Goal: Complete Application Form: Complete application form

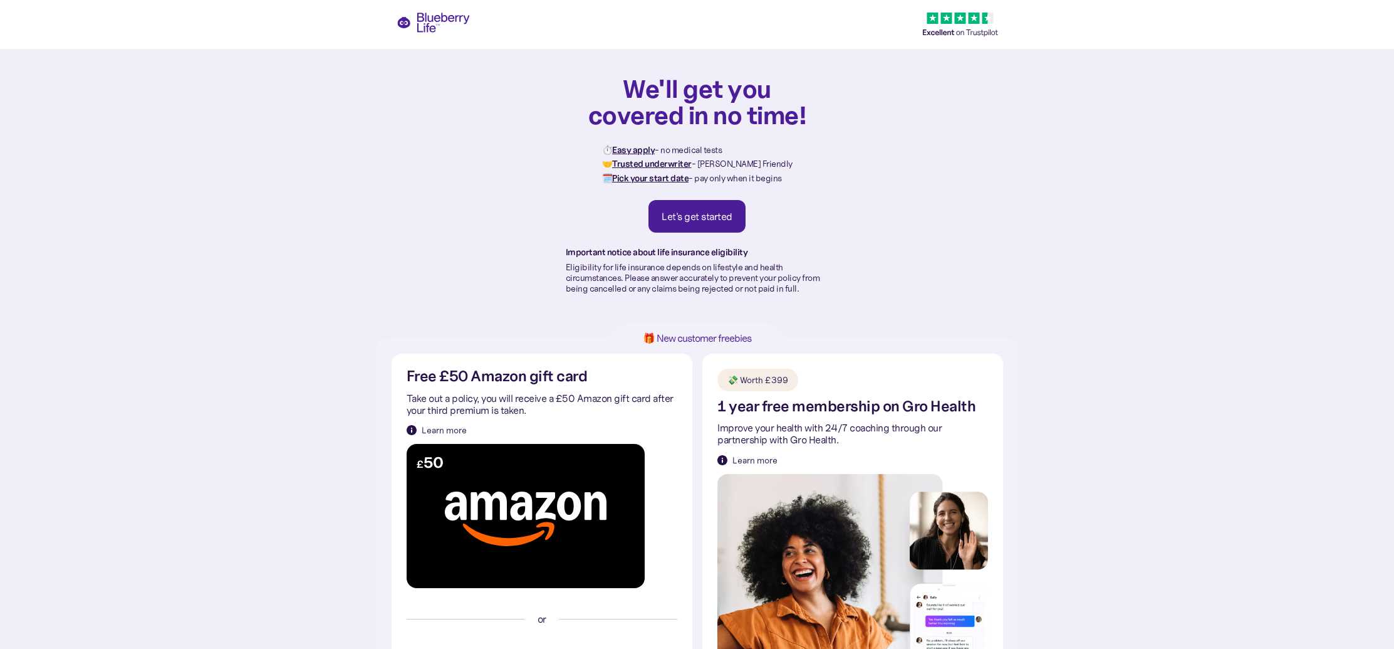
click at [708, 216] on div "Let's get started" at bounding box center [697, 216] width 71 height 13
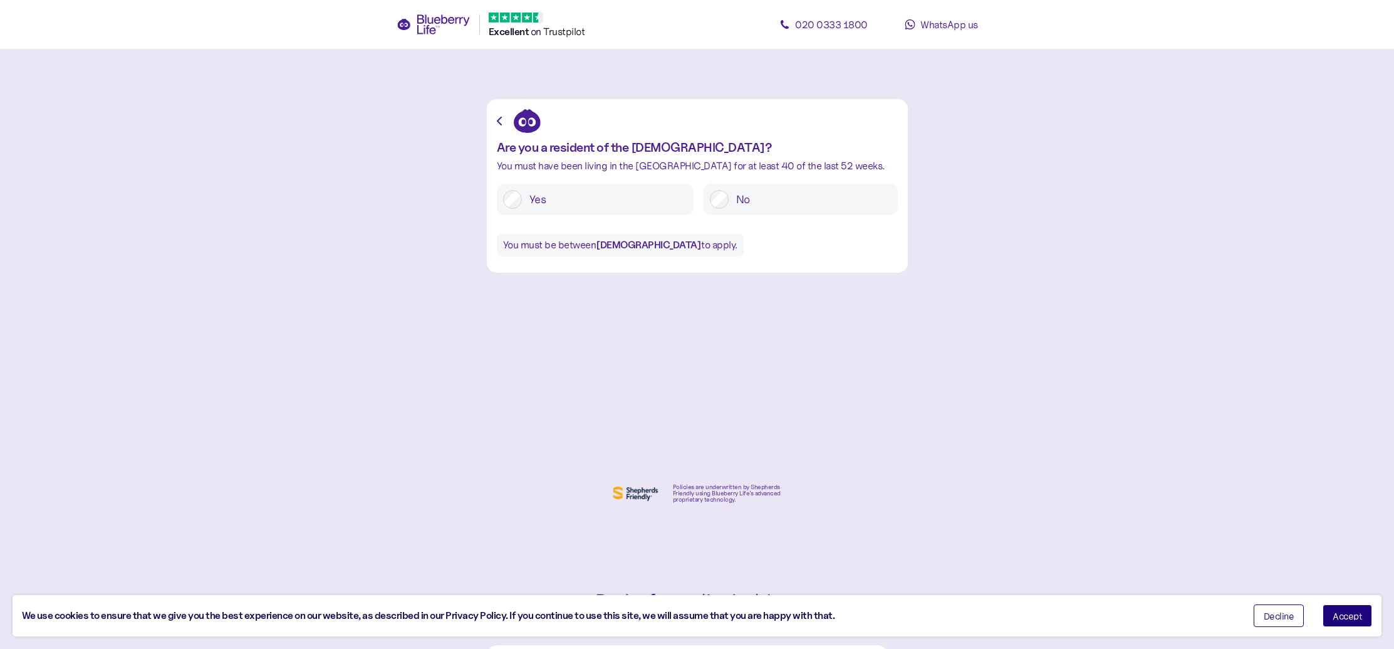
click at [607, 207] on label "Yes" at bounding box center [604, 199] width 165 height 19
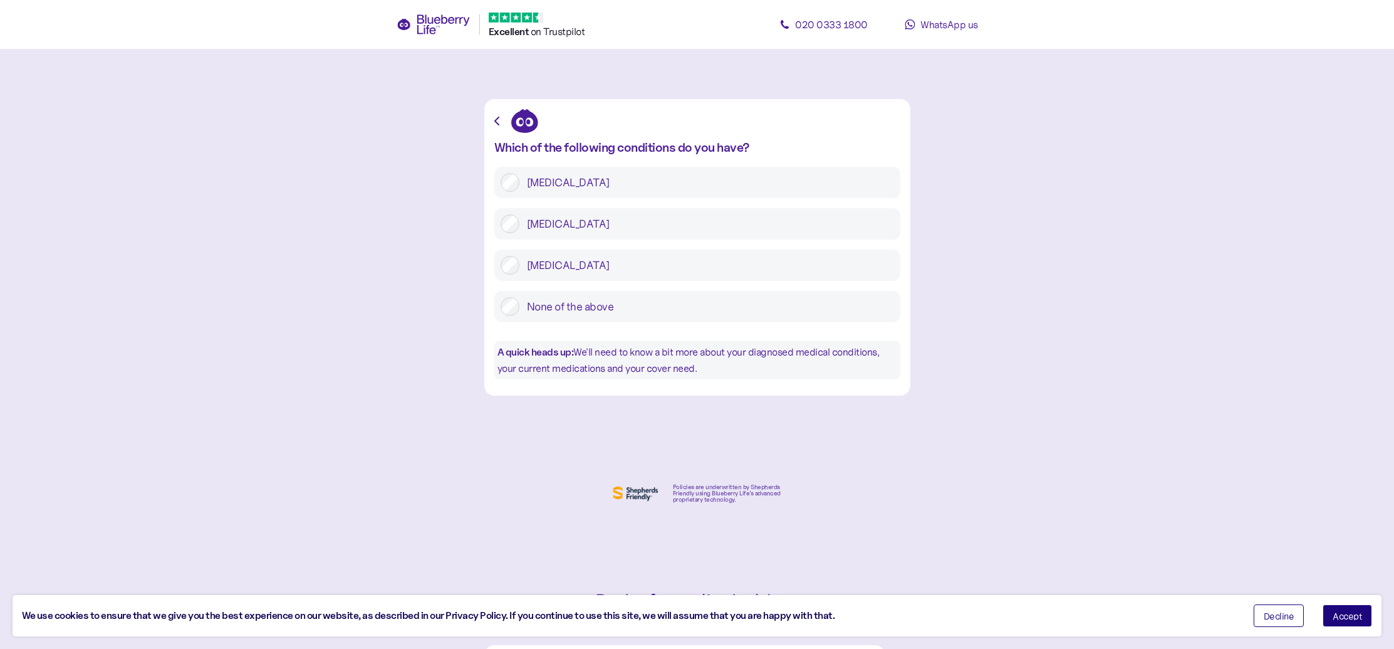
click at [625, 189] on label "[MEDICAL_DATA]" at bounding box center [707, 182] width 375 height 19
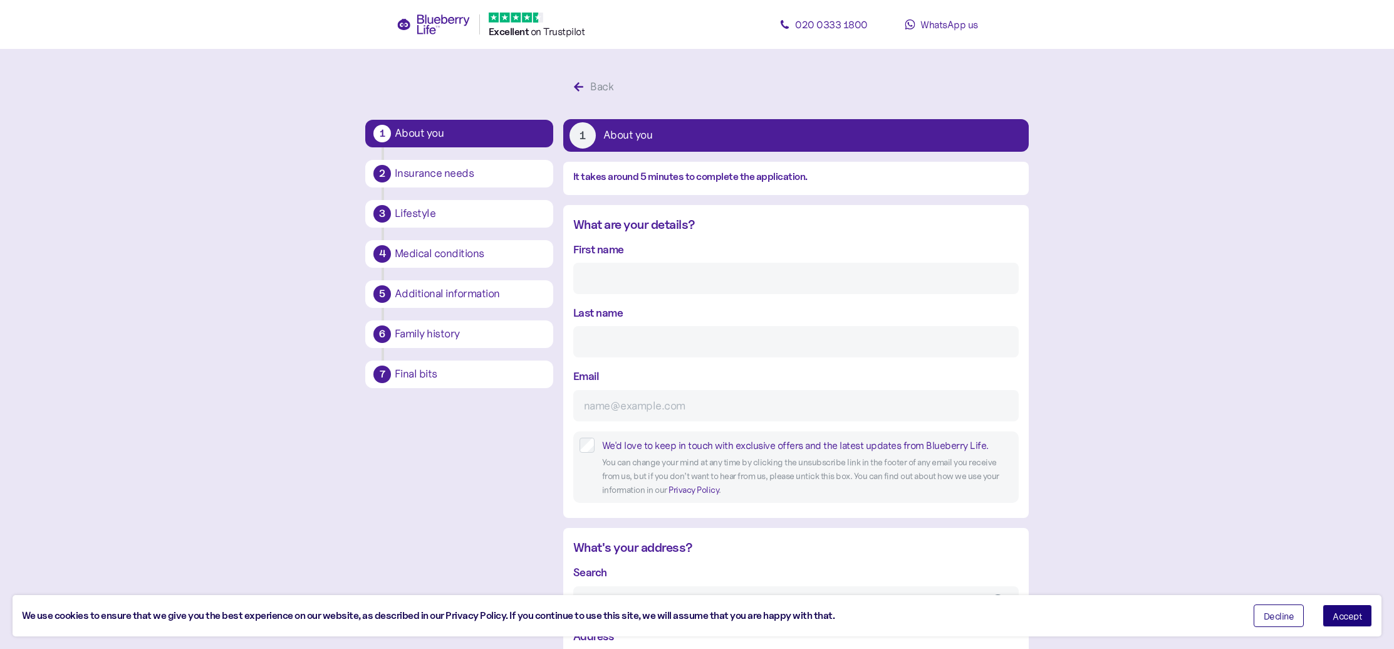
scroll to position [24, 0]
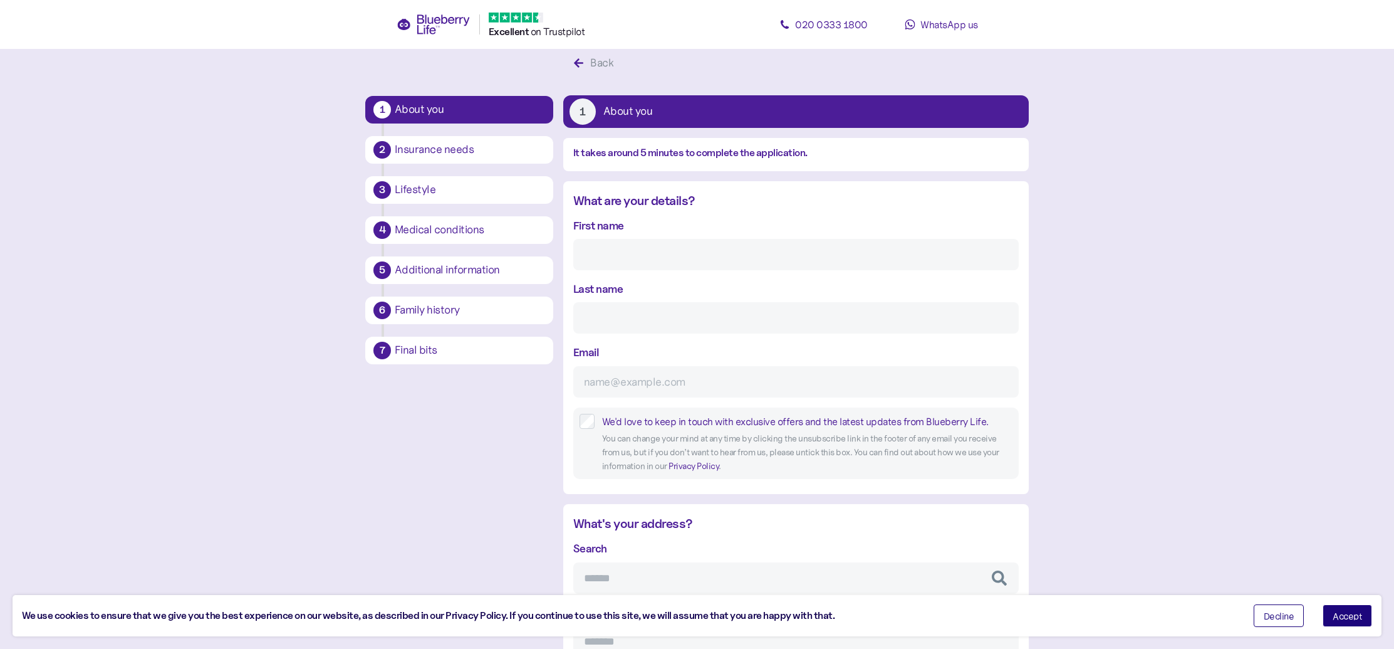
drag, startPoint x: 619, startPoint y: 248, endPoint x: 658, endPoint y: 244, distance: 39.7
type input "[PERSON_NAME]"
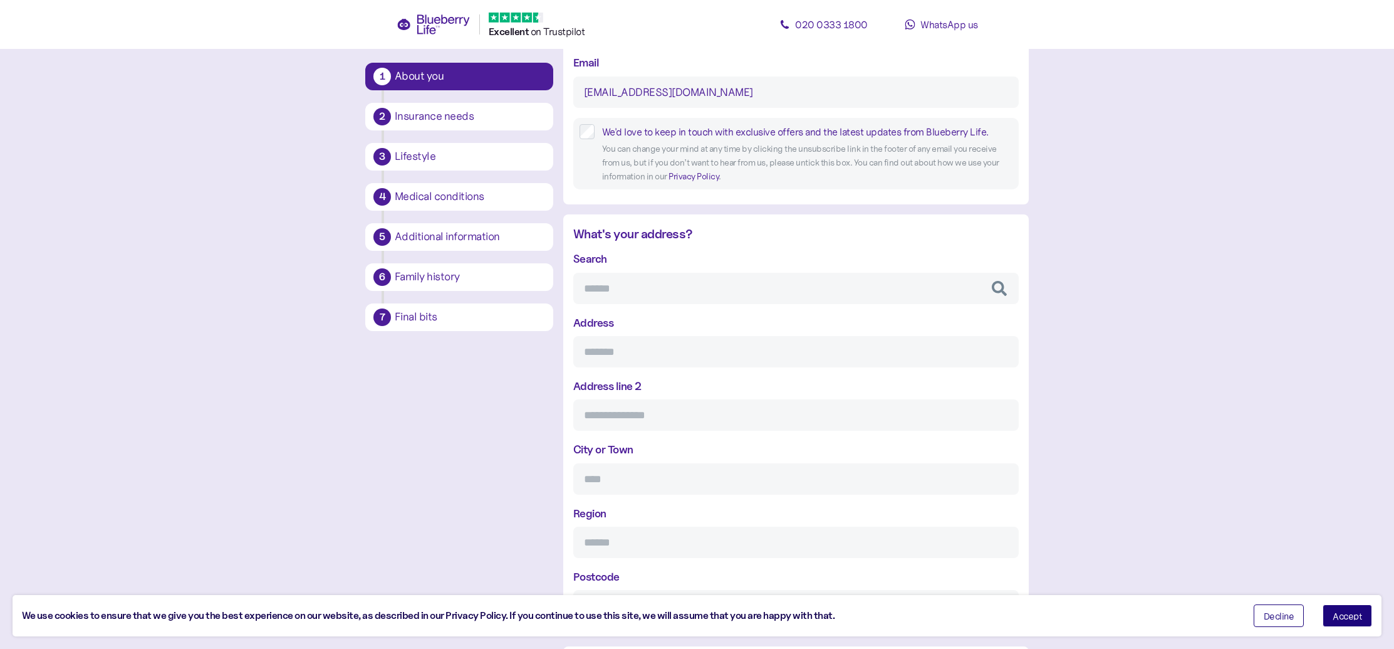
scroll to position [322, 0]
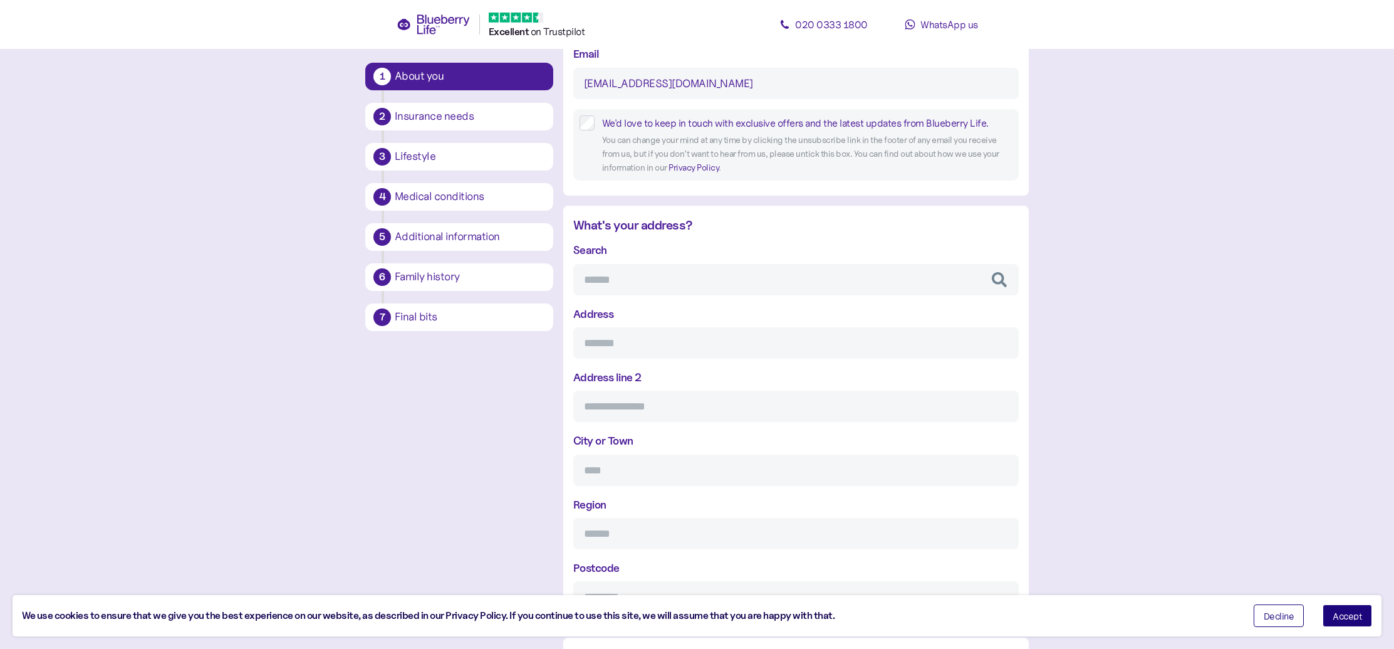
type input "[EMAIL_ADDRESS][DOMAIN_NAME]"
click at [871, 273] on input "Search" at bounding box center [796, 279] width 446 height 31
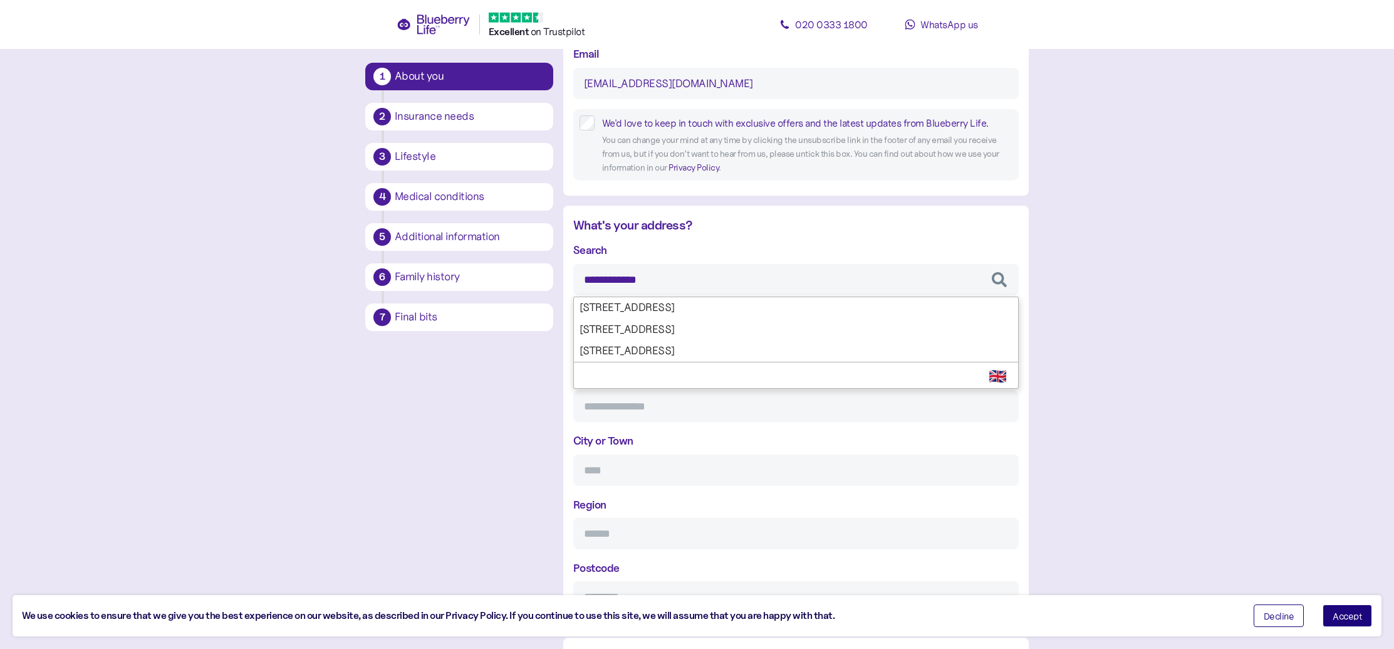
type input "**********"
type input "*****"
type input "**********"
type input "********"
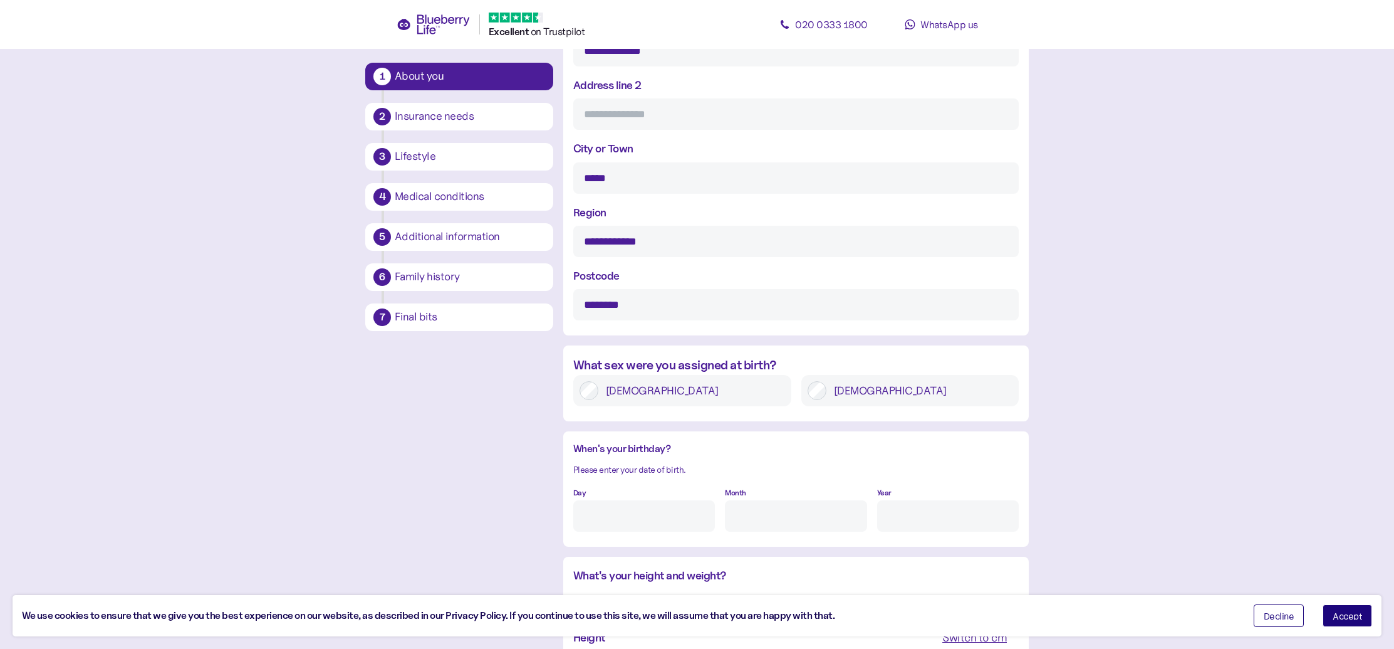
scroll to position [626, 0]
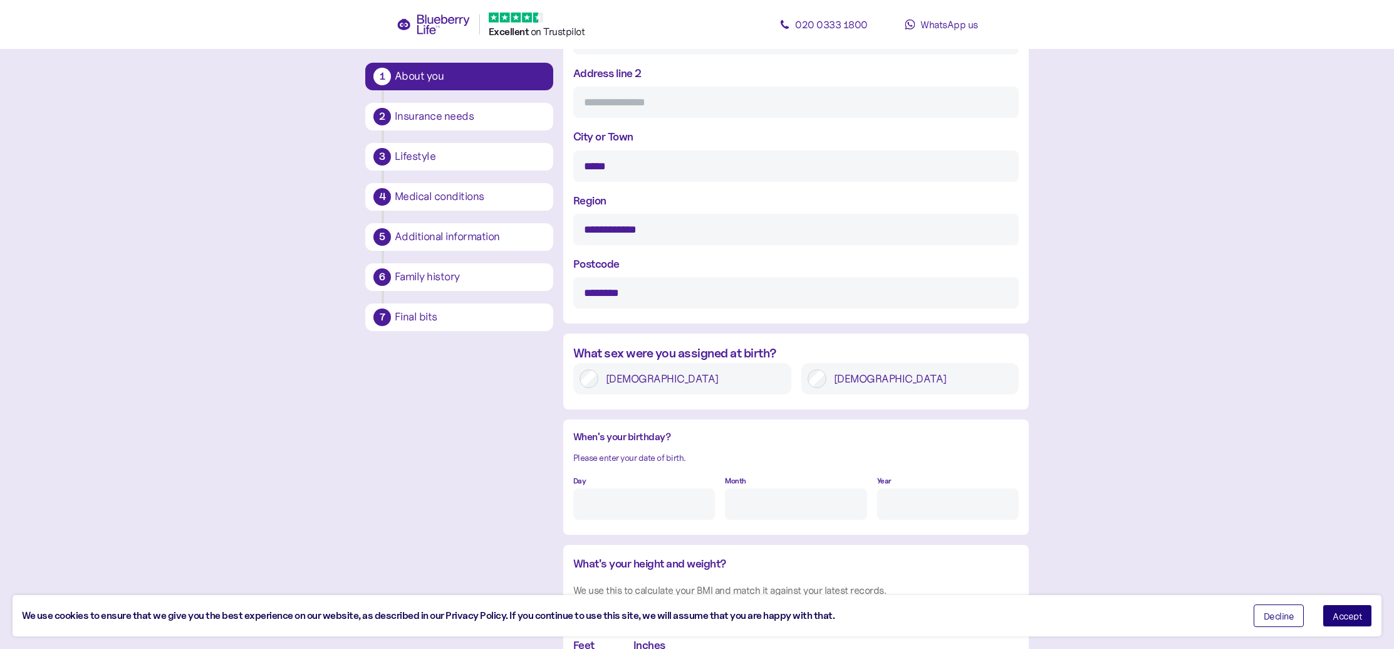
type input "**********"
click at [709, 382] on label "[DEMOGRAPHIC_DATA]" at bounding box center [691, 378] width 187 height 19
click at [650, 499] on input "Day" at bounding box center [644, 503] width 142 height 31
type input "27"
type input "6"
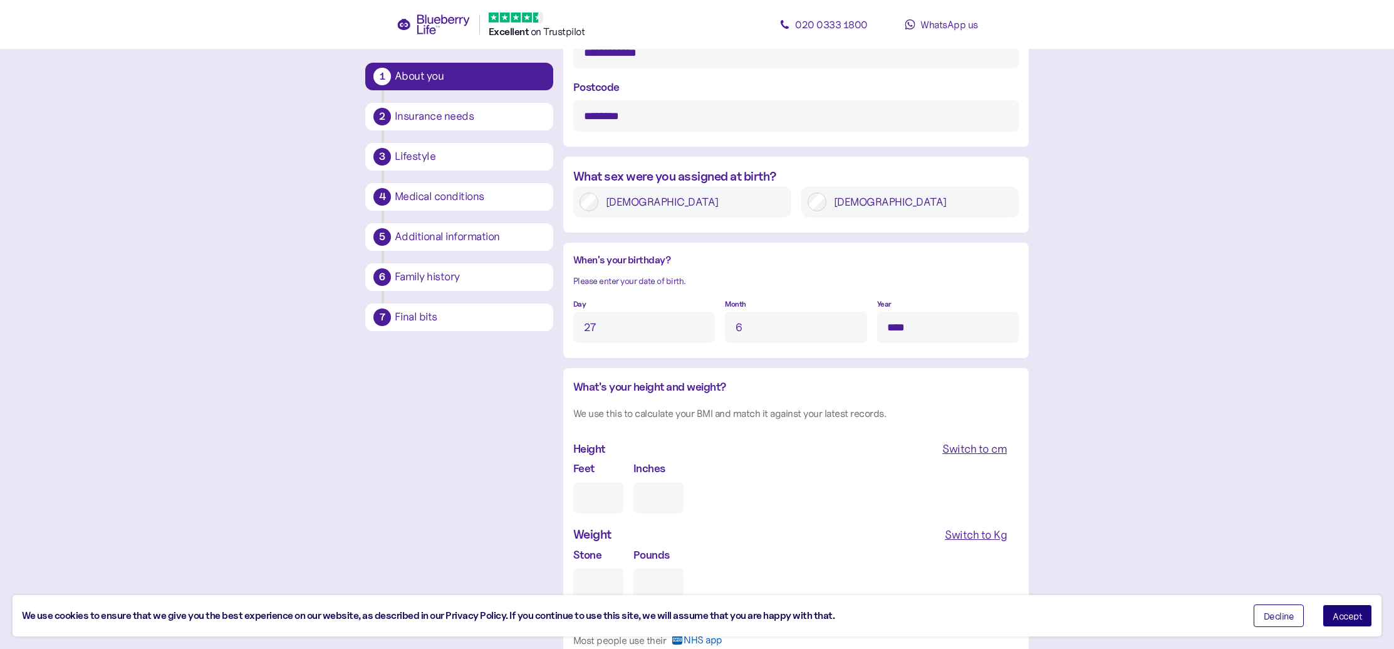
scroll to position [863, 0]
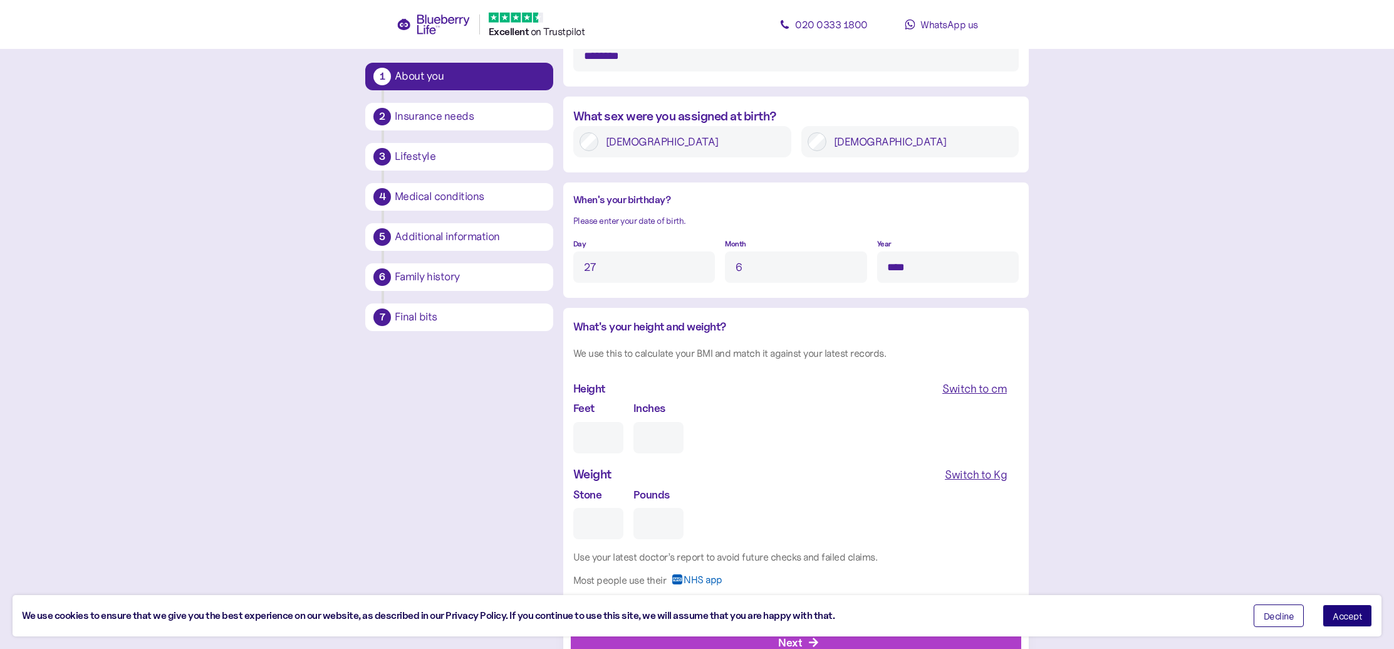
type input "****"
click at [617, 436] on input "Feet" at bounding box center [598, 437] width 50 height 31
type input "5"
type input "0"
type input "5"
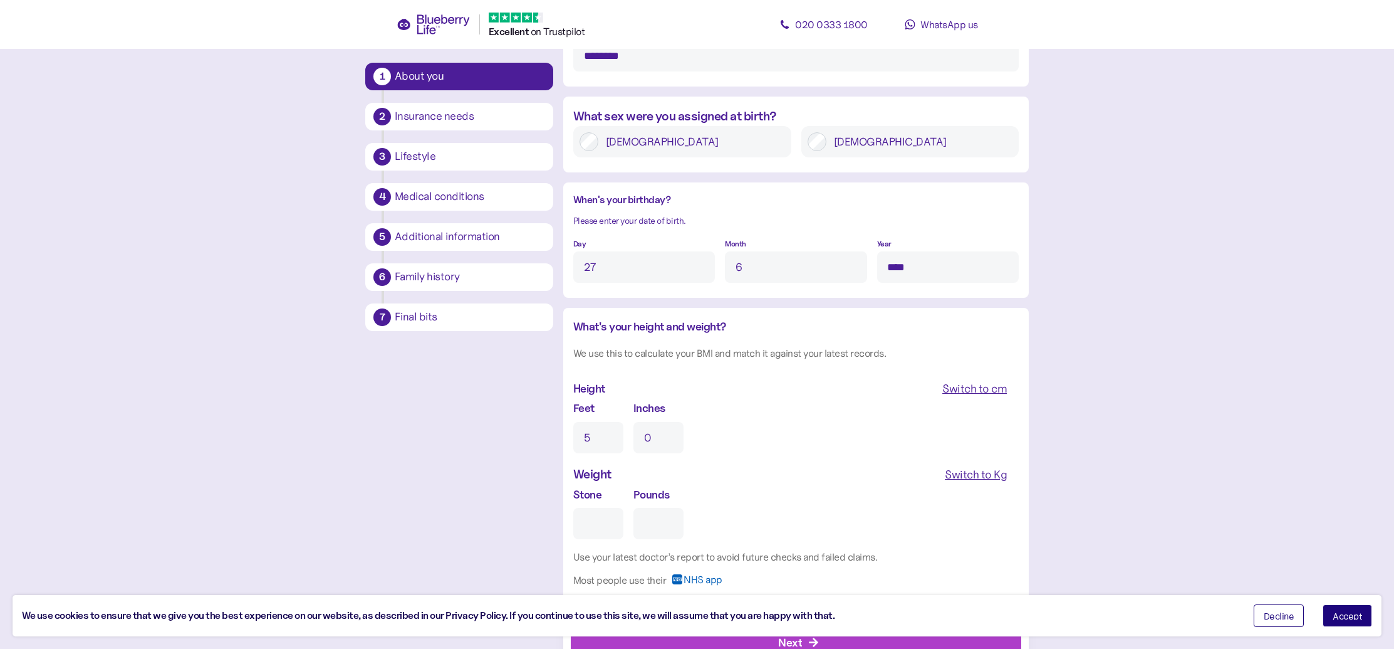
drag, startPoint x: 661, startPoint y: 432, endPoint x: 624, endPoint y: 452, distance: 41.8
click at [661, 432] on input "0" at bounding box center [659, 437] width 50 height 31
type input "3"
click at [614, 508] on input "Stone" at bounding box center [598, 523] width 50 height 31
type input "1"
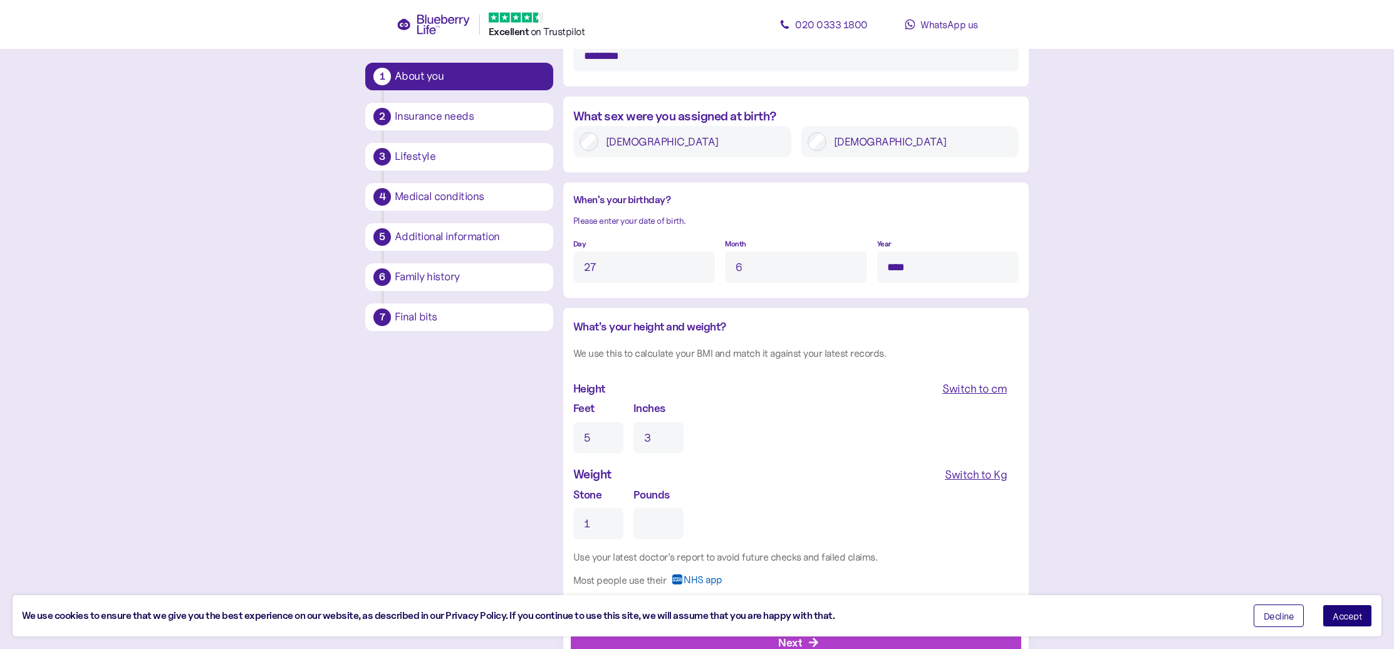
type input "0"
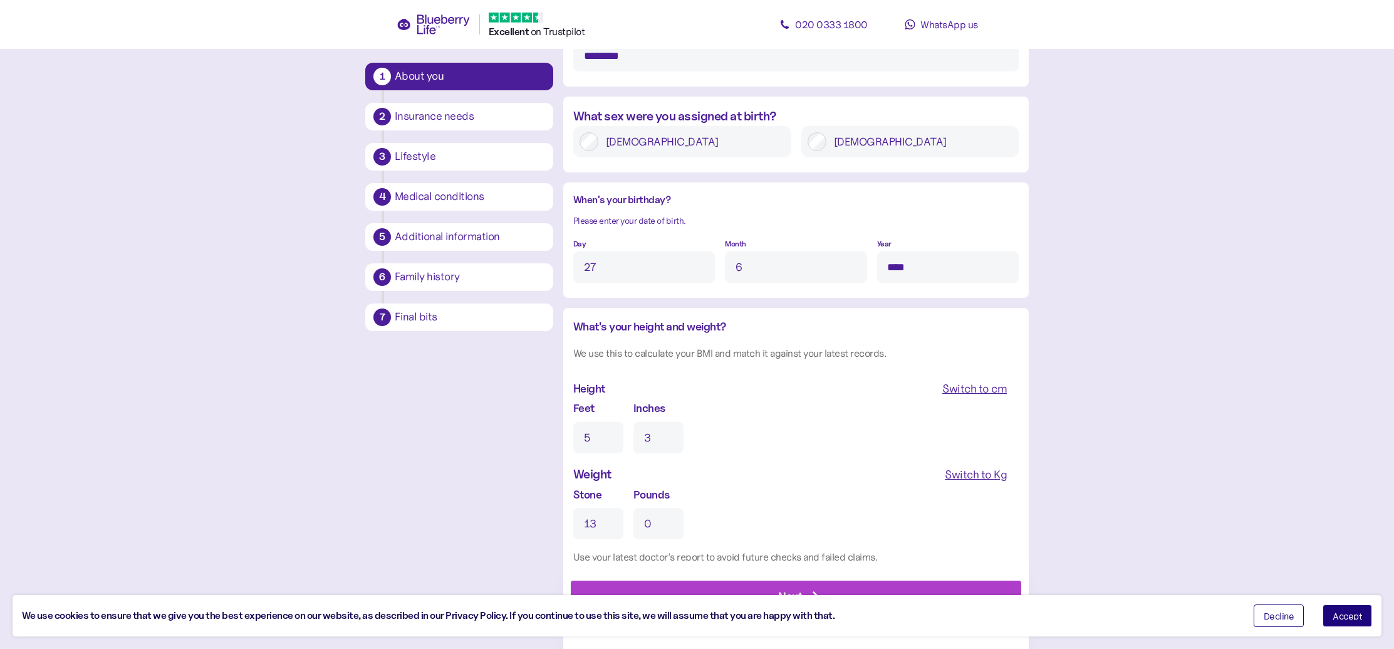
scroll to position [902, 0]
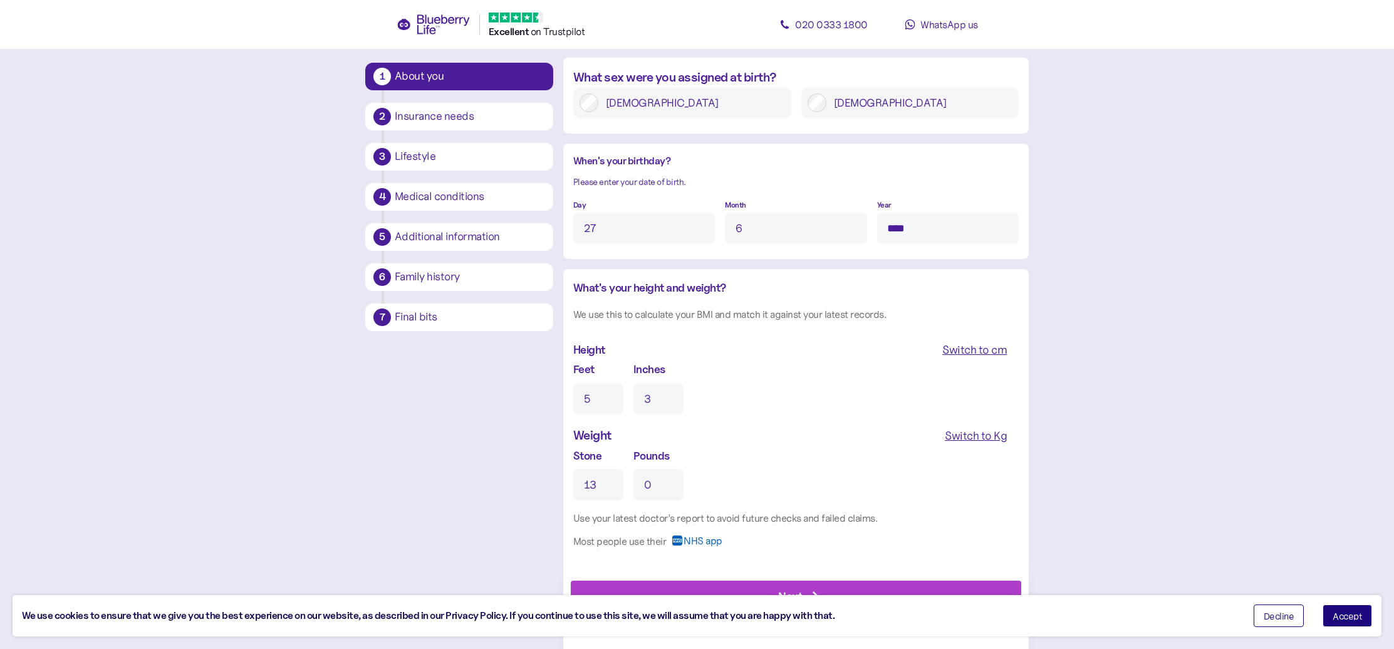
type input "13"
click at [968, 583] on div "Next" at bounding box center [799, 596] width 422 height 30
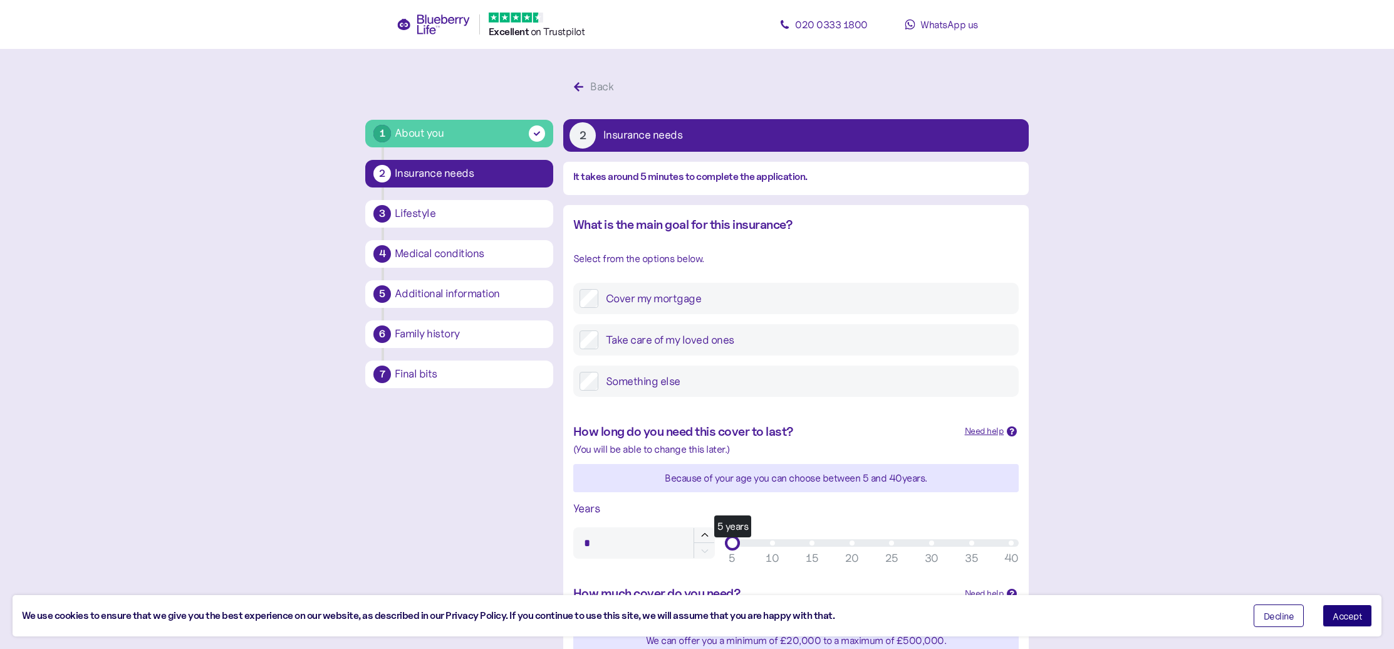
drag, startPoint x: 708, startPoint y: 296, endPoint x: 705, endPoint y: 302, distance: 6.5
click at [708, 296] on label "Cover my mortgage" at bounding box center [805, 298] width 414 height 19
drag, startPoint x: 714, startPoint y: 331, endPoint x: 828, endPoint y: 333, distance: 114.1
click at [714, 331] on label "Take care of my loved ones" at bounding box center [805, 339] width 414 height 19
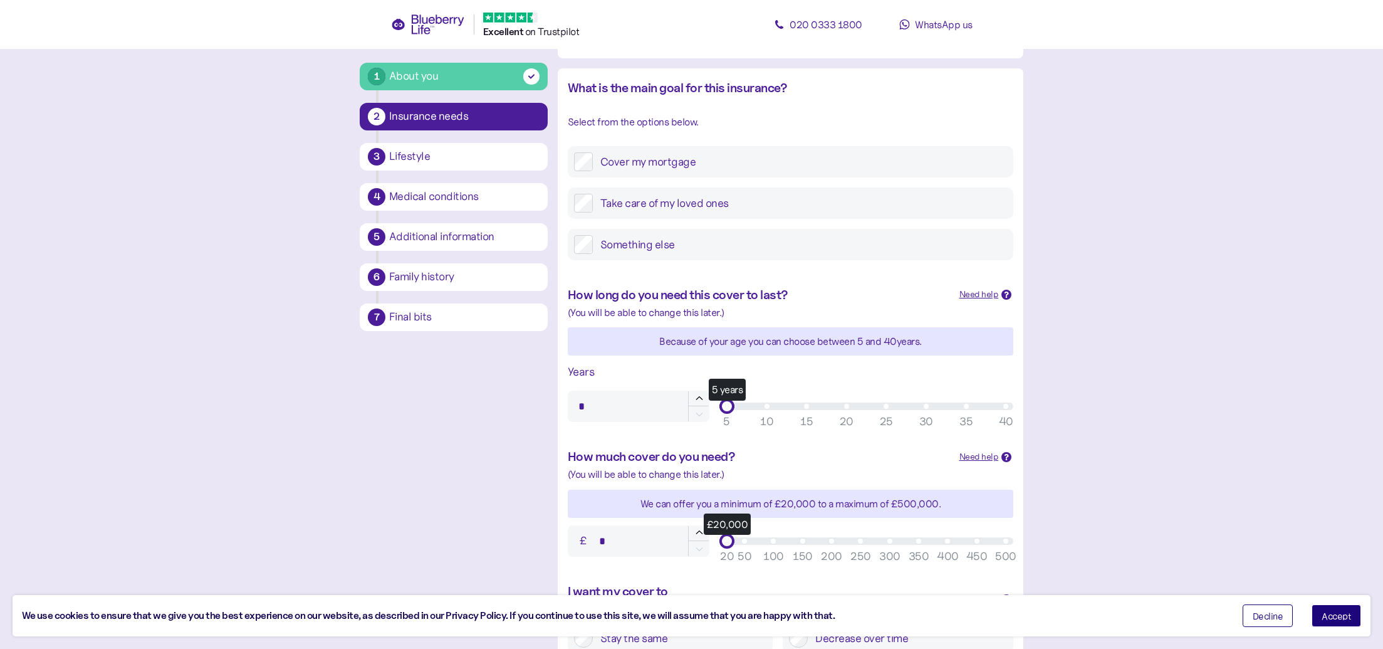
scroll to position [140, 0]
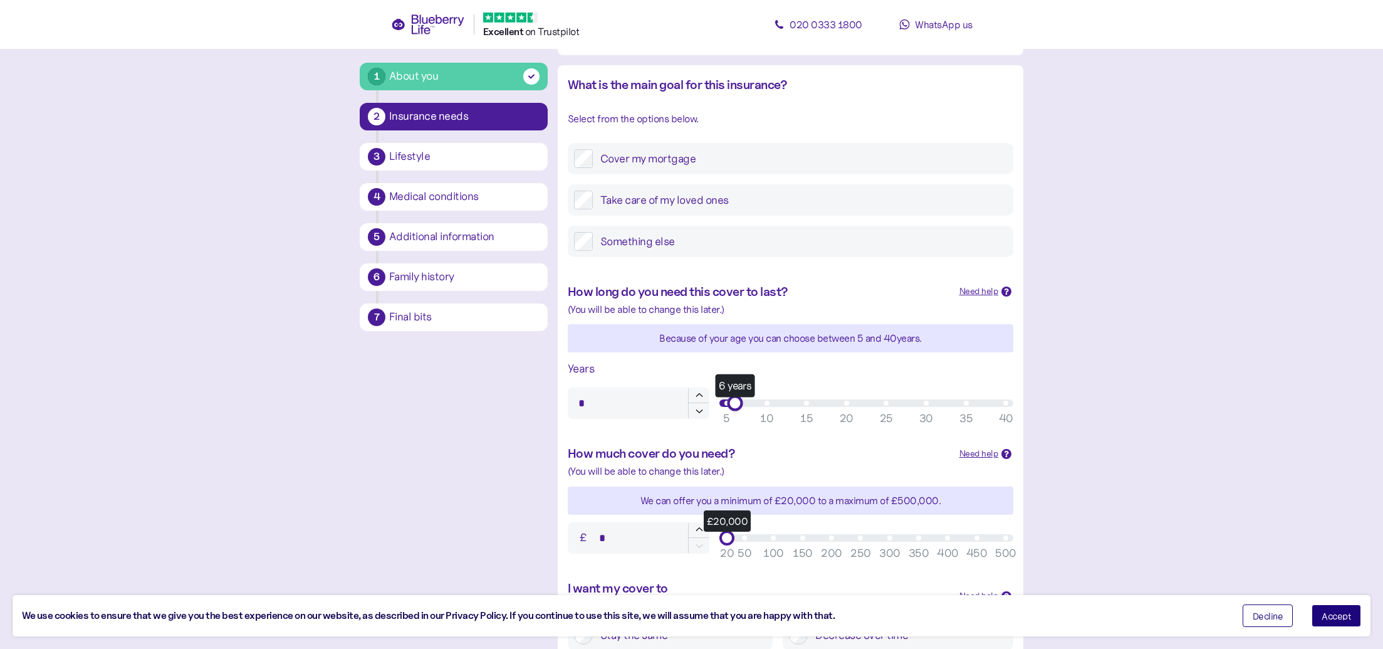
type input "*"
drag, startPoint x: 1393, startPoint y: 342, endPoint x: 713, endPoint y: 411, distance: 683.4
click at [713, 411] on div "Years * 5 years 5 10 15 20 25 30 35 40" at bounding box center [791, 389] width 456 height 69
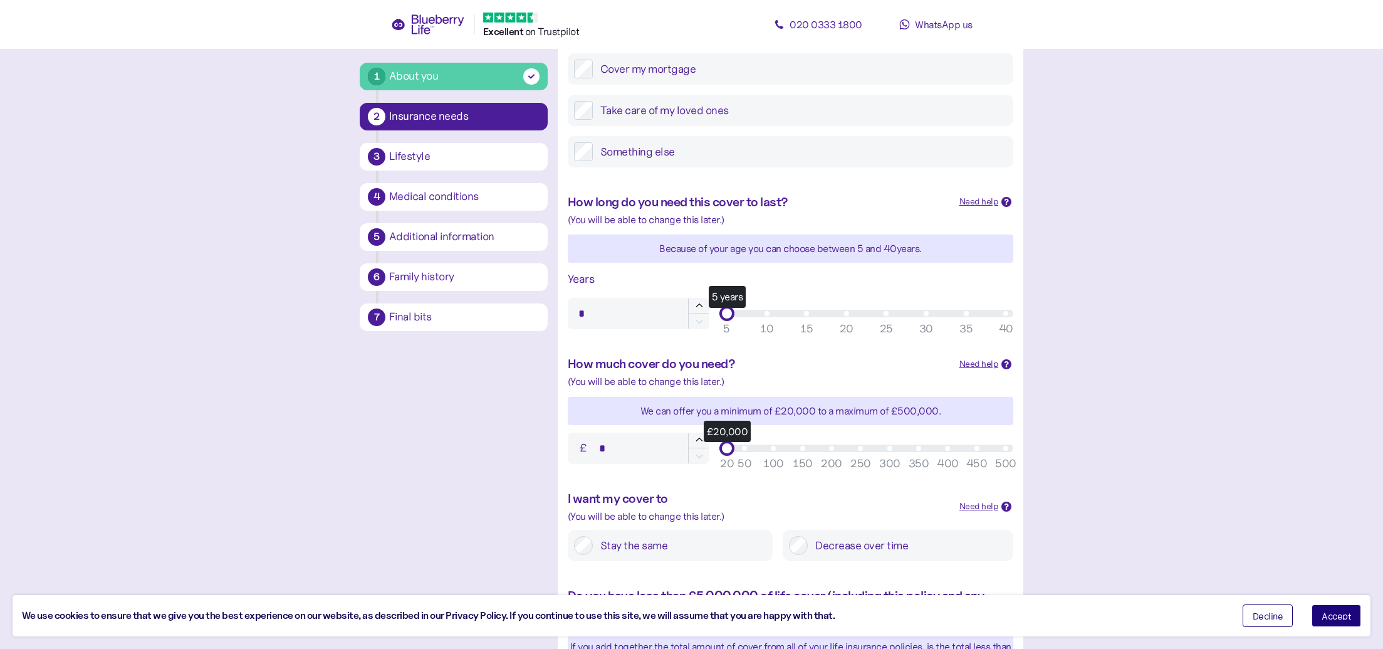
scroll to position [241, 0]
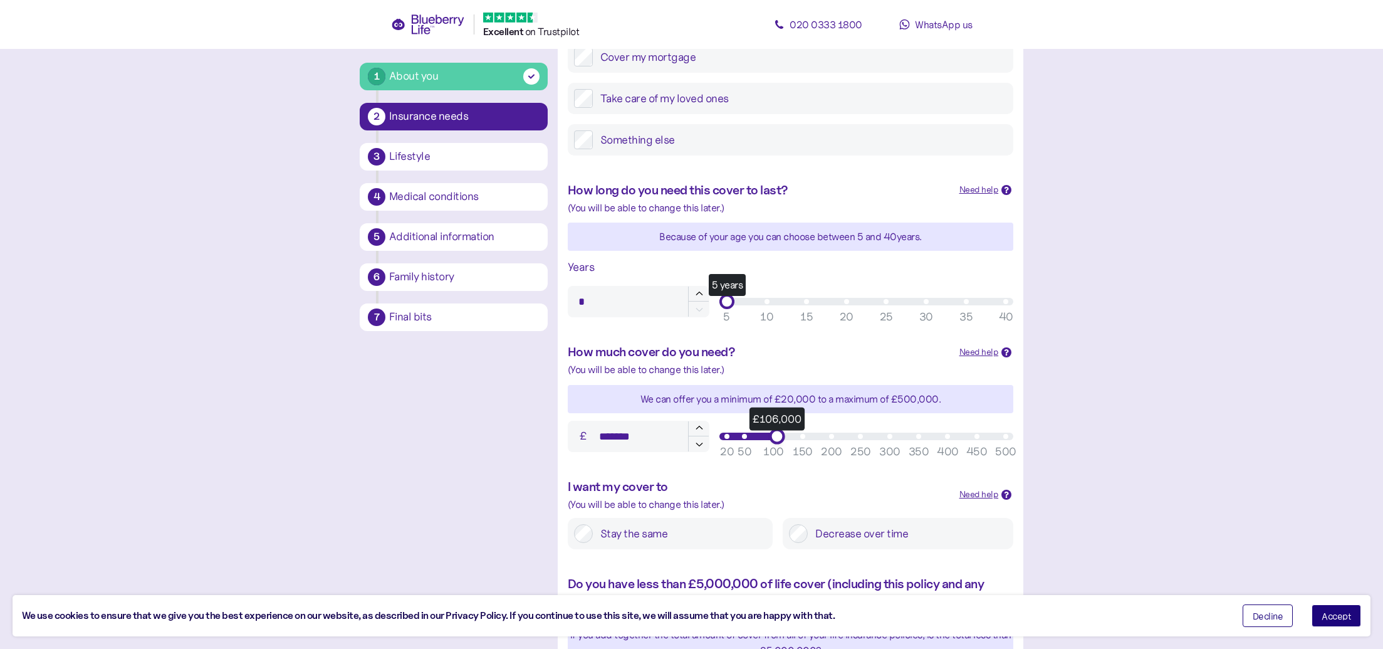
drag, startPoint x: 713, startPoint y: 411, endPoint x: 772, endPoint y: 434, distance: 63.1
click at [772, 434] on div "£106,000" at bounding box center [777, 436] width 16 height 16
drag, startPoint x: 780, startPoint y: 434, endPoint x: 830, endPoint y: 436, distance: 50.2
click at [830, 436] on div "£200,000" at bounding box center [831, 436] width 16 height 16
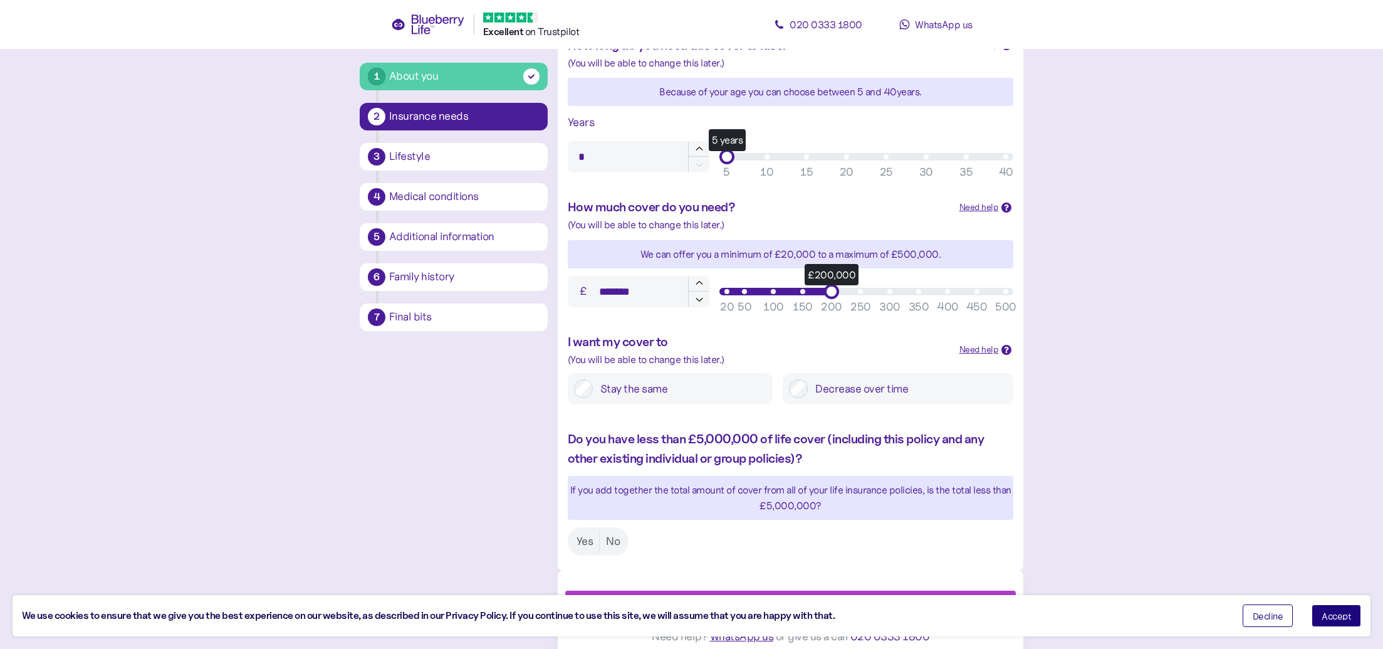
scroll to position [391, 0]
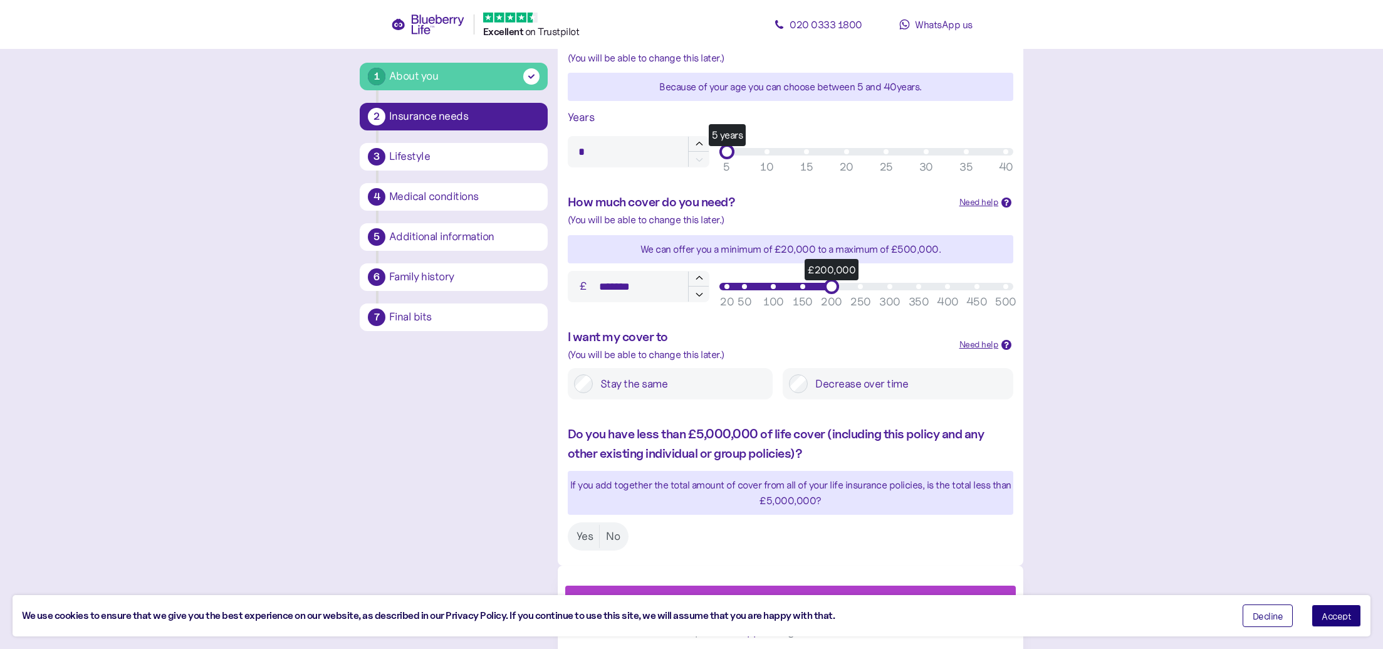
click at [699, 385] on label "Stay the same" at bounding box center [680, 383] width 174 height 19
click at [588, 536] on label "Yes" at bounding box center [584, 536] width 29 height 23
type input "*******"
drag, startPoint x: 836, startPoint y: 281, endPoint x: 897, endPoint y: 286, distance: 61.6
click at [891, 279] on div "£300,000" at bounding box center [890, 286] width 16 height 16
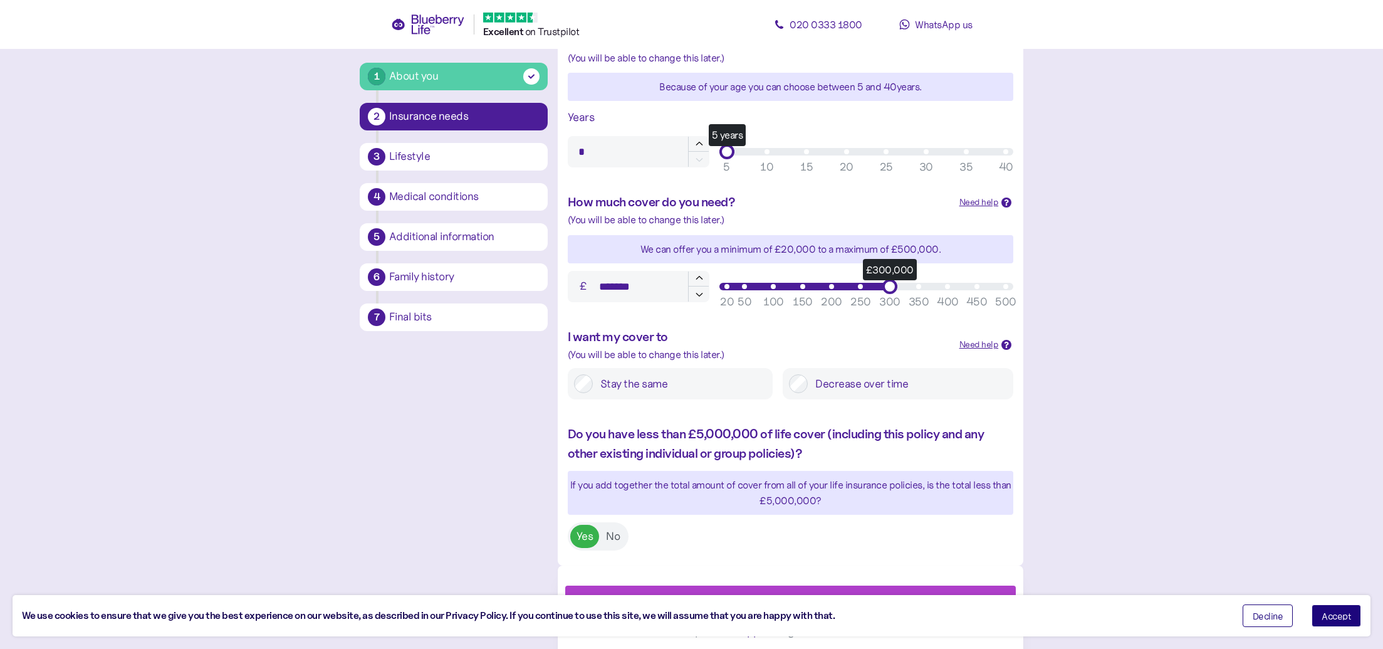
click at [837, 587] on div "Next" at bounding box center [793, 601] width 422 height 30
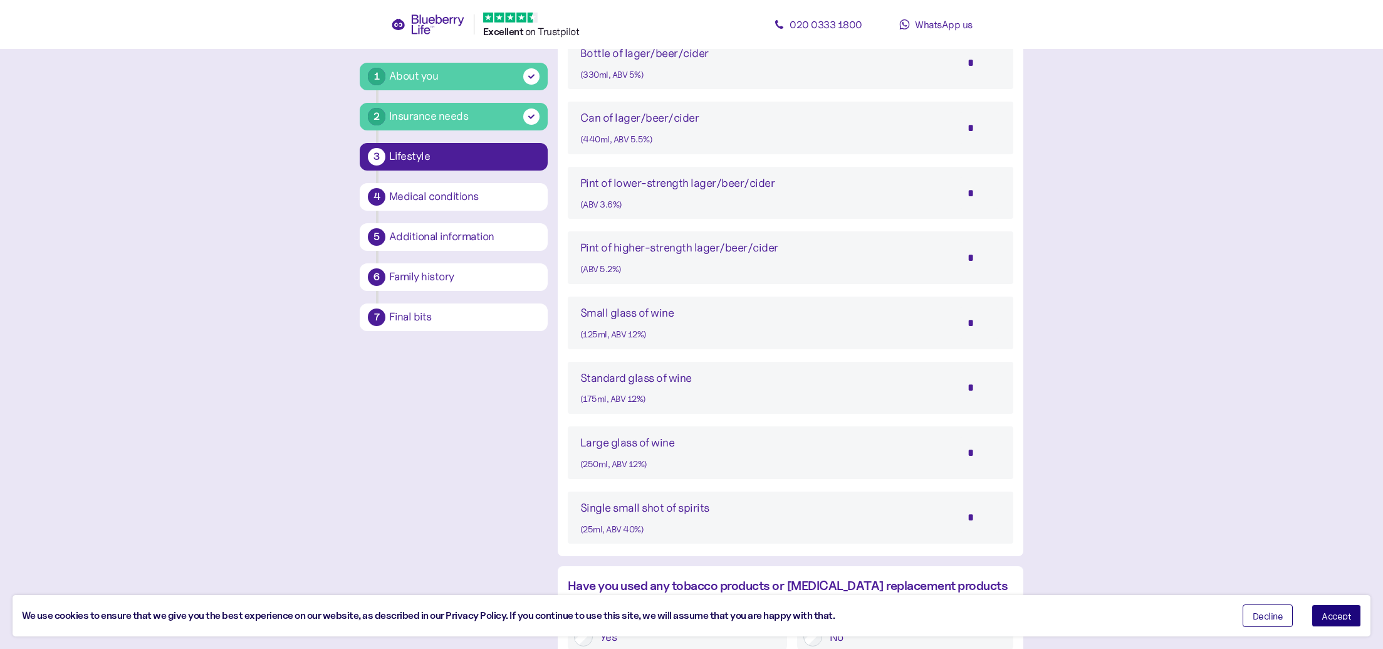
scroll to position [830, 0]
click at [984, 508] on input "*" at bounding box center [979, 514] width 44 height 31
type input "*"
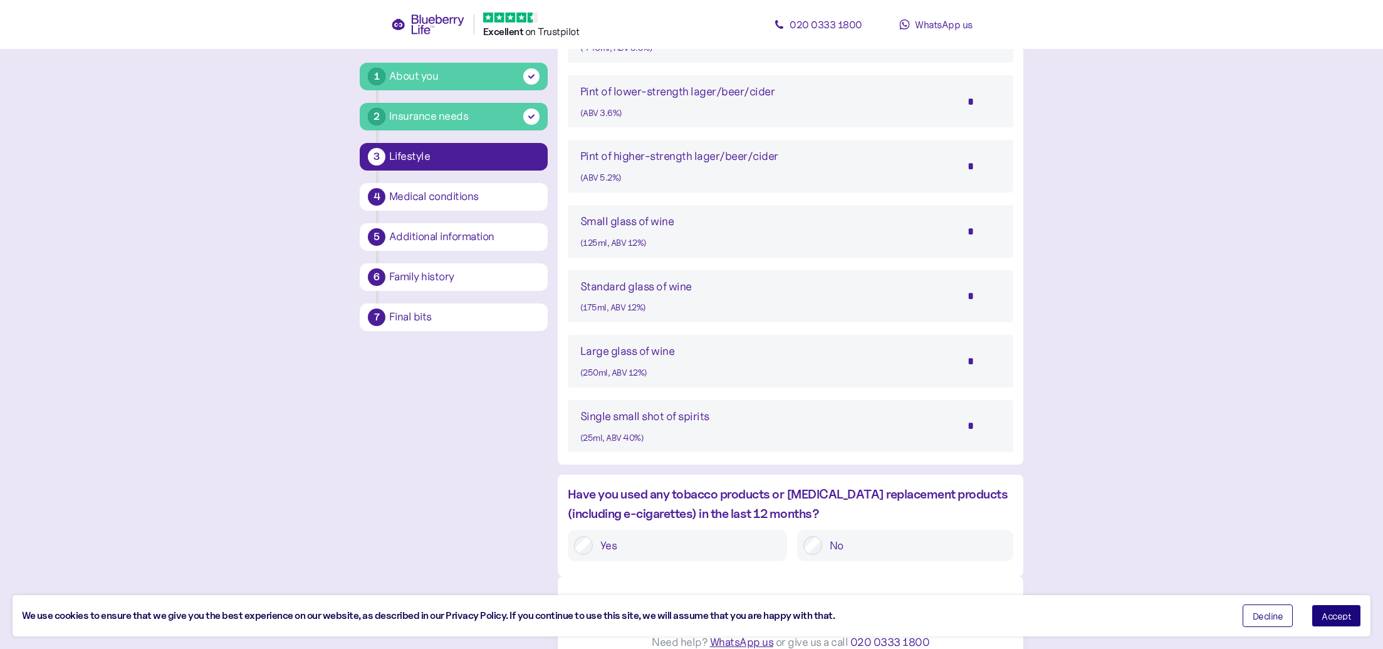
scroll to position [924, 0]
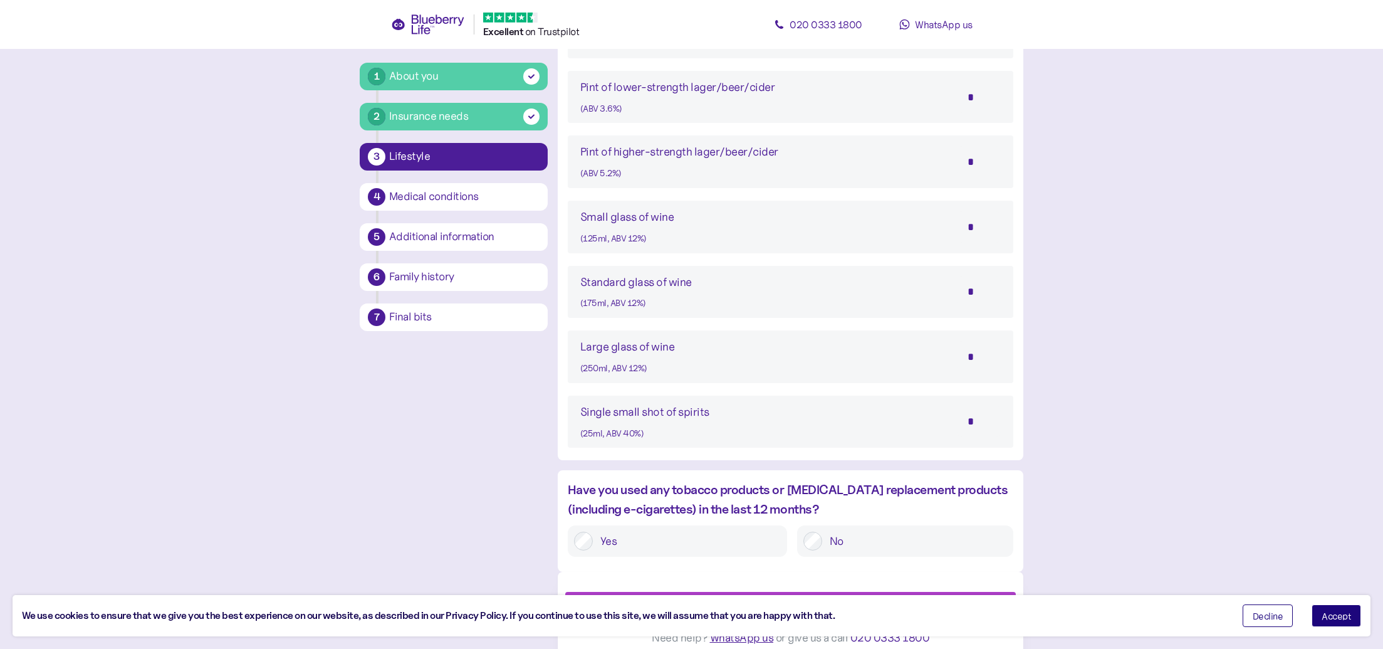
type input "*"
drag, startPoint x: 839, startPoint y: 528, endPoint x: 851, endPoint y: 531, distance: 12.3
click at [839, 531] on label "No" at bounding box center [914, 540] width 185 height 19
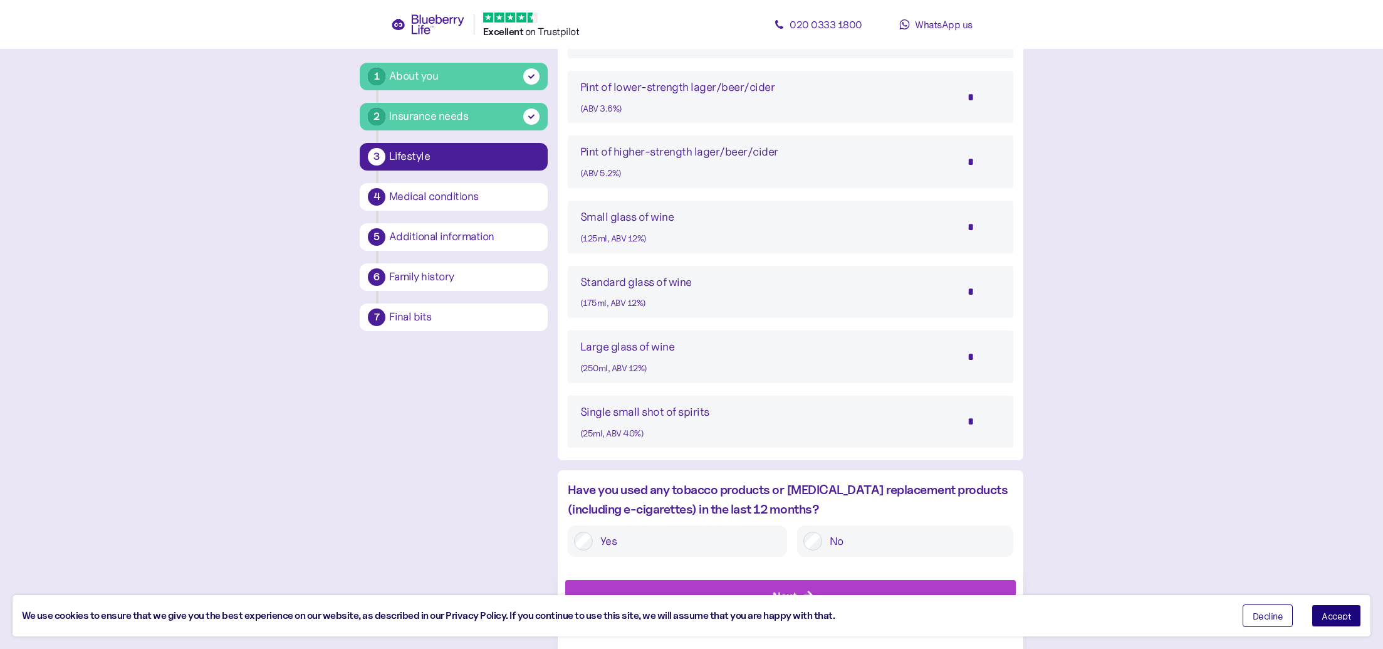
click at [858, 583] on div "Next" at bounding box center [793, 596] width 422 height 30
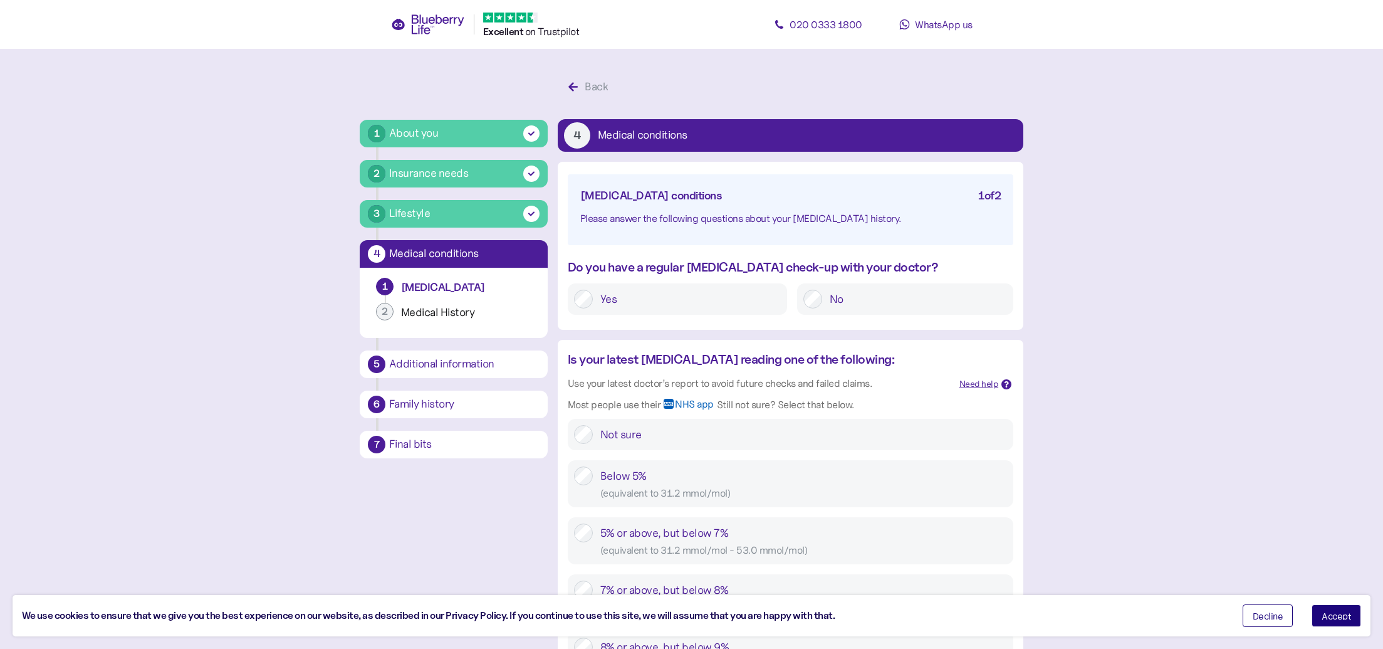
drag, startPoint x: 711, startPoint y: 302, endPoint x: 721, endPoint y: 306, distance: 11.3
click at [711, 303] on label "Yes" at bounding box center [687, 299] width 188 height 19
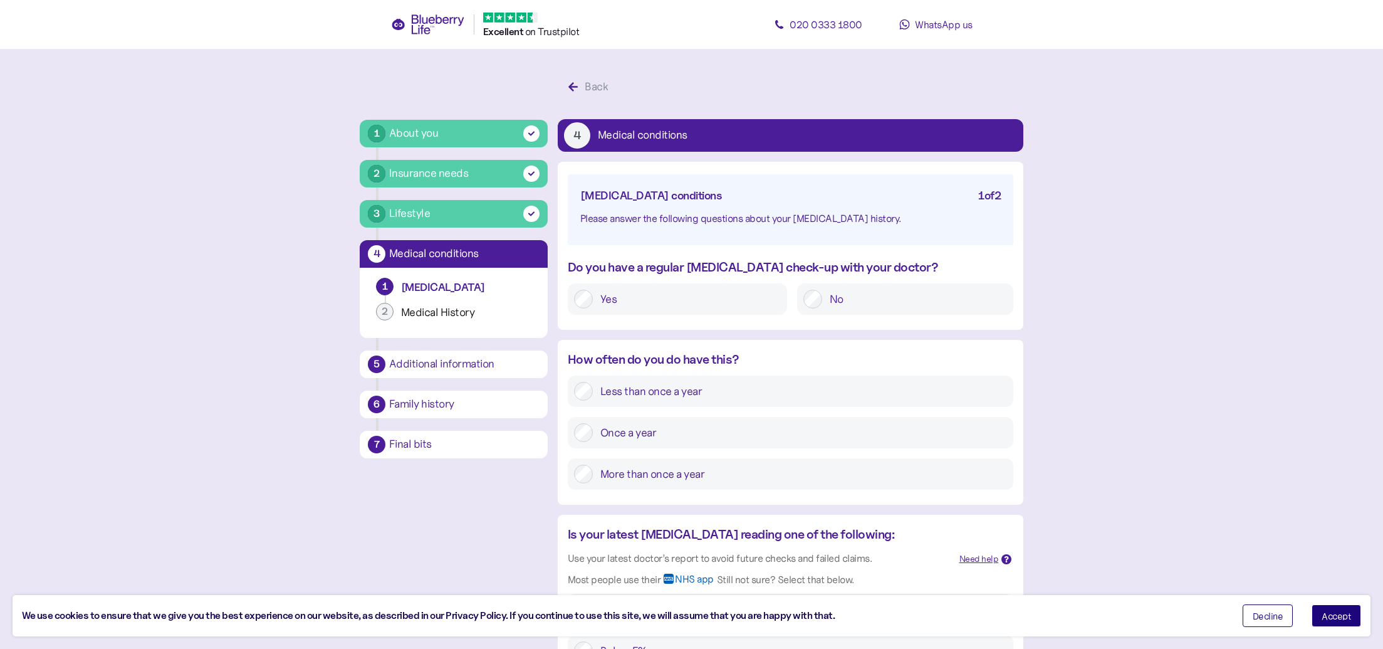
click at [883, 478] on label "More than once a year" at bounding box center [800, 473] width 414 height 19
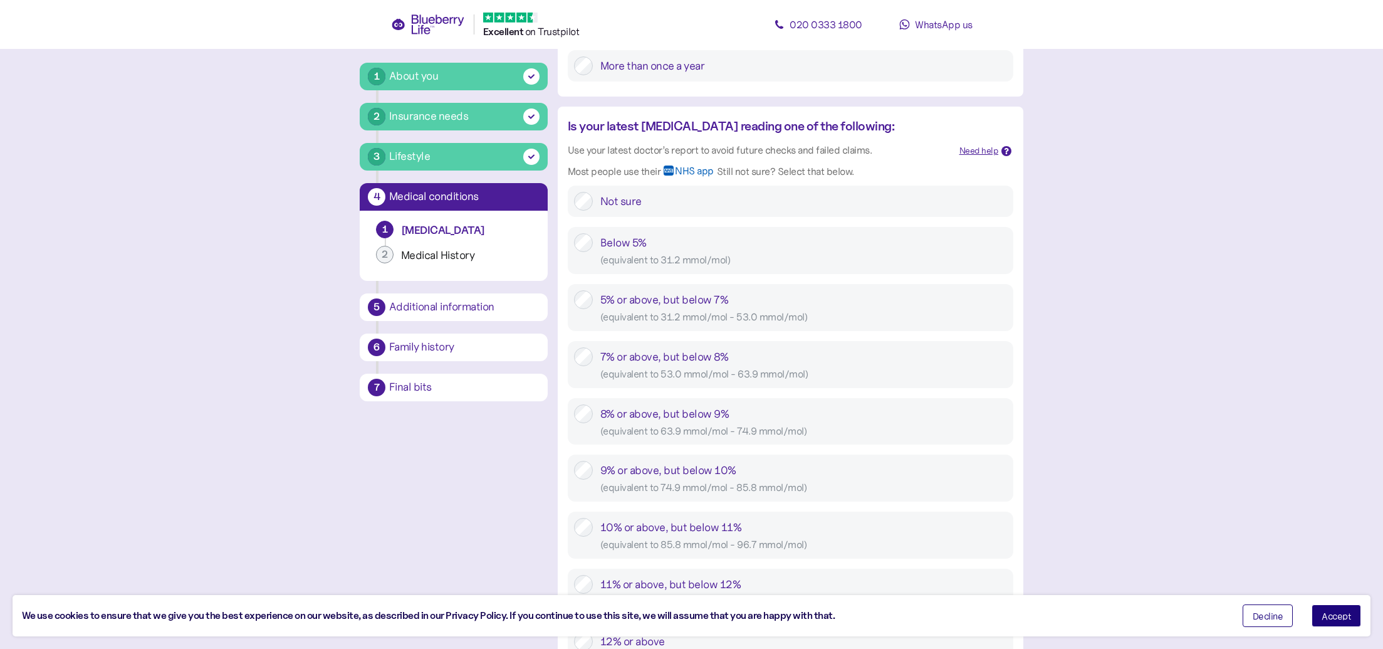
scroll to position [410, 0]
drag, startPoint x: 870, startPoint y: 315, endPoint x: 898, endPoint y: 328, distance: 31.1
click at [869, 316] on div "( equivalent to 31.2 mmol/mol - 53.0 mmol/mol )" at bounding box center [803, 315] width 407 height 16
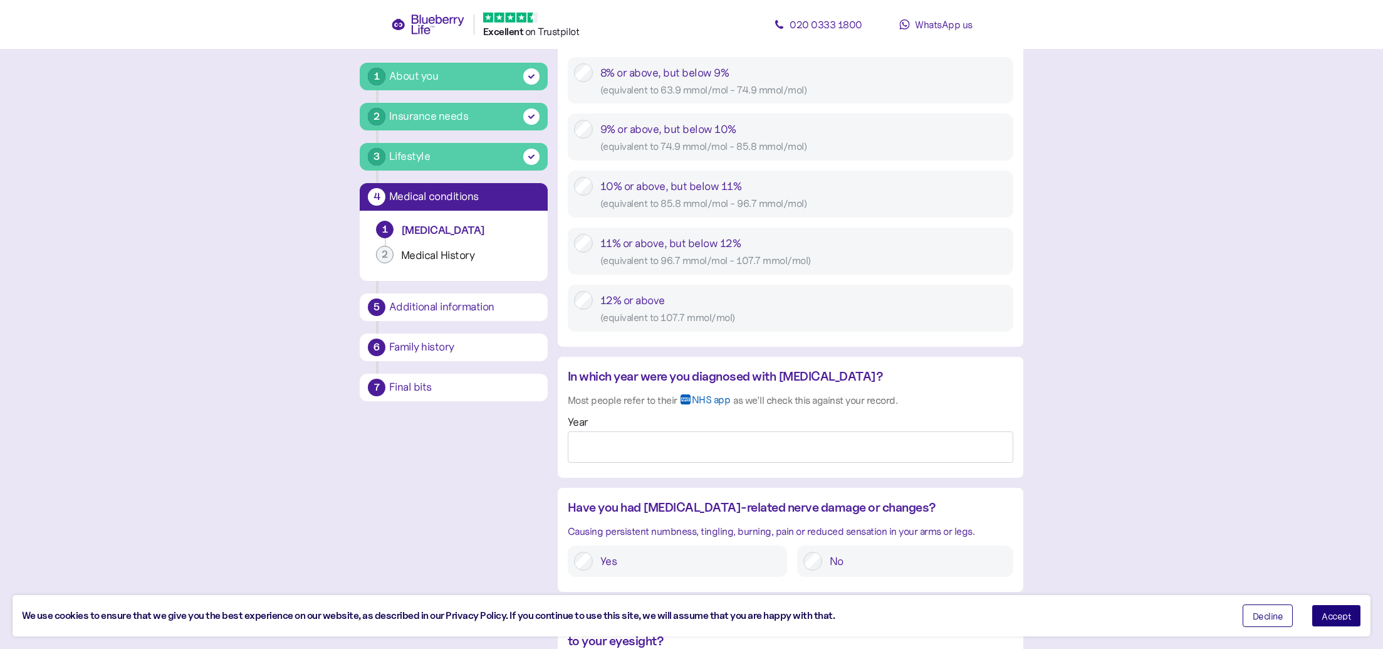
scroll to position [764, 0]
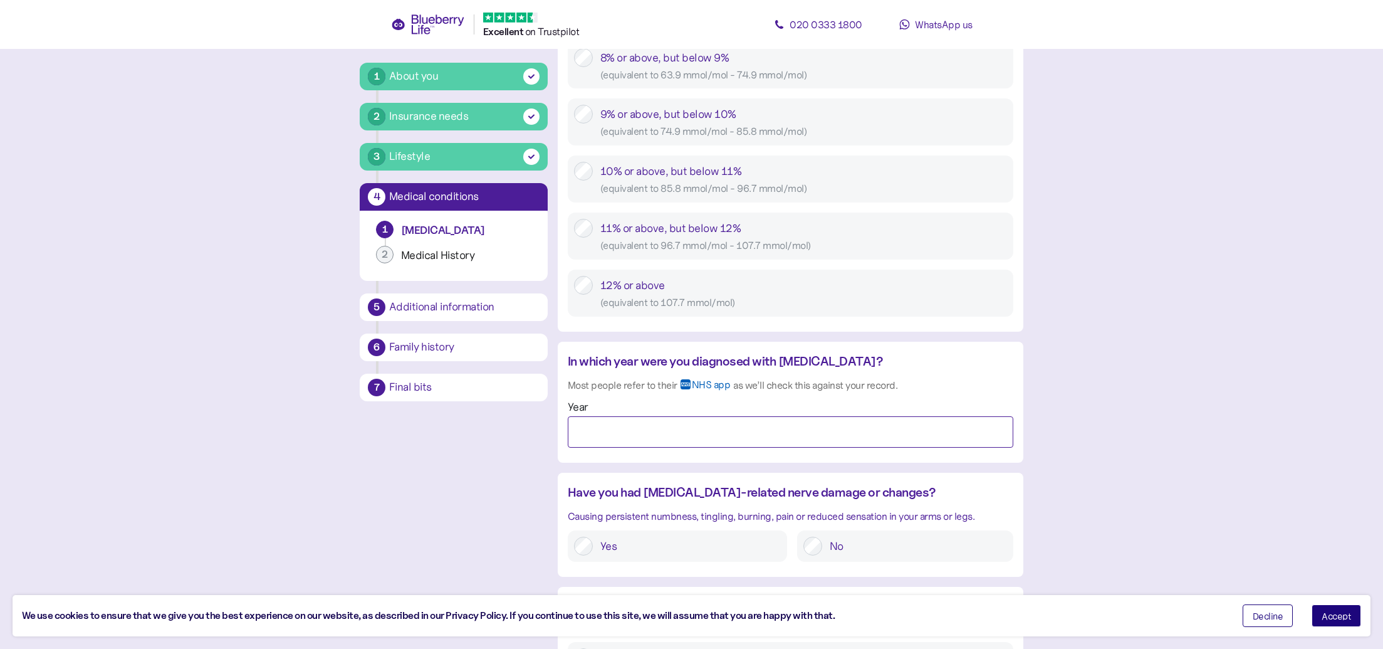
click at [987, 422] on input "Year" at bounding box center [791, 431] width 446 height 31
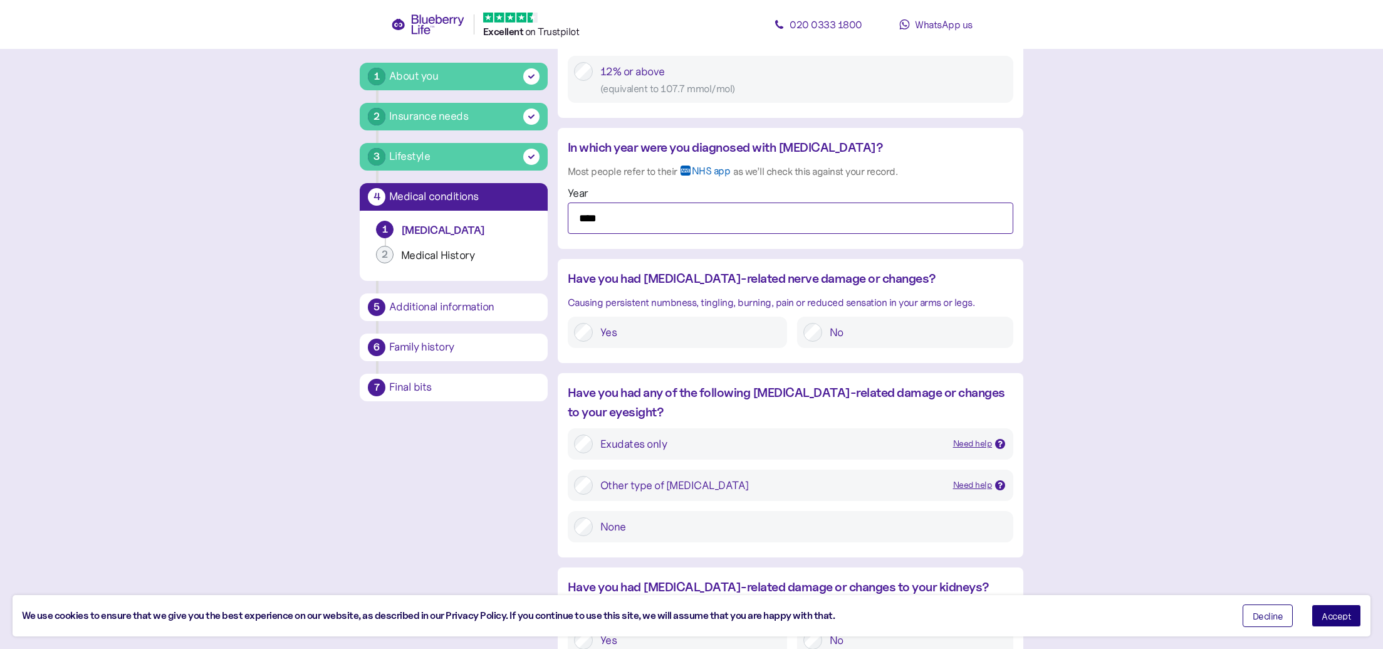
scroll to position [983, 0]
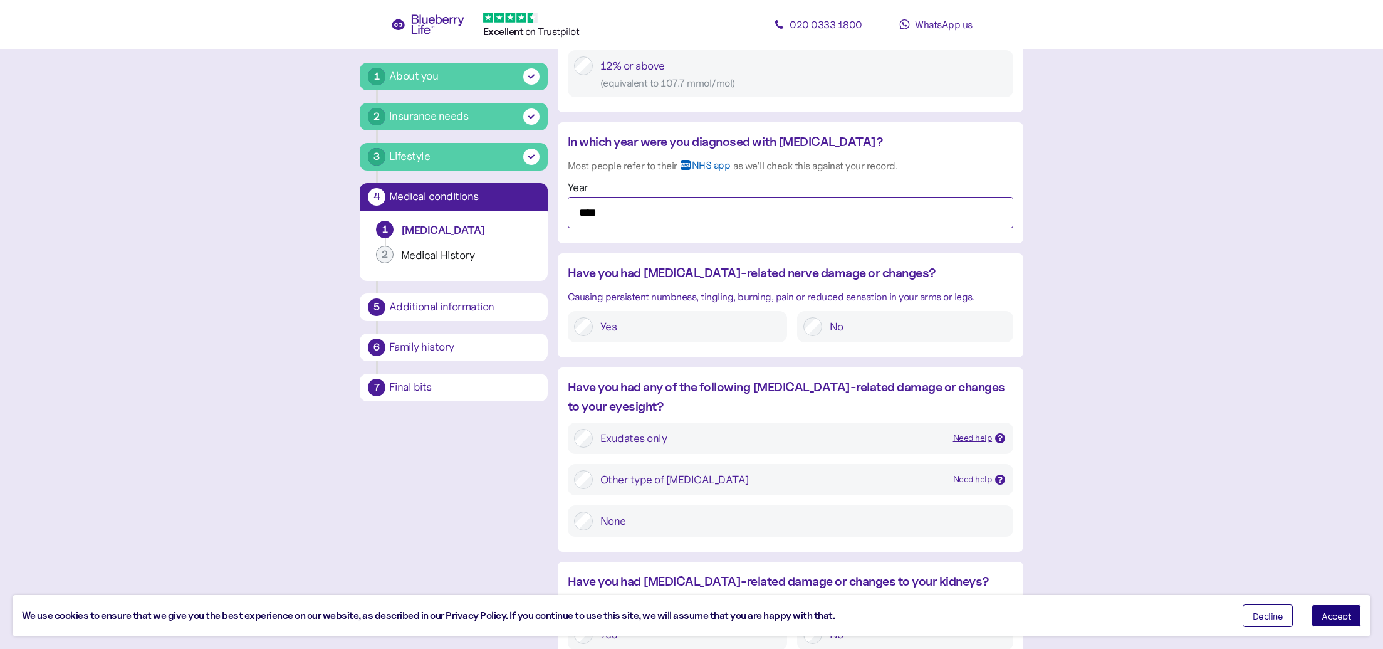
type input "****"
click at [674, 320] on label "Yes" at bounding box center [687, 326] width 188 height 19
drag, startPoint x: 642, startPoint y: 513, endPoint x: 782, endPoint y: 504, distance: 140.6
click at [642, 513] on label "None" at bounding box center [800, 520] width 414 height 19
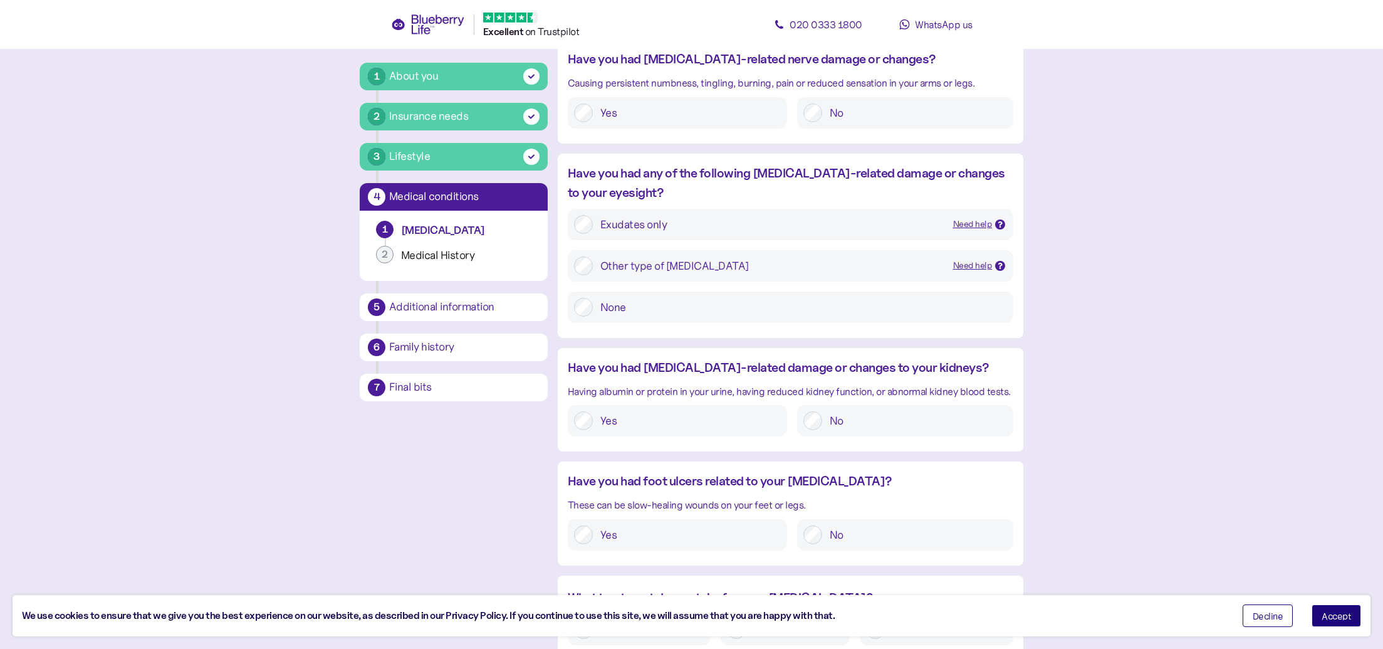
scroll to position [1206, 0]
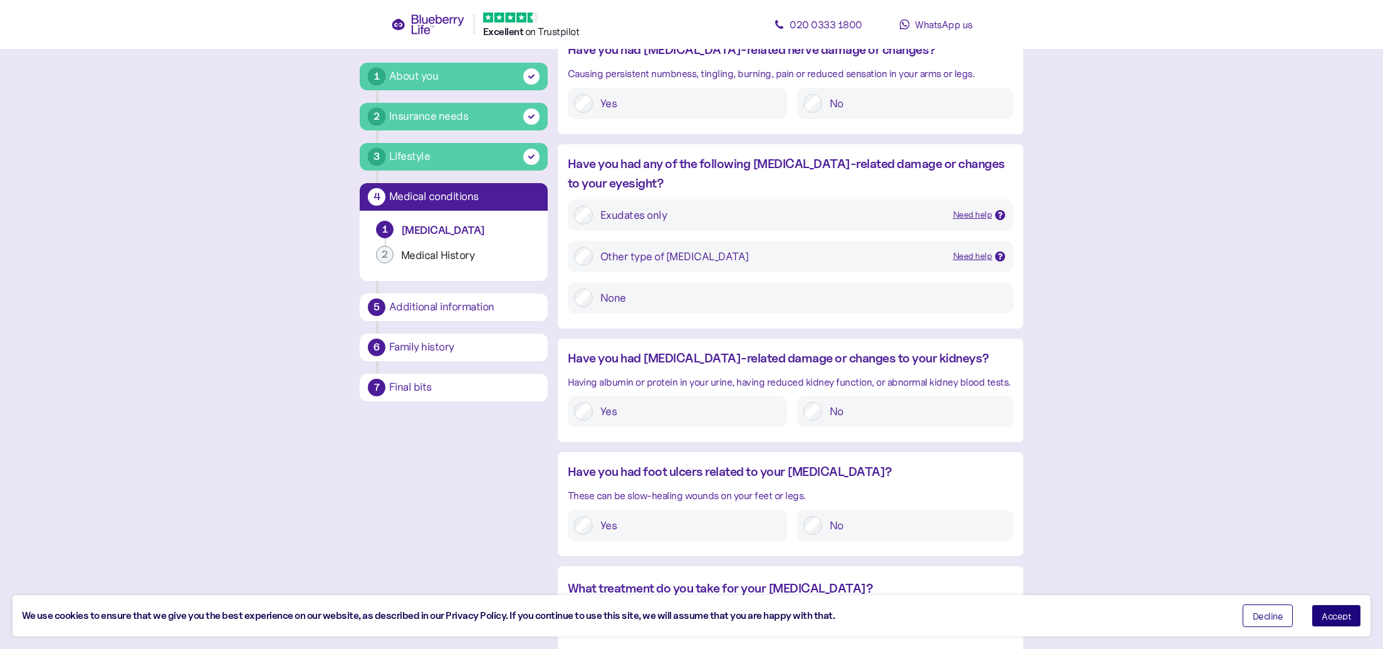
click at [925, 407] on label "No" at bounding box center [914, 411] width 185 height 19
drag, startPoint x: 872, startPoint y: 515, endPoint x: 891, endPoint y: 516, distance: 19.5
click at [872, 516] on label "No" at bounding box center [914, 525] width 185 height 19
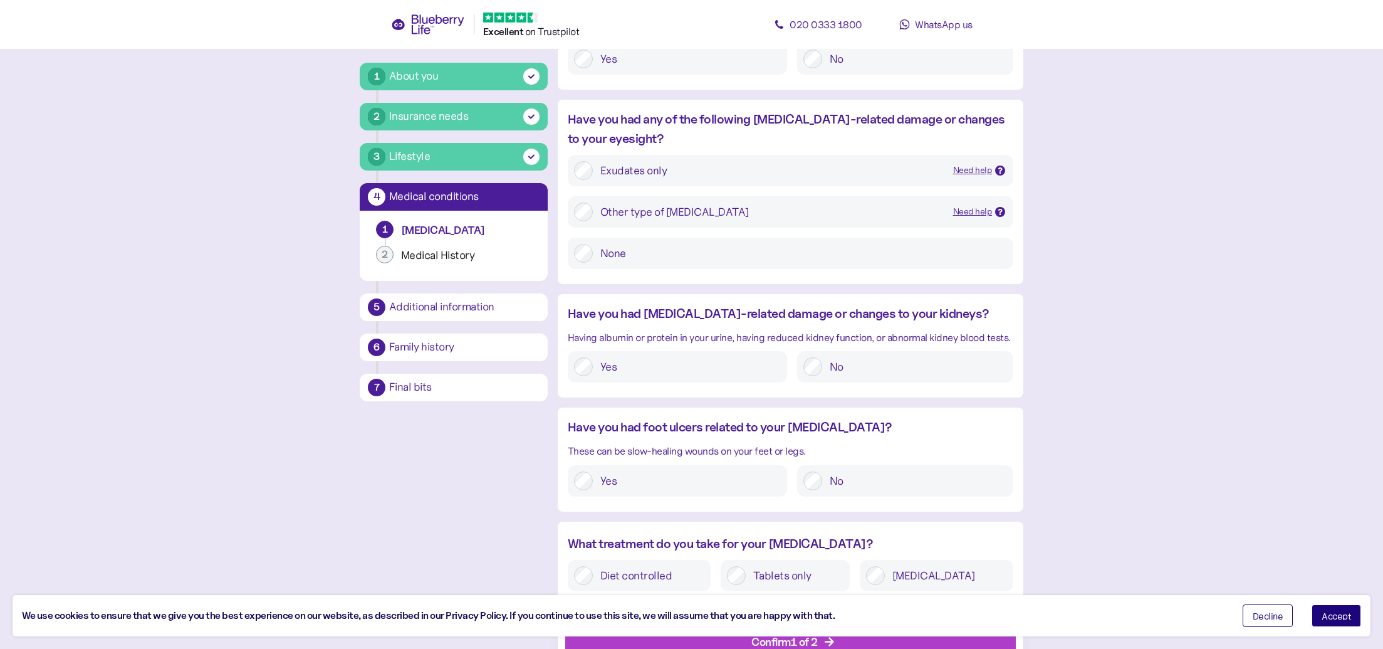
scroll to position [1288, 0]
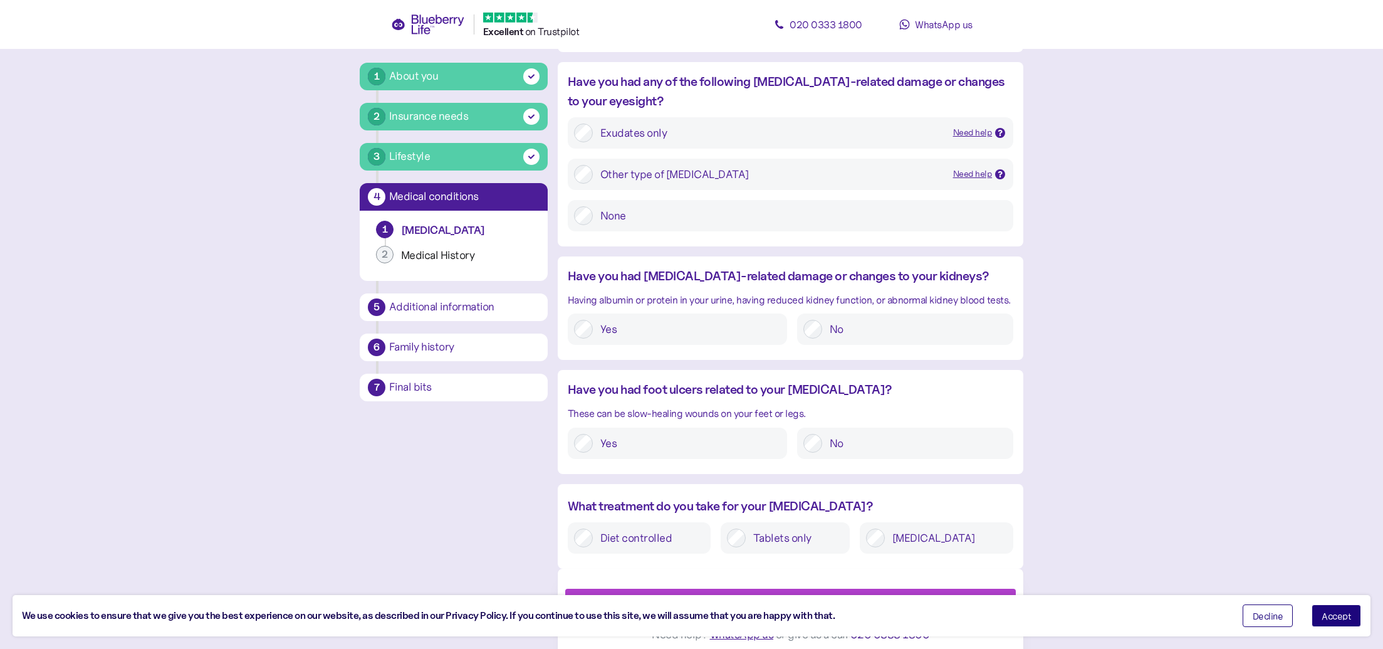
click at [967, 530] on label "[MEDICAL_DATA]" at bounding box center [946, 537] width 122 height 19
click at [917, 581] on button "Confirm 1 of 2" at bounding box center [790, 595] width 451 height 31
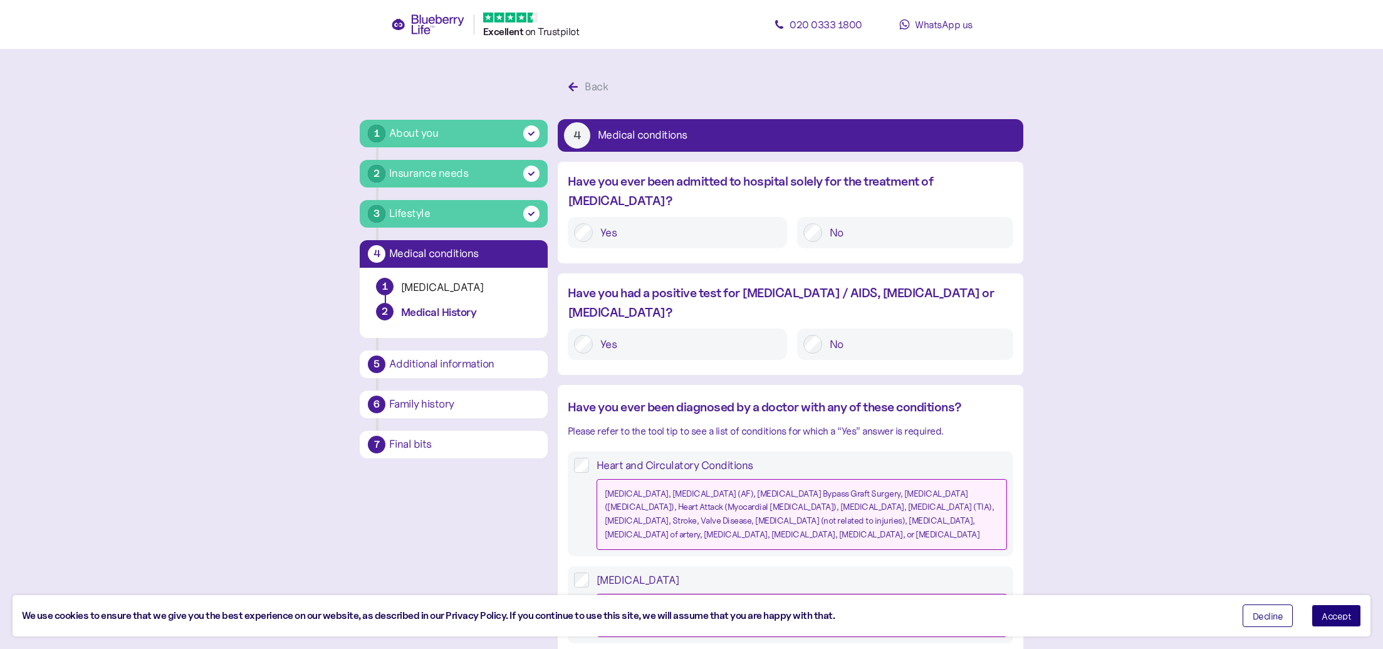
drag, startPoint x: 879, startPoint y: 216, endPoint x: 880, endPoint y: 225, distance: 9.5
click at [879, 223] on label "No" at bounding box center [914, 232] width 185 height 19
drag, startPoint x: 877, startPoint y: 310, endPoint x: 898, endPoint y: 309, distance: 21.3
click at [877, 335] on label "No" at bounding box center [914, 344] width 185 height 19
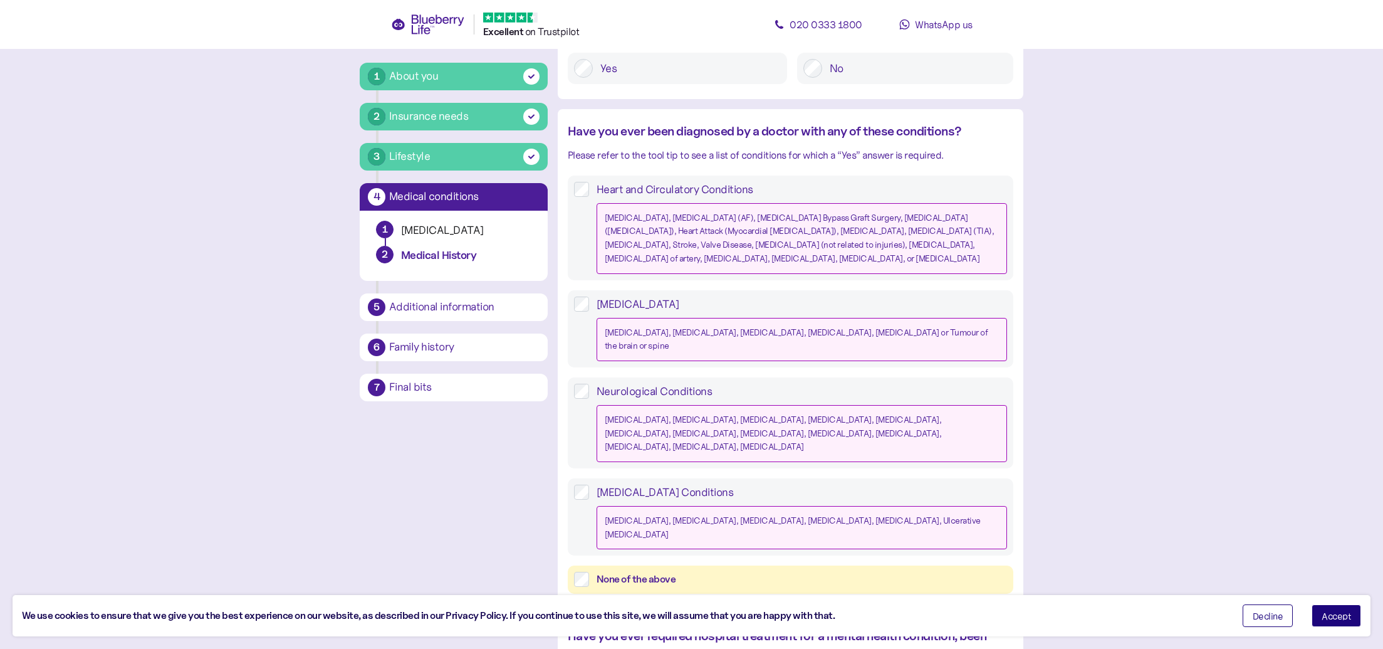
scroll to position [278, 0]
drag, startPoint x: 803, startPoint y: 506, endPoint x: 815, endPoint y: 508, distance: 12.0
click at [803, 570] on div "None of the above" at bounding box center [802, 578] width 410 height 16
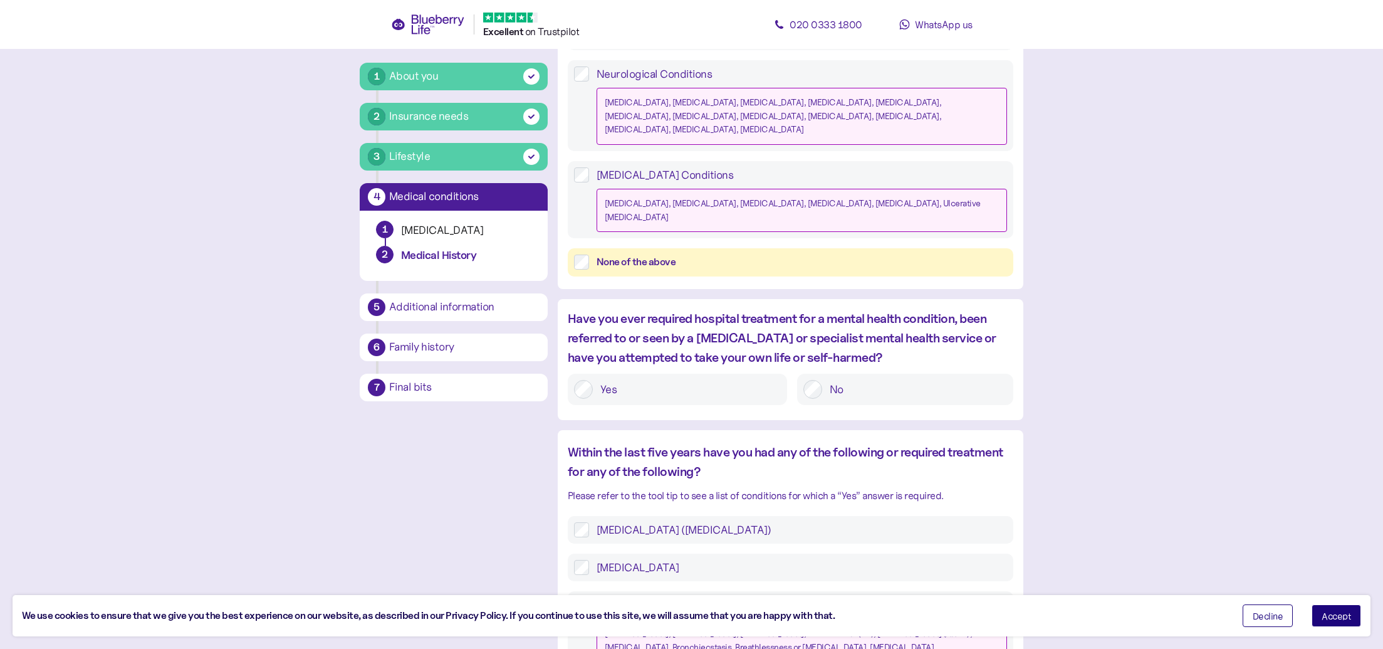
scroll to position [599, 0]
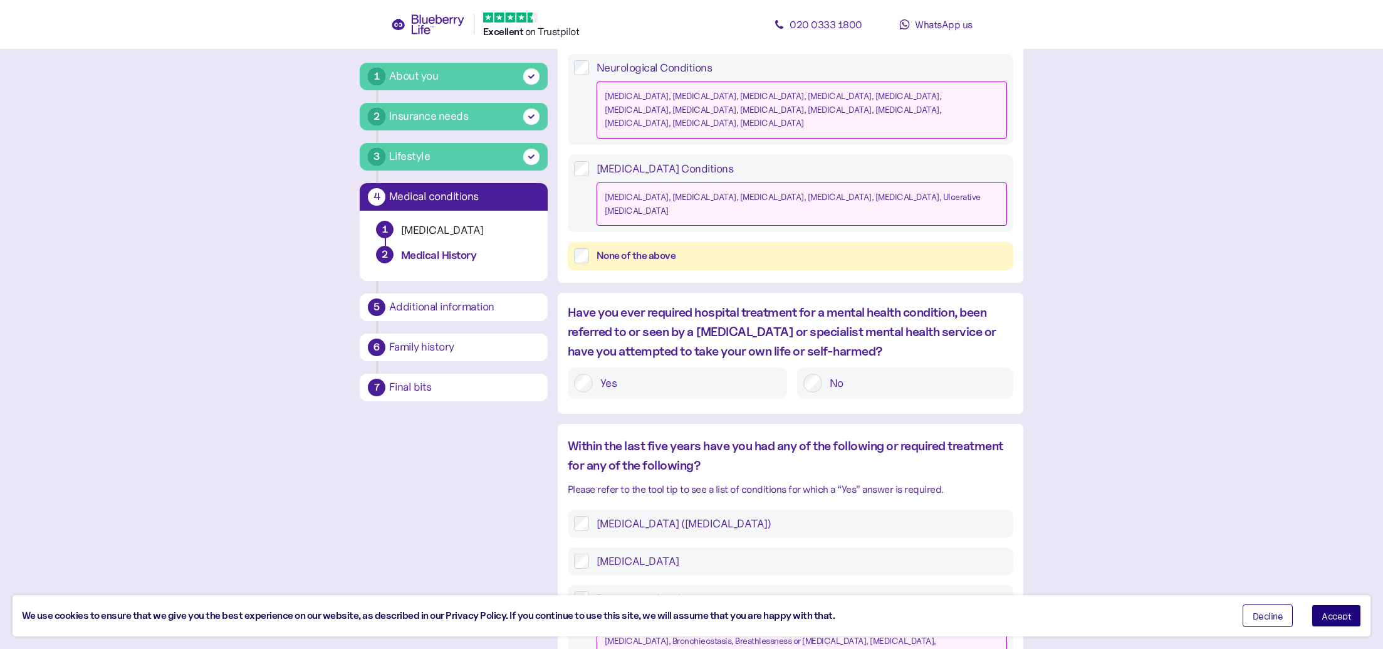
drag, startPoint x: 653, startPoint y: 316, endPoint x: 666, endPoint y: 322, distance: 14.6
click at [653, 374] on label "Yes" at bounding box center [687, 383] width 188 height 19
drag, startPoint x: 1380, startPoint y: 353, endPoint x: 1356, endPoint y: 365, distance: 26.9
click at [1377, 370] on main "1 About you 2 Insurance needs 3 Lifestyle 4 Medical conditions 1 [MEDICAL_DATA]…" at bounding box center [691, 291] width 1383 height 1780
click at [1350, 364] on main "1 About you 2 Insurance needs 3 Lifestyle 4 Medical conditions 1 [MEDICAL_DATA]…" at bounding box center [691, 291] width 1383 height 1780
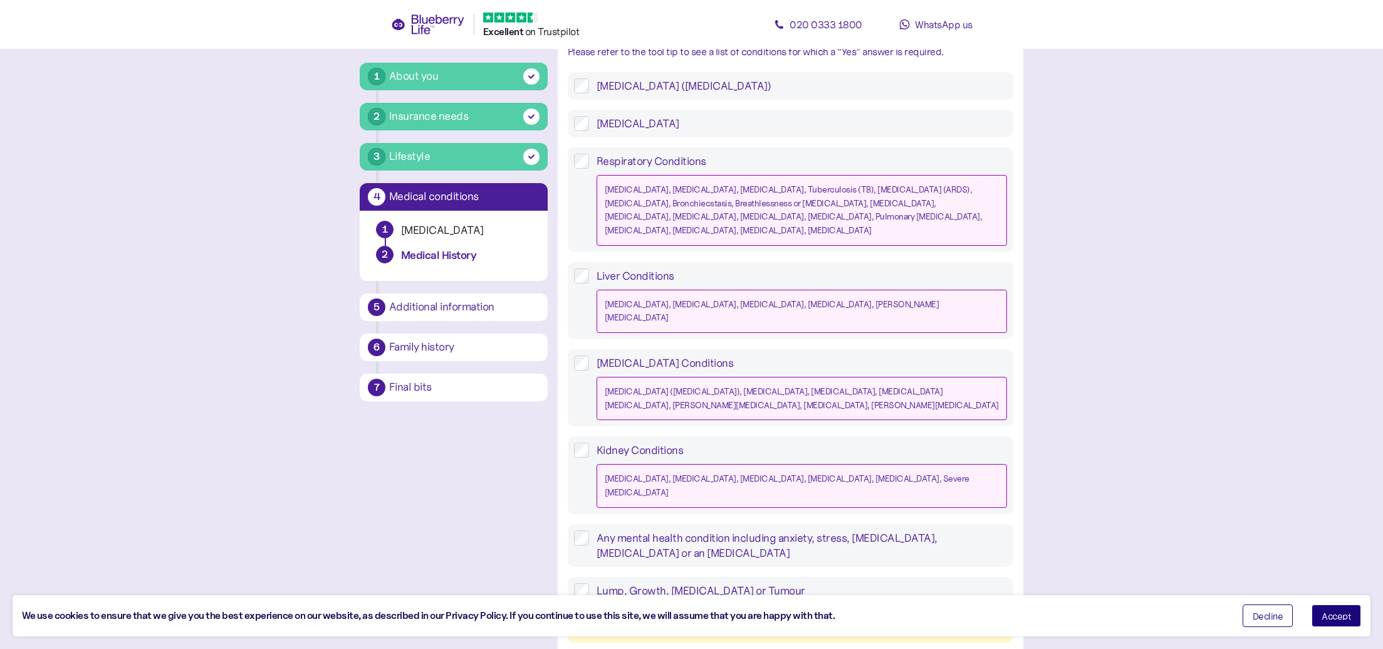
scroll to position [1042, 0]
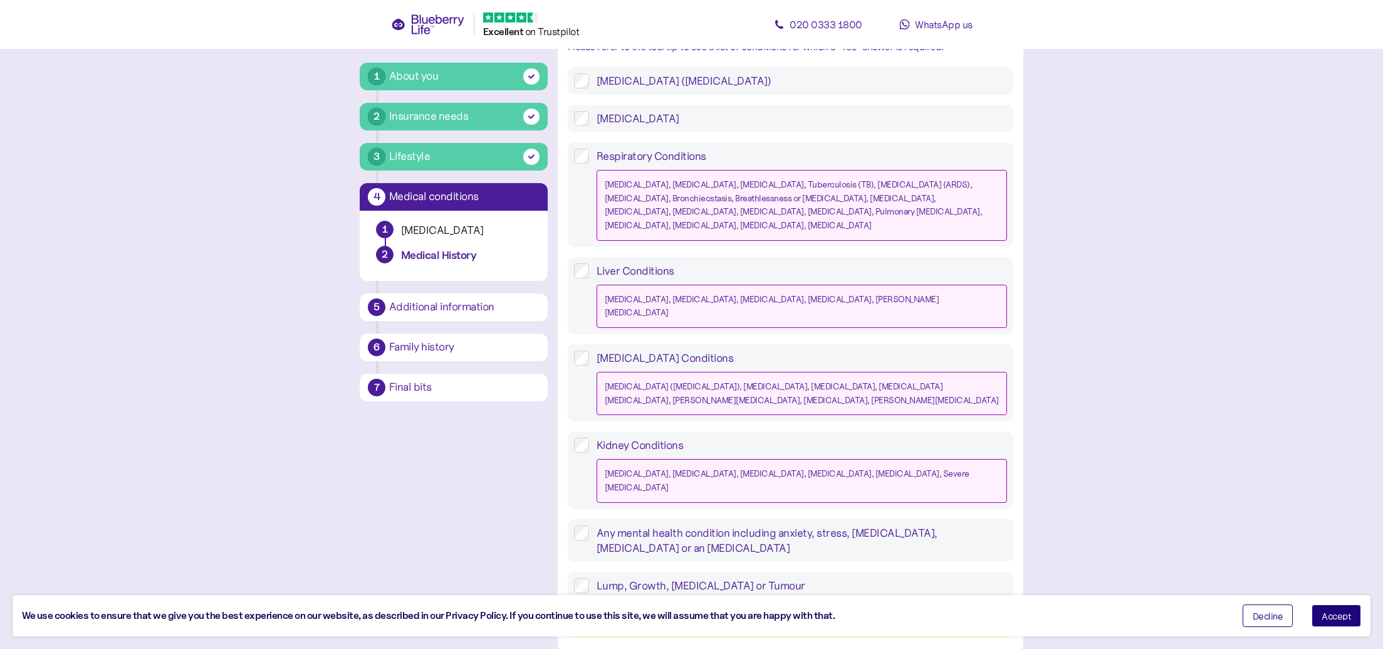
click at [932, 525] on label "Any mental health condition including anxiety, stress, [MEDICAL_DATA], [MEDICAL…" at bounding box center [798, 540] width 418 height 30
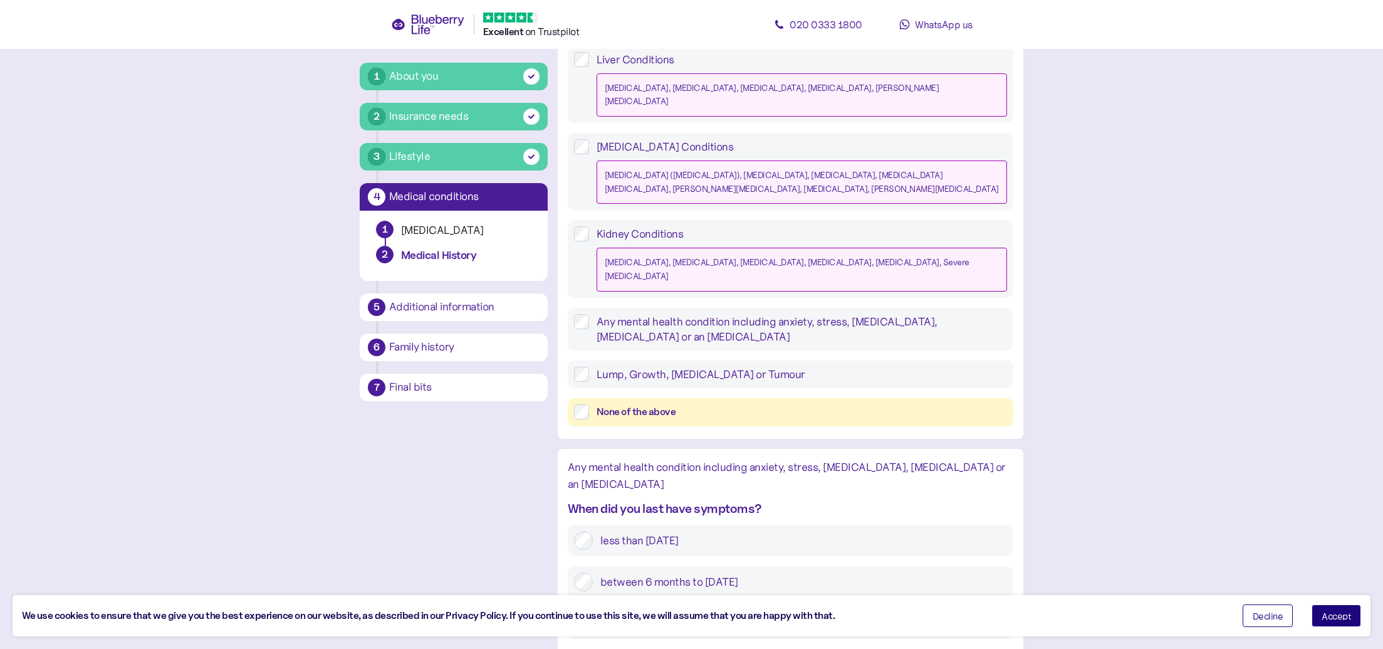
scroll to position [1256, 0]
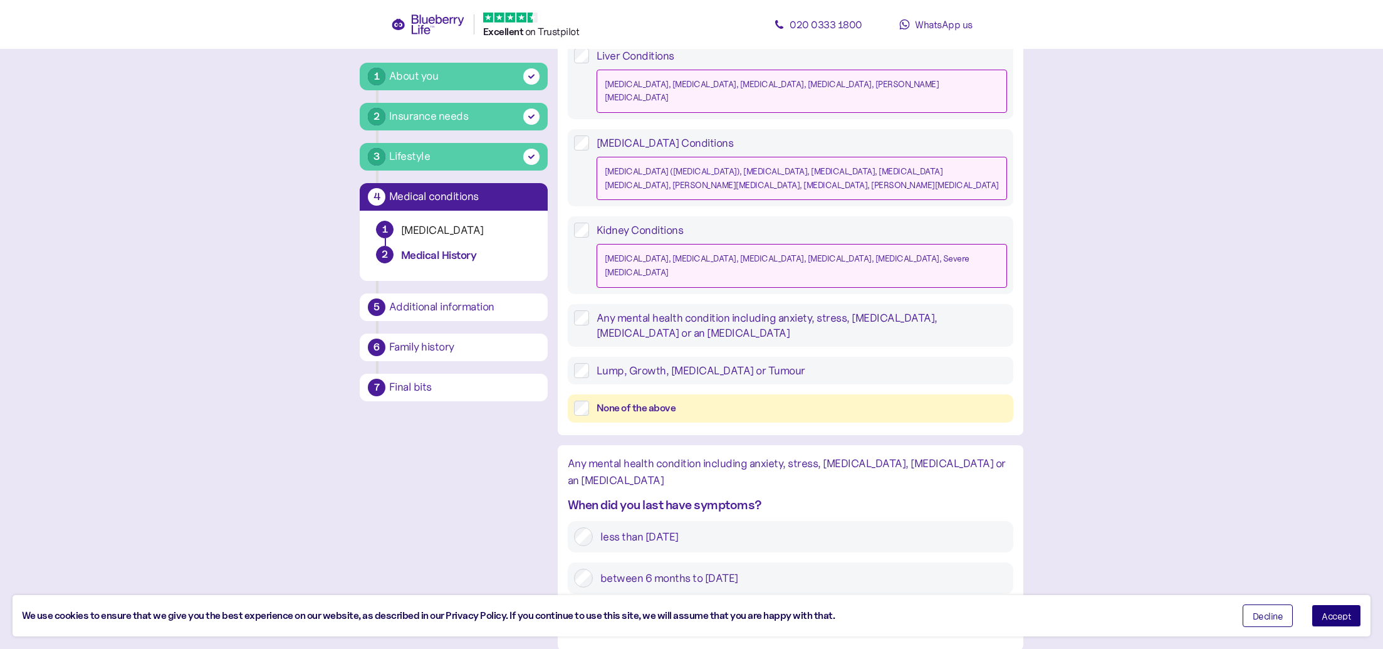
click at [835, 527] on label "less than [DATE]" at bounding box center [800, 536] width 414 height 19
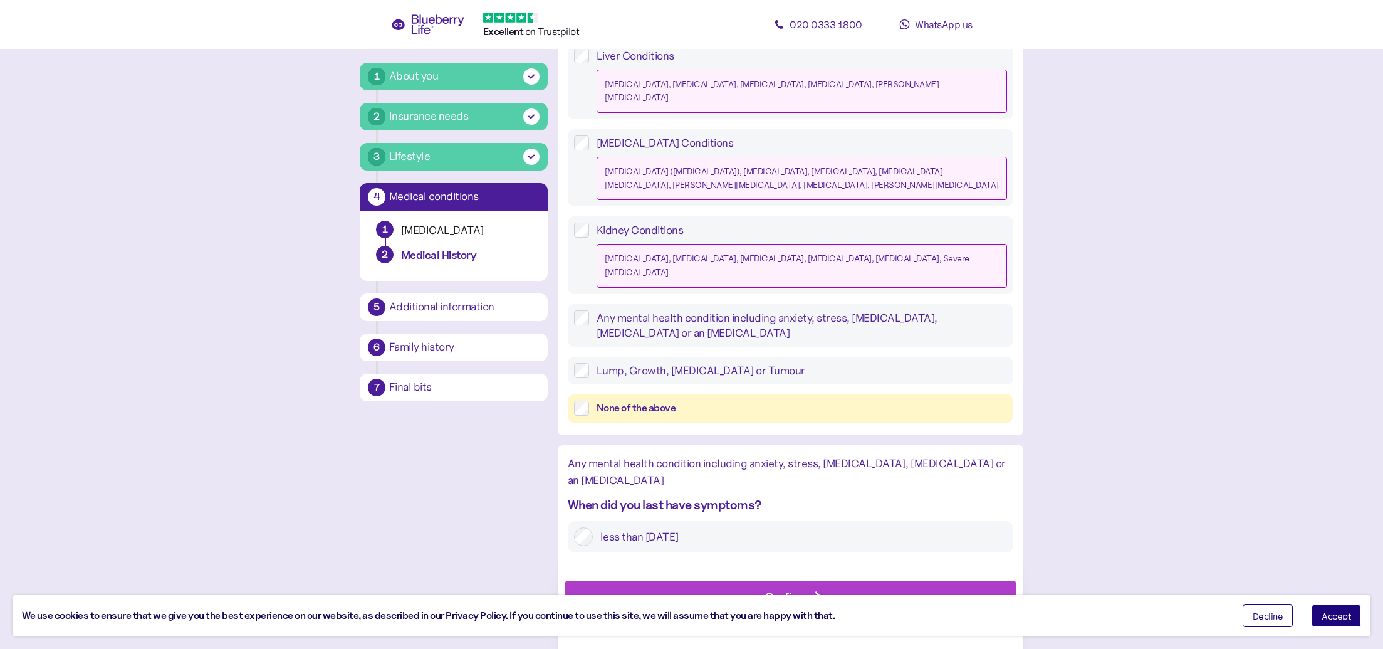
drag, startPoint x: 869, startPoint y: 586, endPoint x: 877, endPoint y: 587, distance: 8.2
click at [869, 587] on div "Confirm" at bounding box center [793, 596] width 422 height 30
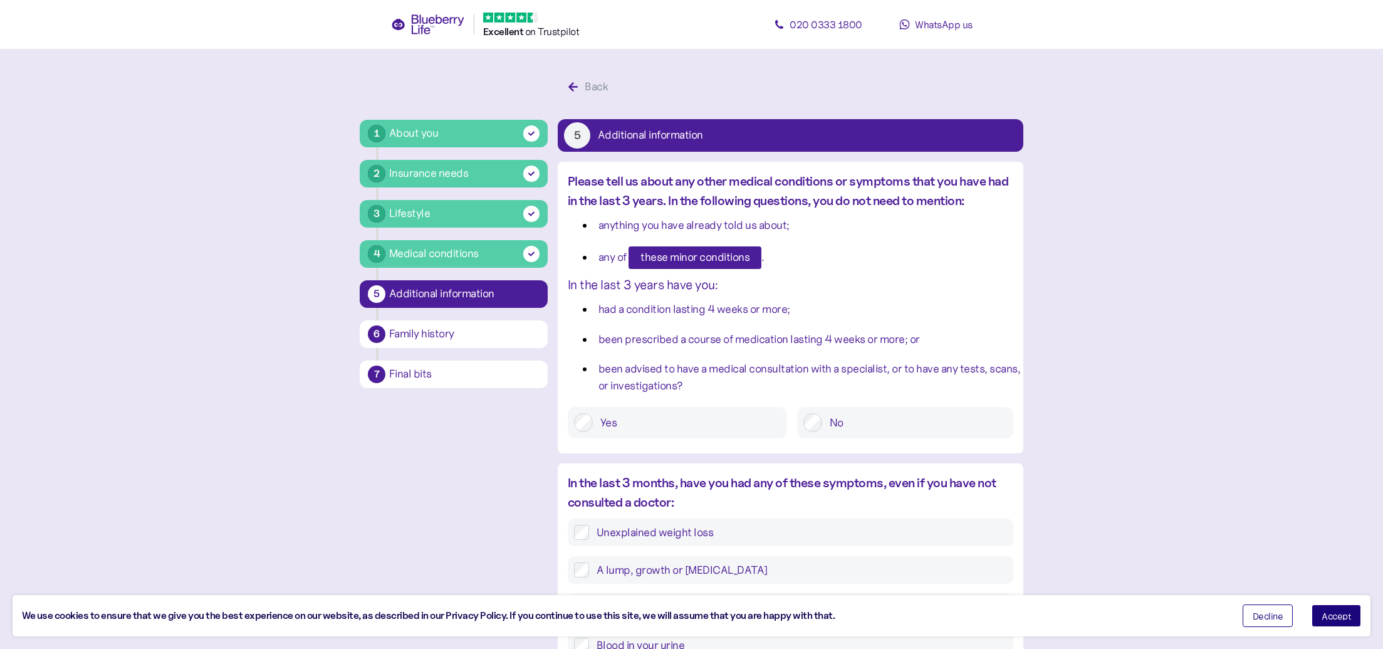
click at [684, 261] on span "these minor conditions" at bounding box center [694, 257] width 109 height 21
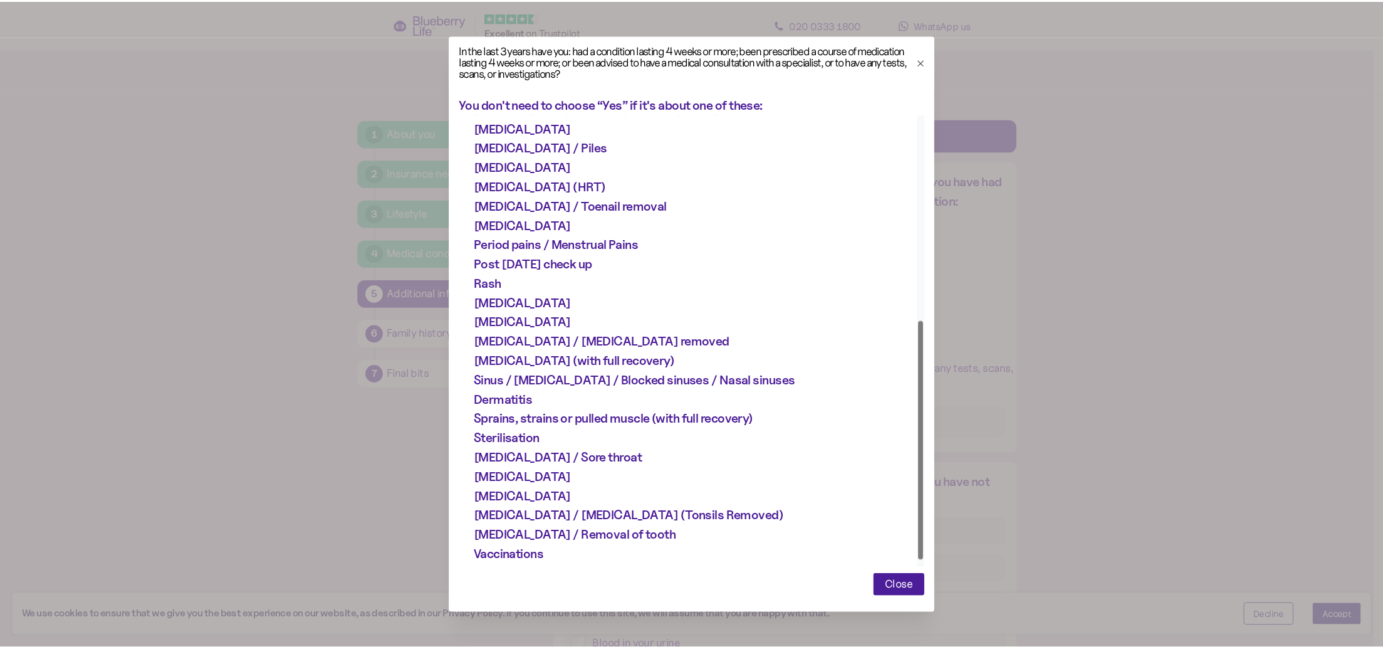
scroll to position [400, 0]
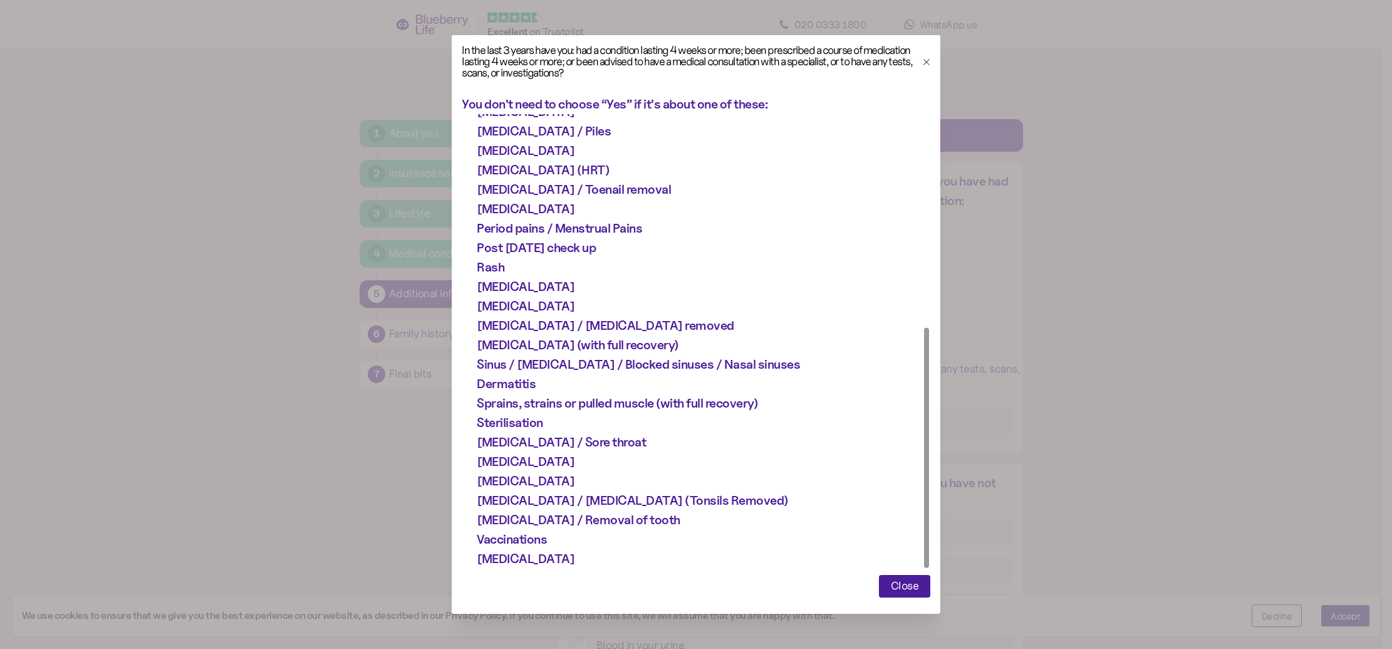
drag, startPoint x: 927, startPoint y: 234, endPoint x: 859, endPoint y: 475, distance: 250.9
click at [867, 473] on div "Abnormal/Heavy Periods with full recovery Acne / [MEDICAL_DATA] Allergy testing…" at bounding box center [704, 341] width 454 height 454
drag, startPoint x: 1121, startPoint y: 393, endPoint x: 1098, endPoint y: 409, distance: 28.0
click at [1121, 393] on div at bounding box center [696, 324] width 1392 height 649
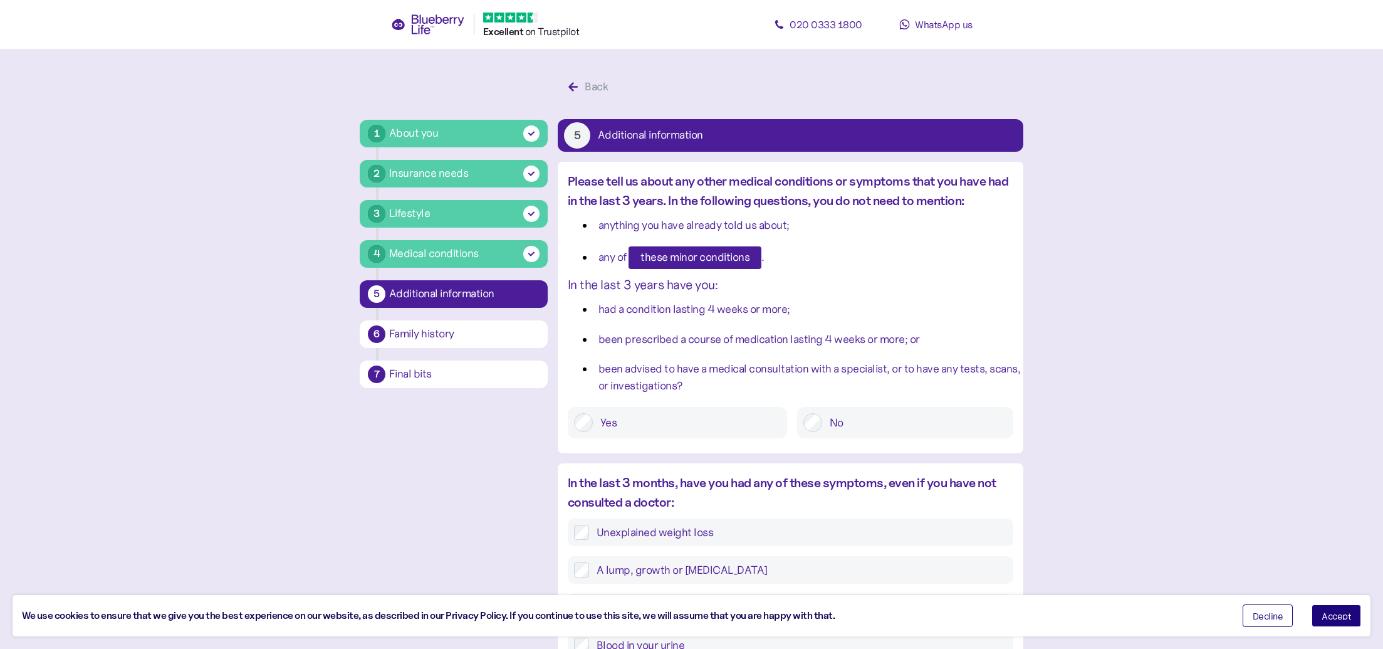
click at [721, 432] on div "Yes" at bounding box center [677, 422] width 219 height 31
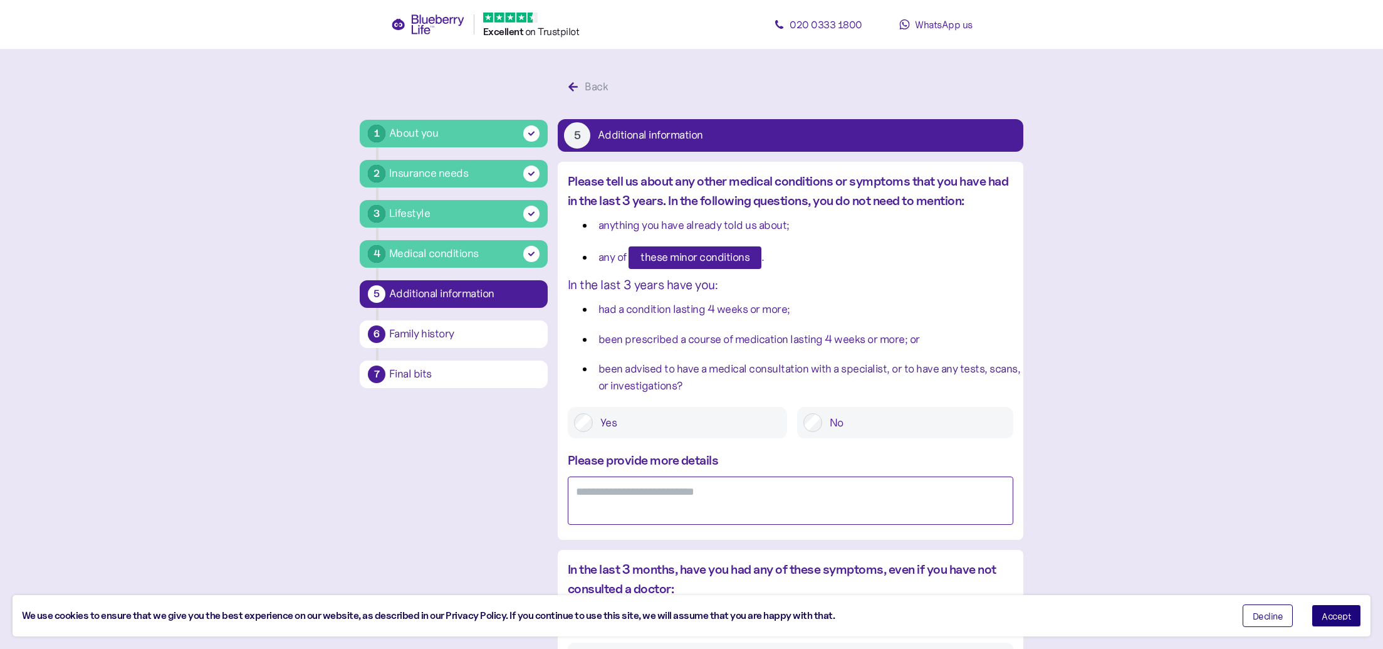
drag, startPoint x: 726, startPoint y: 483, endPoint x: 779, endPoint y: 475, distance: 53.3
click at [726, 483] on textarea at bounding box center [791, 500] width 446 height 48
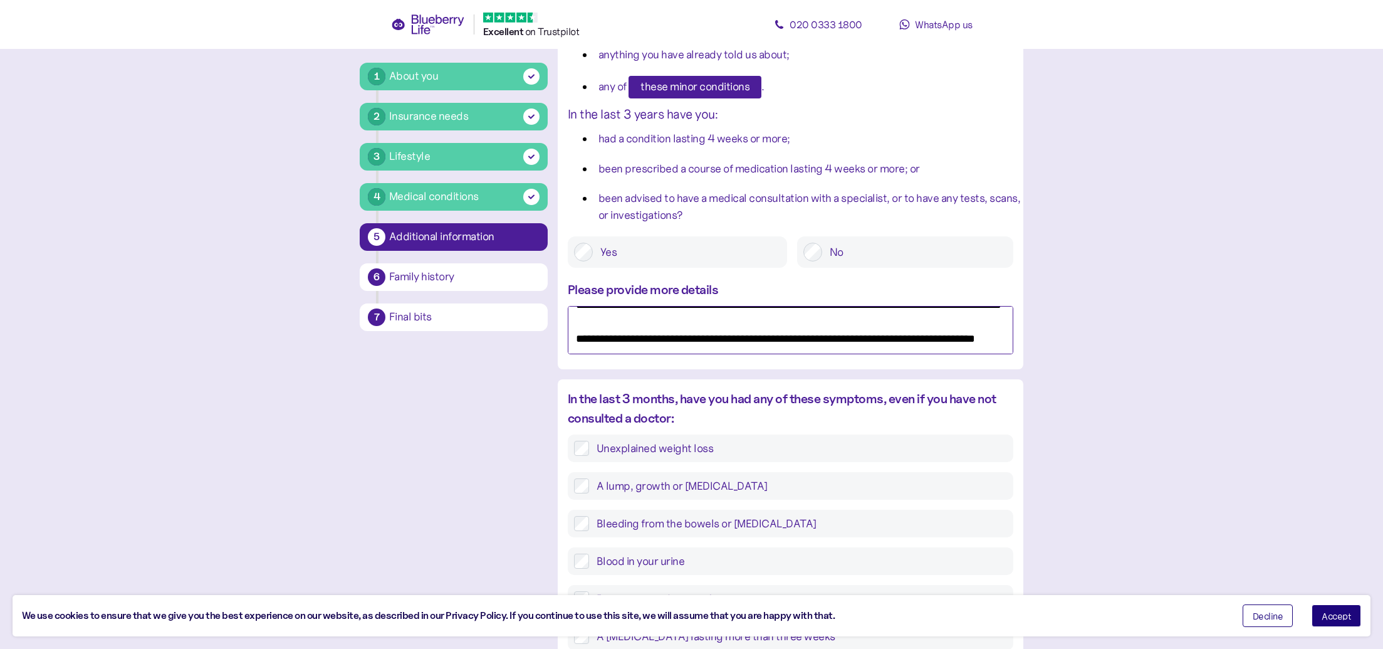
scroll to position [60, 0]
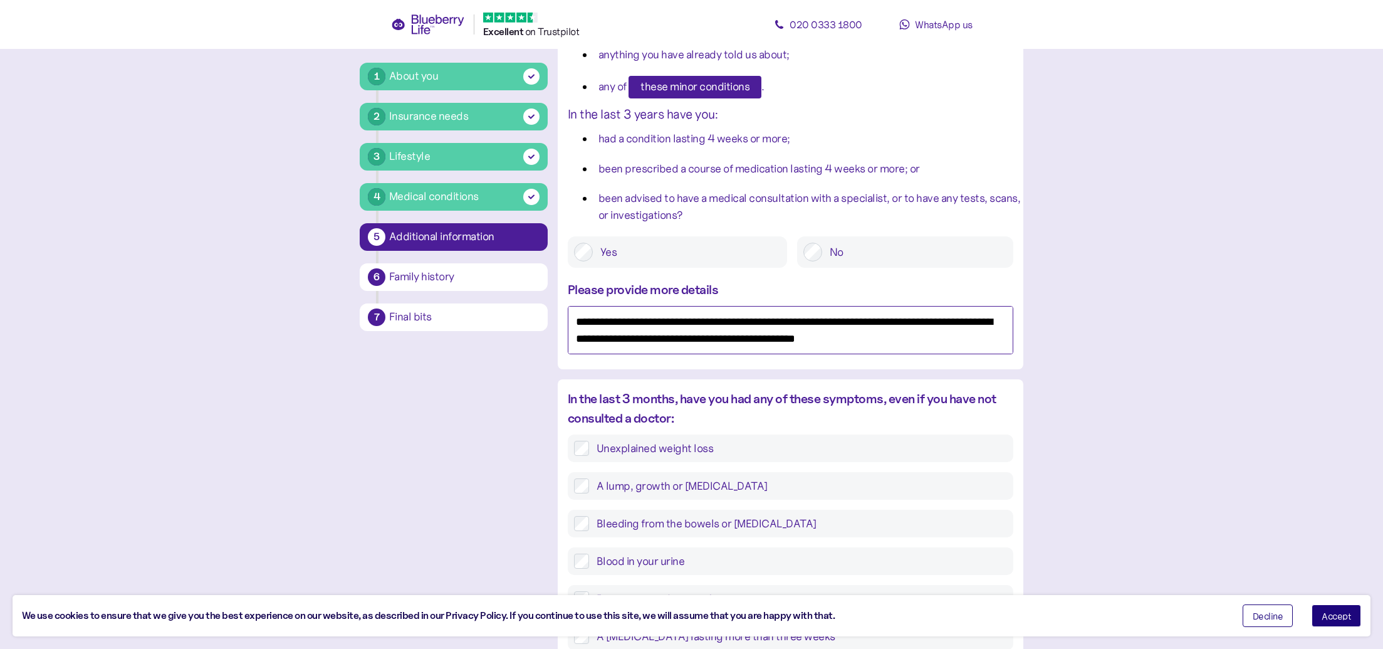
click at [830, 348] on textarea "**********" at bounding box center [791, 330] width 446 height 48
click at [897, 348] on textarea "**********" at bounding box center [791, 330] width 446 height 48
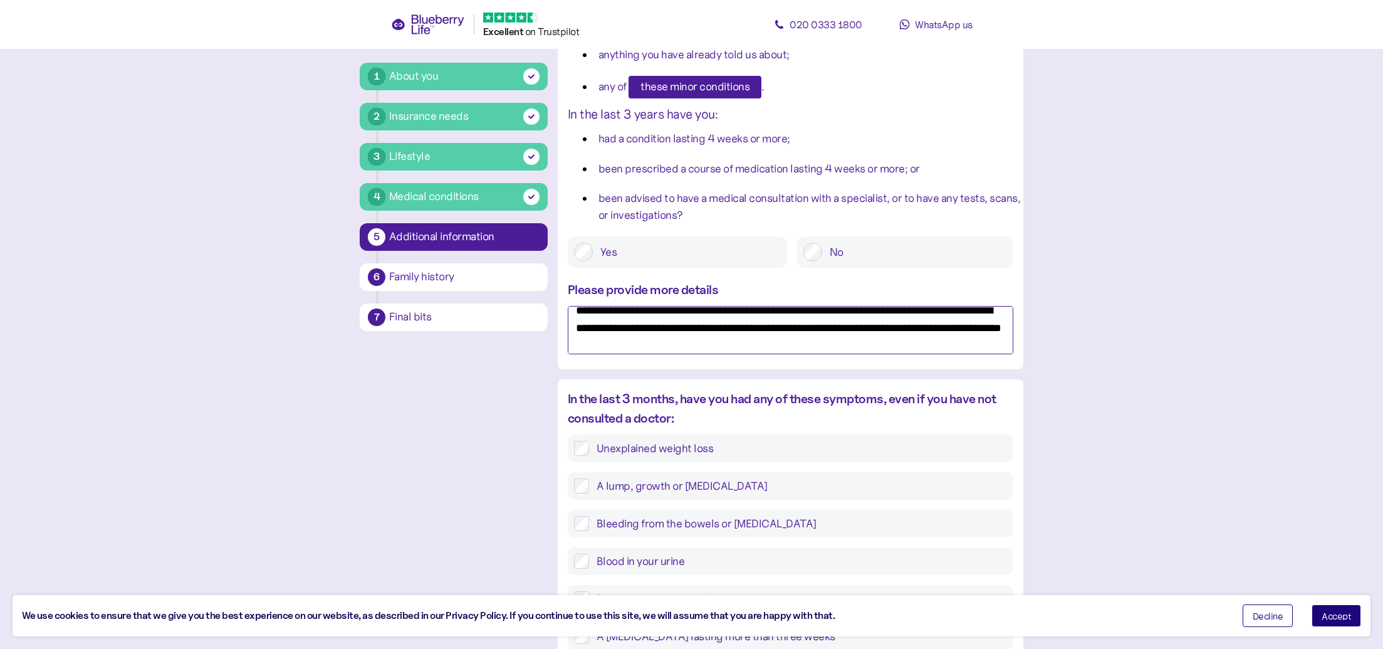
scroll to position [12, 0]
click at [951, 340] on textarea "**********" at bounding box center [791, 330] width 446 height 48
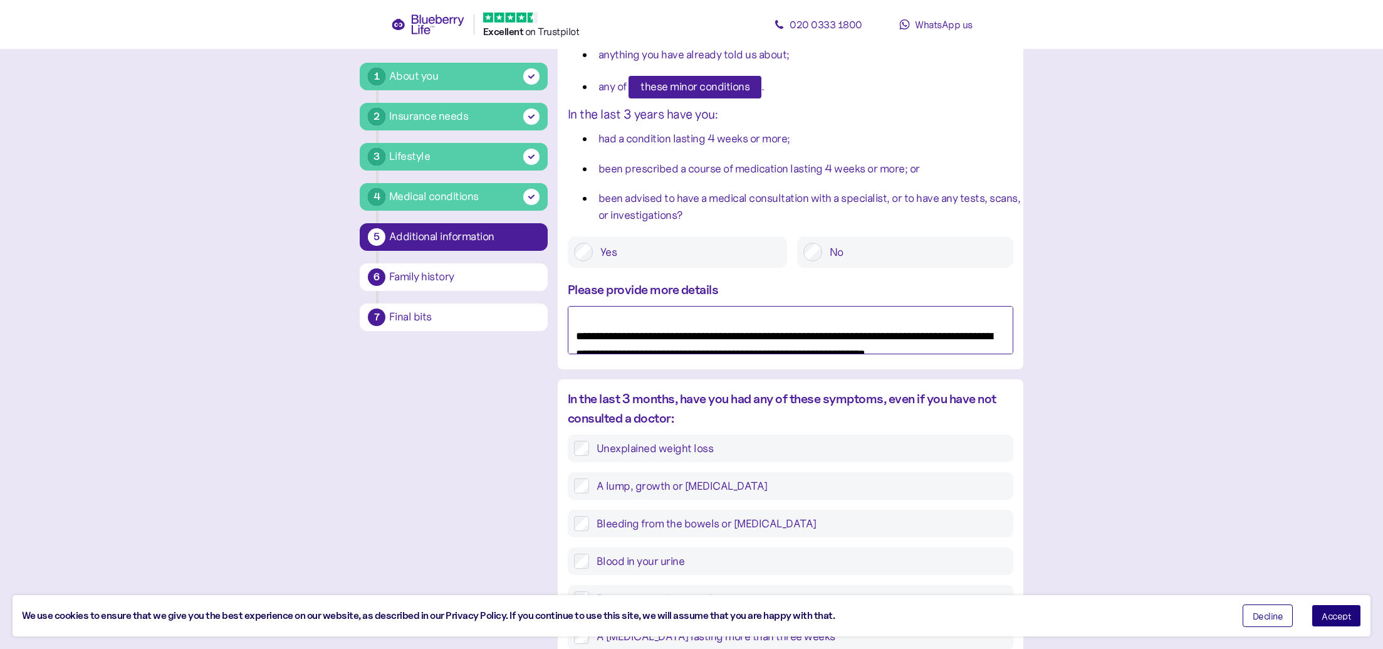
scroll to position [67, 0]
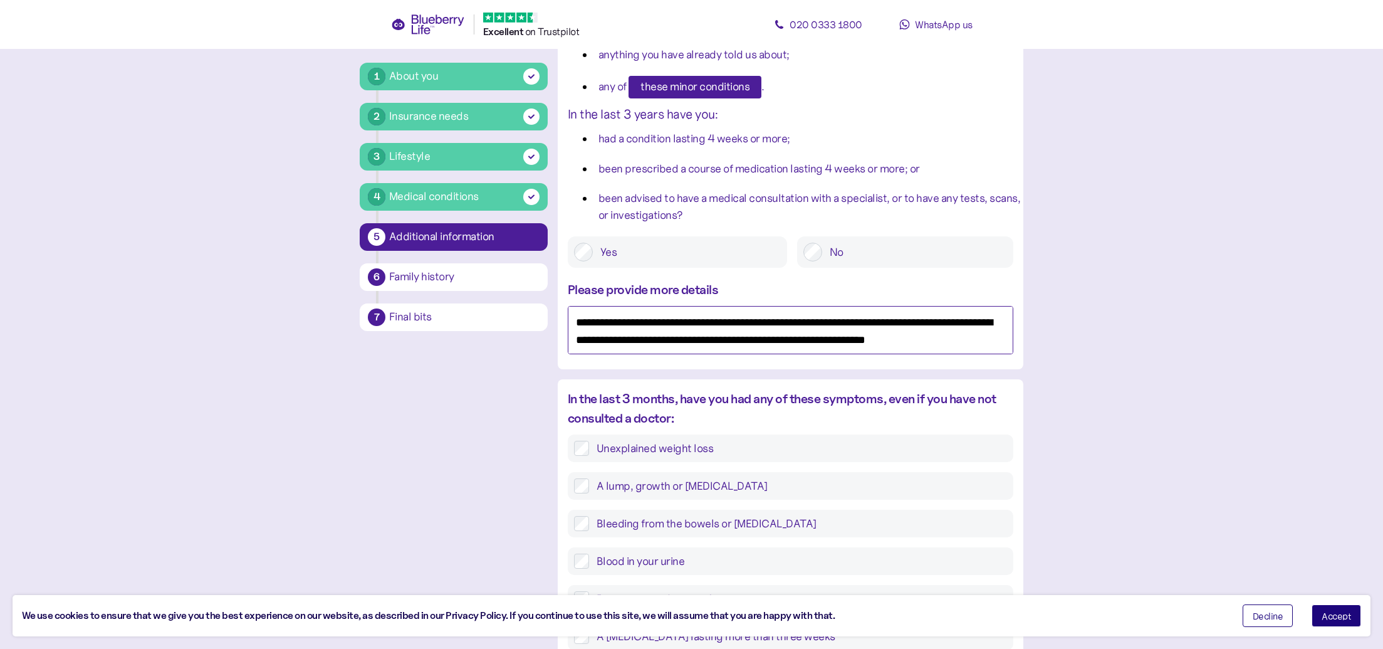
click at [964, 337] on textarea "**********" at bounding box center [791, 330] width 446 height 48
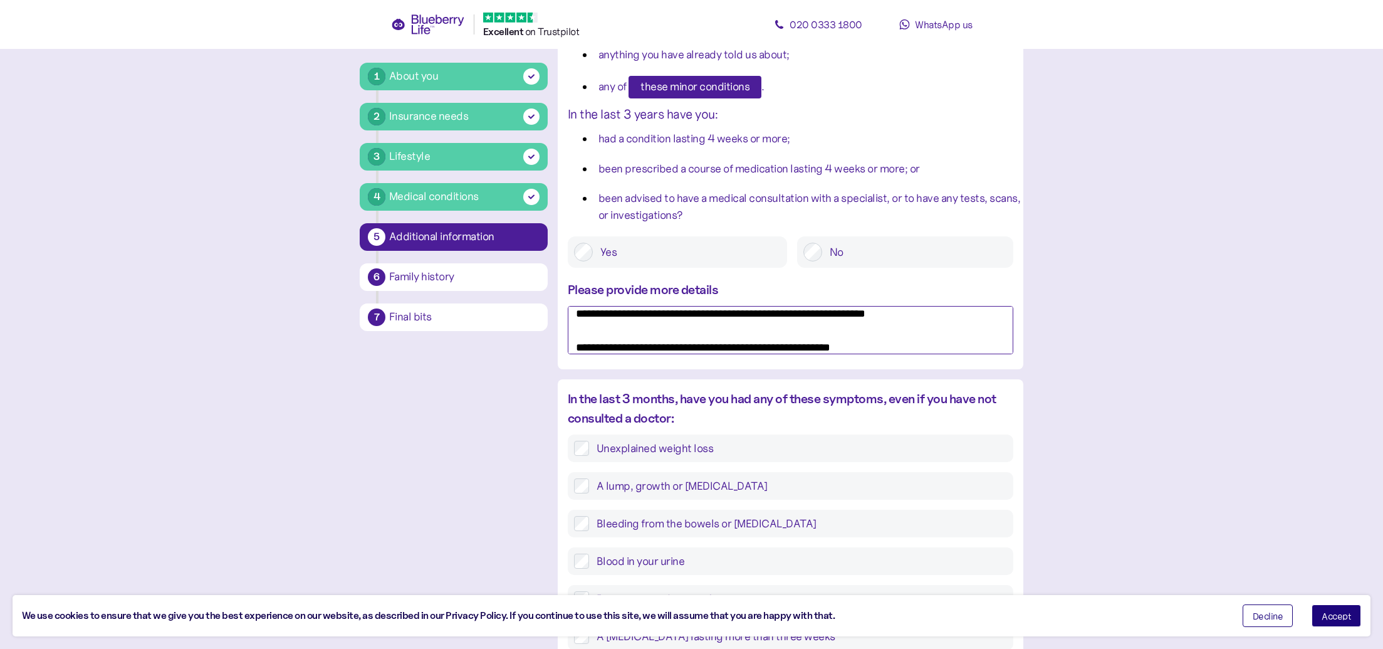
paste textarea "**********"
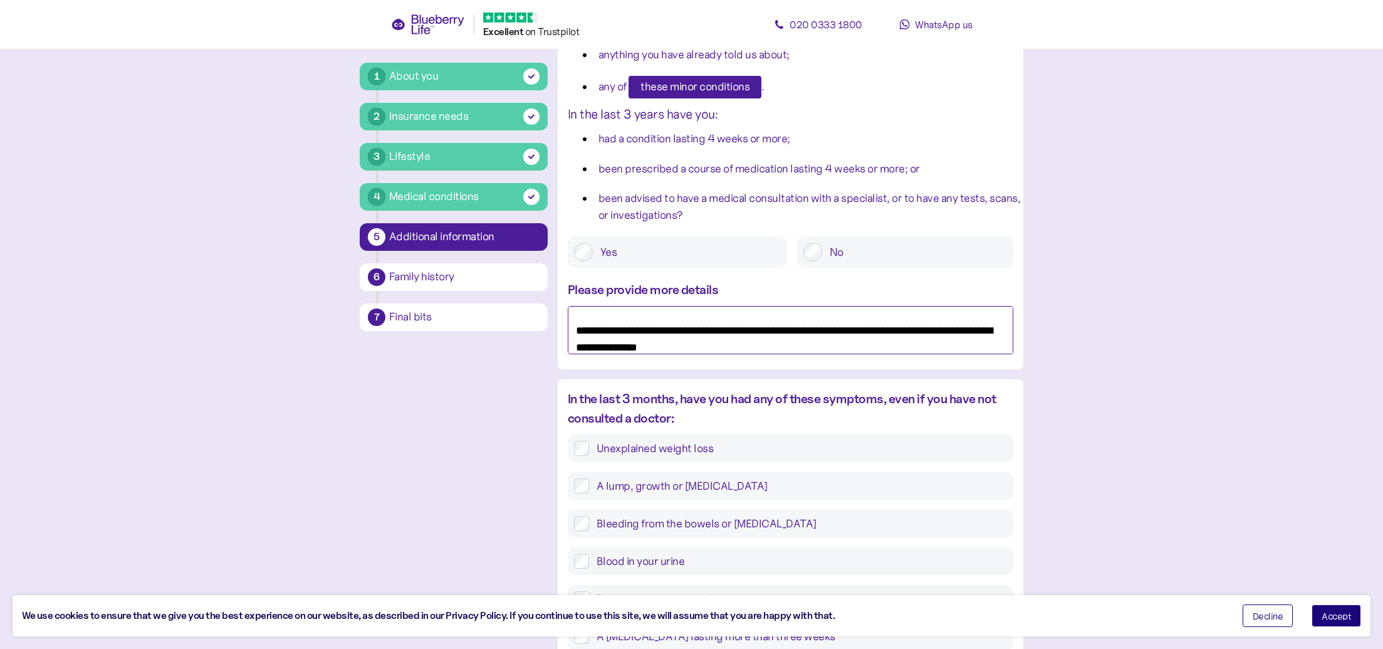
click at [912, 326] on textarea "**********" at bounding box center [791, 330] width 446 height 48
paste textarea "**********"
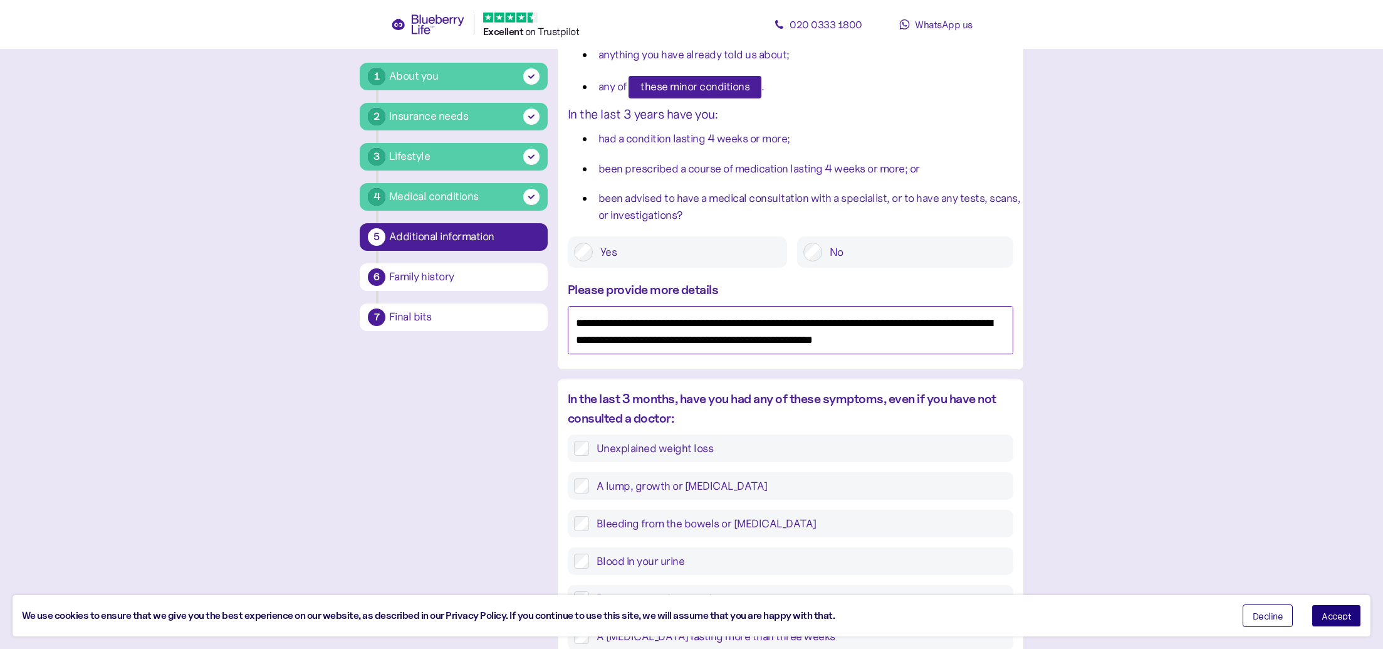
scroll to position [118, 0]
click at [965, 341] on textarea "**********" at bounding box center [791, 330] width 446 height 48
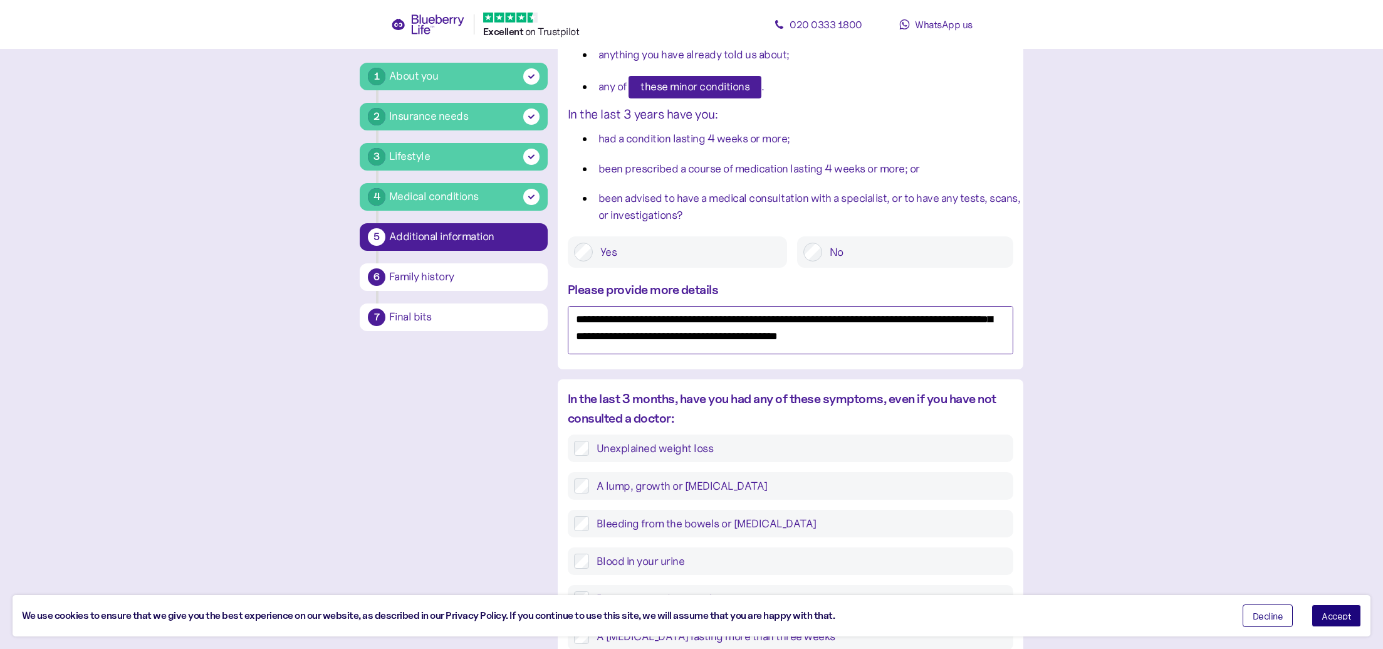
scroll to position [22, 0]
click at [870, 335] on textarea "**********" at bounding box center [791, 330] width 446 height 48
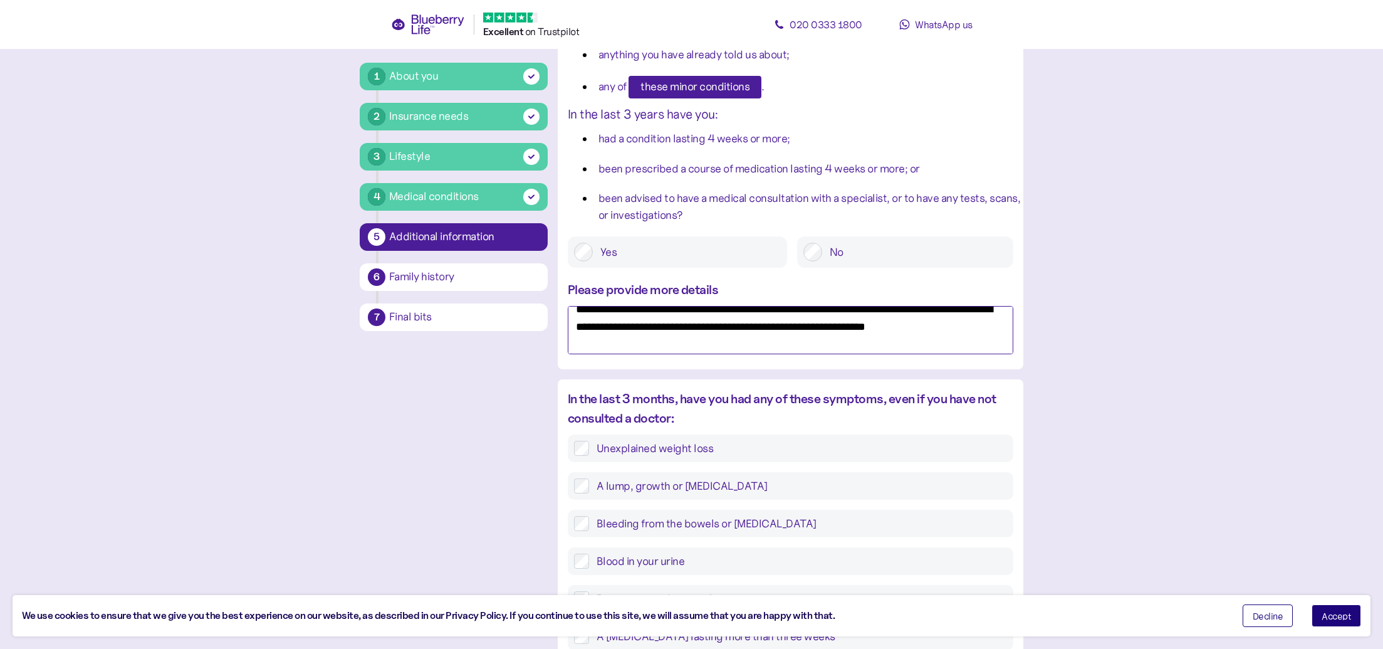
scroll to position [85, 0]
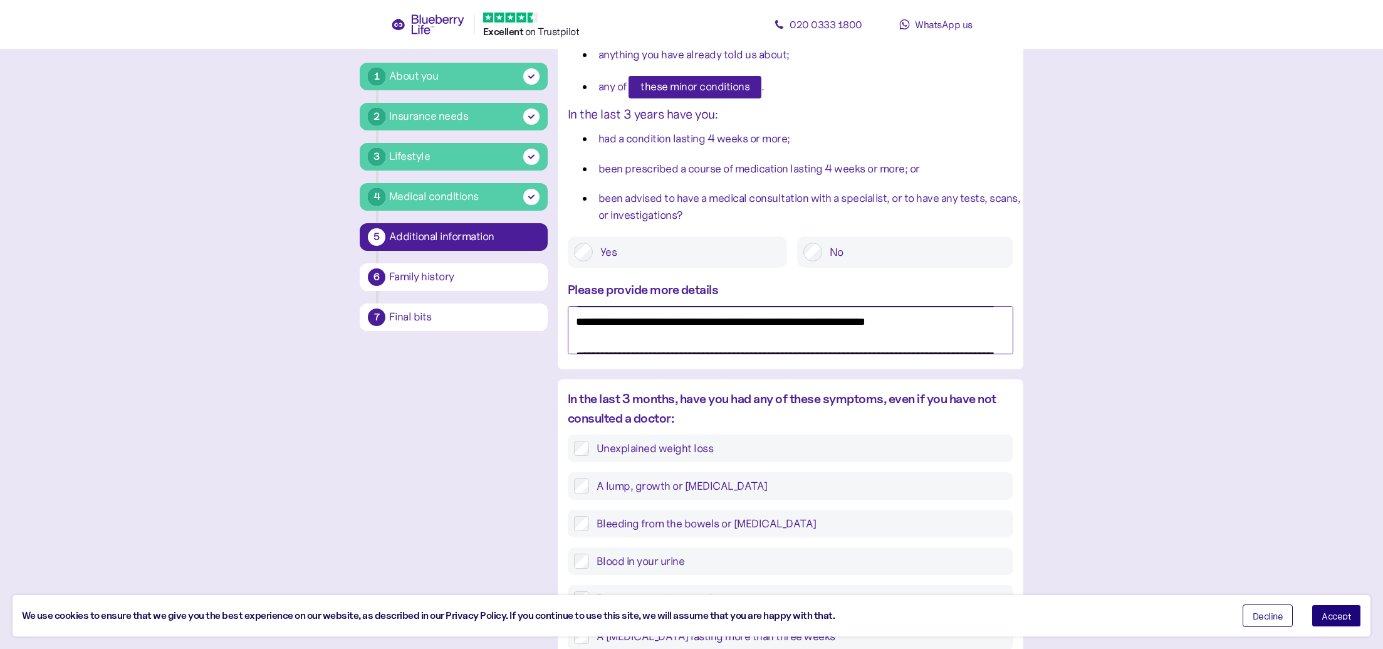
click at [980, 325] on textarea "**********" at bounding box center [791, 330] width 446 height 48
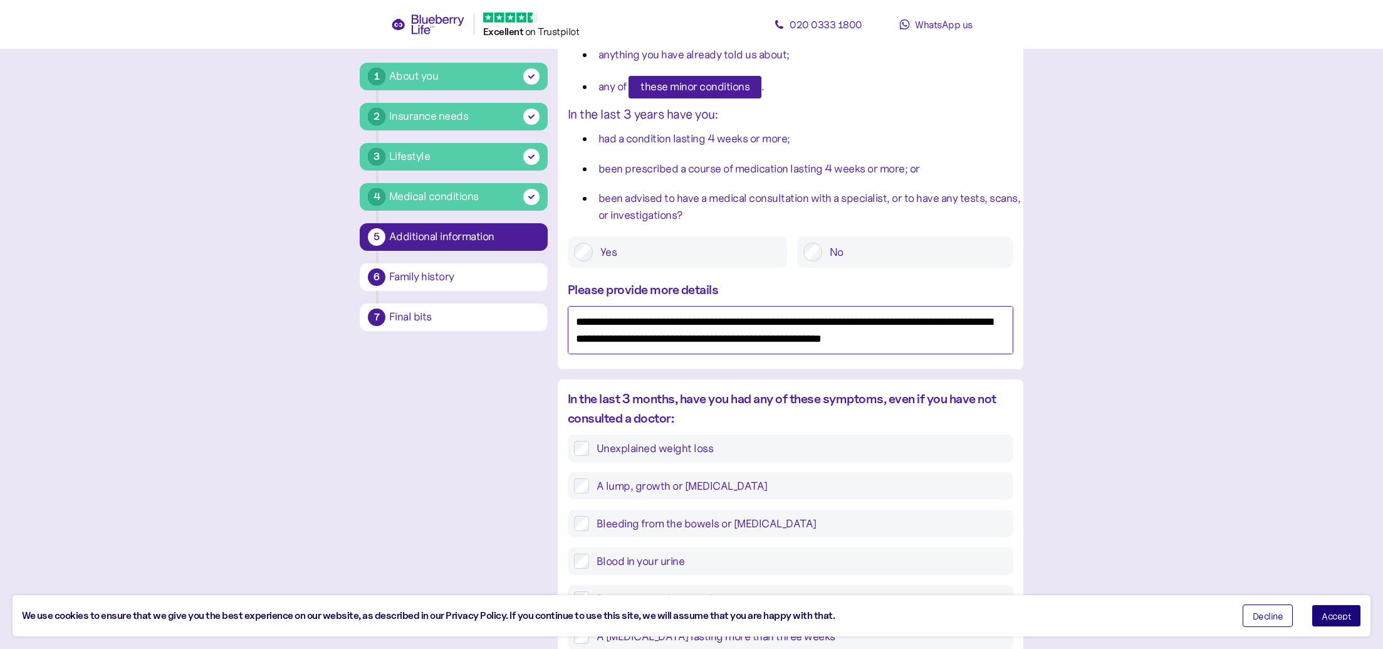
scroll to position [127, 0]
click at [974, 329] on textarea "**********" at bounding box center [791, 330] width 446 height 48
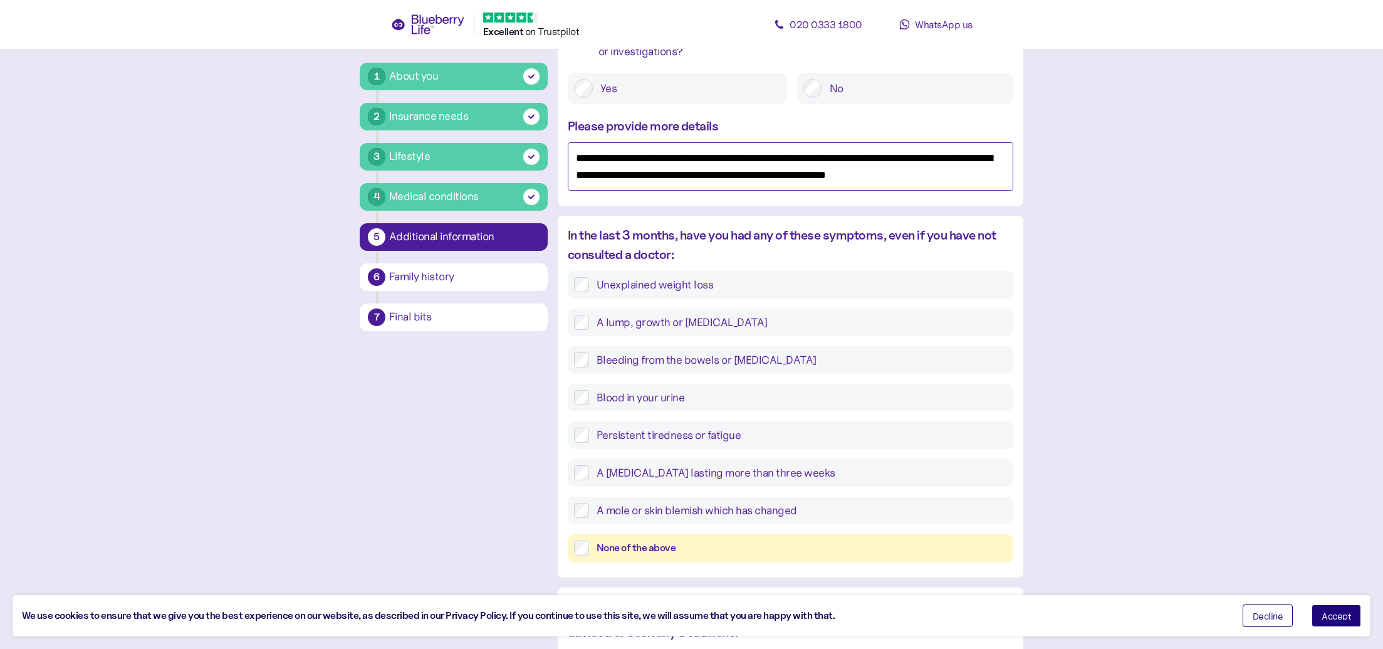
scroll to position [333, 0]
type textarea "**********"
click at [680, 546] on div "None of the above" at bounding box center [802, 549] width 410 height 16
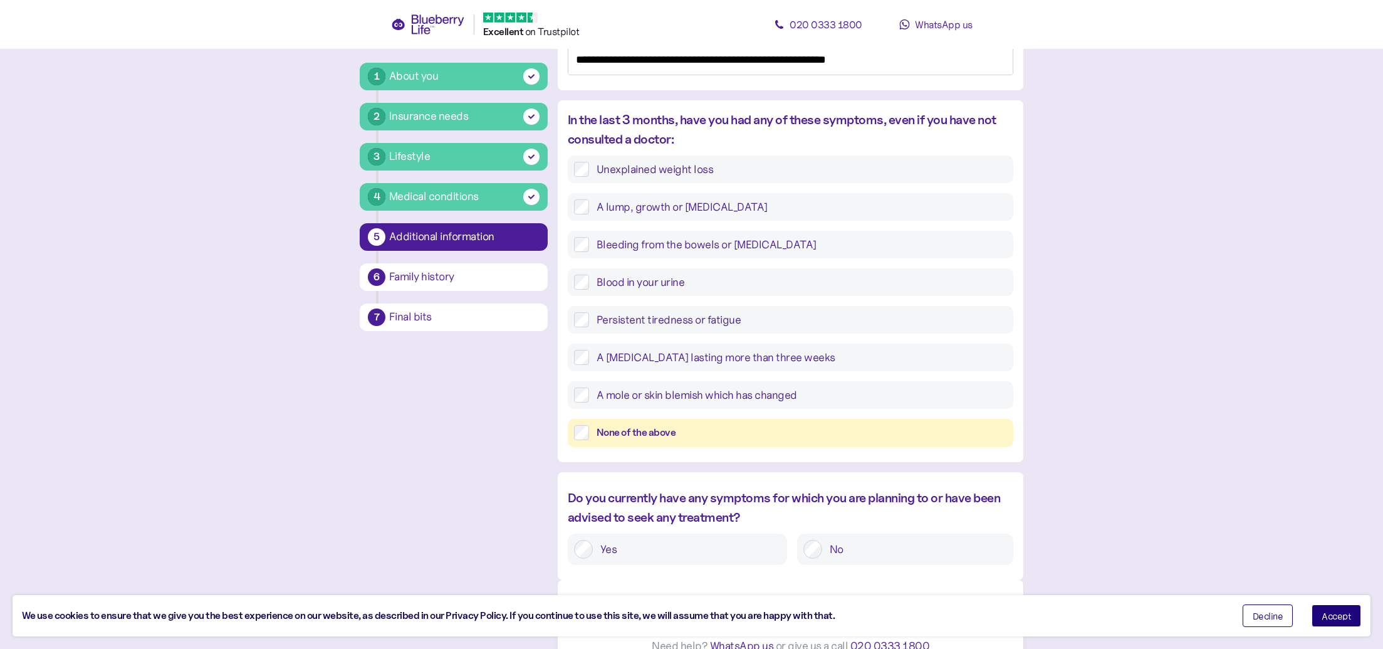
scroll to position [468, 0]
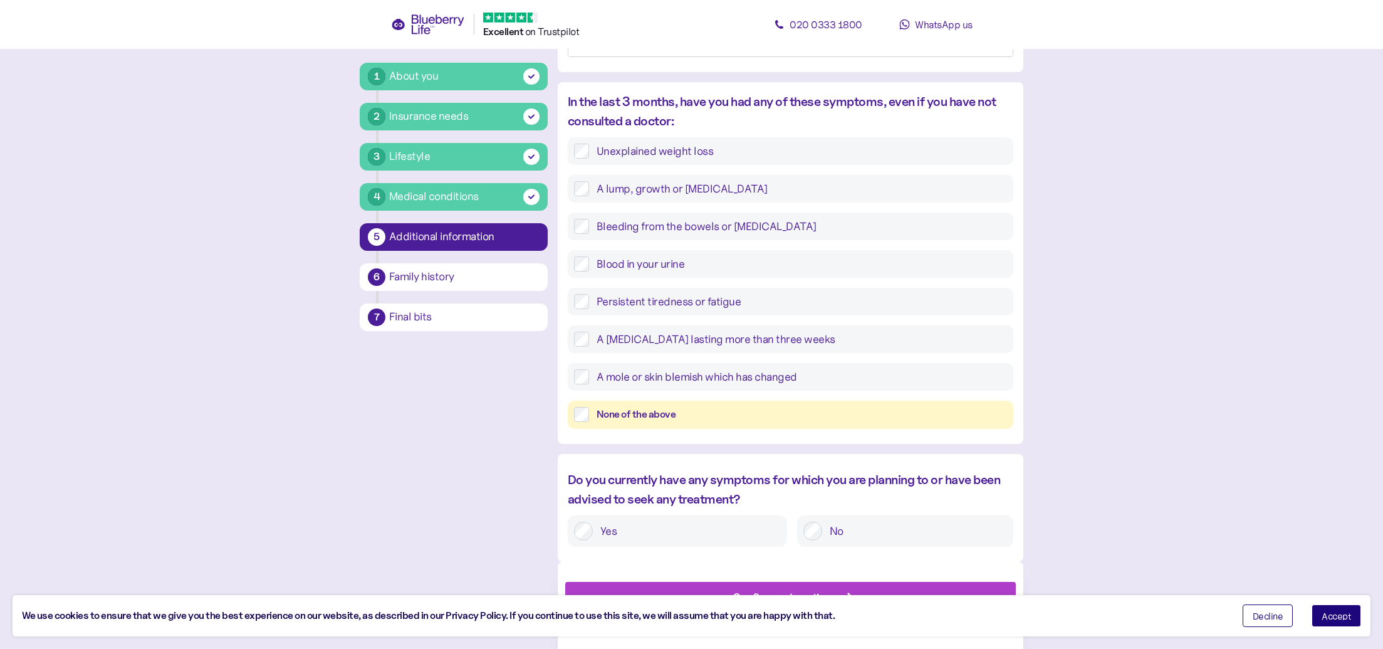
click at [892, 528] on label "No" at bounding box center [914, 530] width 185 height 19
drag, startPoint x: 938, startPoint y: 586, endPoint x: 953, endPoint y: 573, distance: 20.5
click at [938, 586] on div "Confirm and continue" at bounding box center [793, 596] width 422 height 30
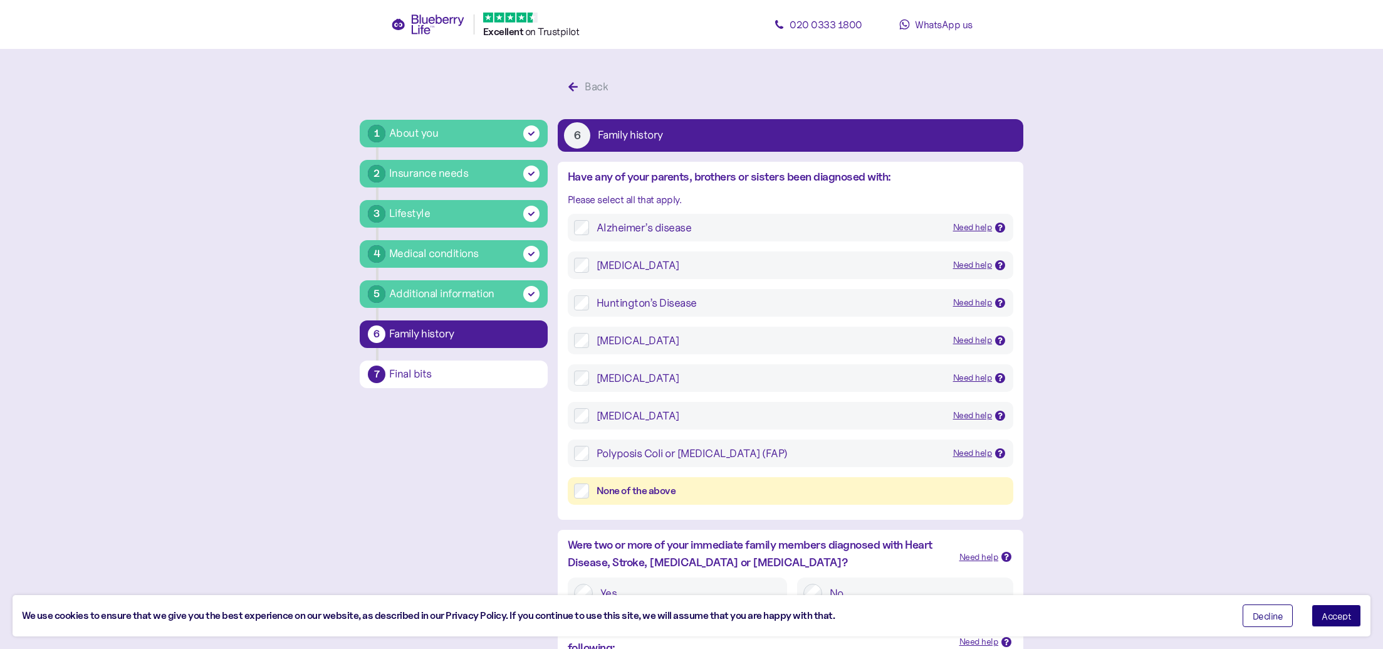
drag, startPoint x: 738, startPoint y: 493, endPoint x: 774, endPoint y: 492, distance: 36.4
click at [738, 493] on div "None of the above" at bounding box center [802, 491] width 410 height 16
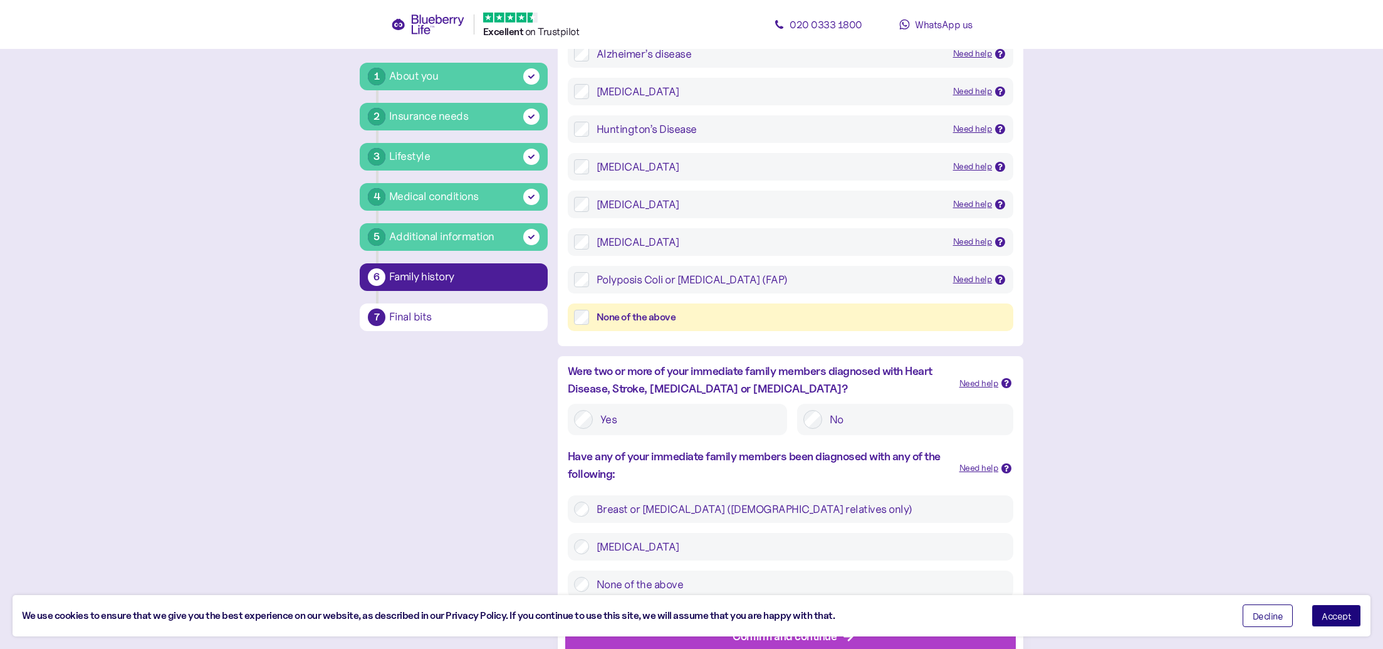
scroll to position [172, 0]
drag, startPoint x: 945, startPoint y: 421, endPoint x: 1035, endPoint y: 427, distance: 89.8
click at [946, 421] on label "No" at bounding box center [914, 420] width 185 height 19
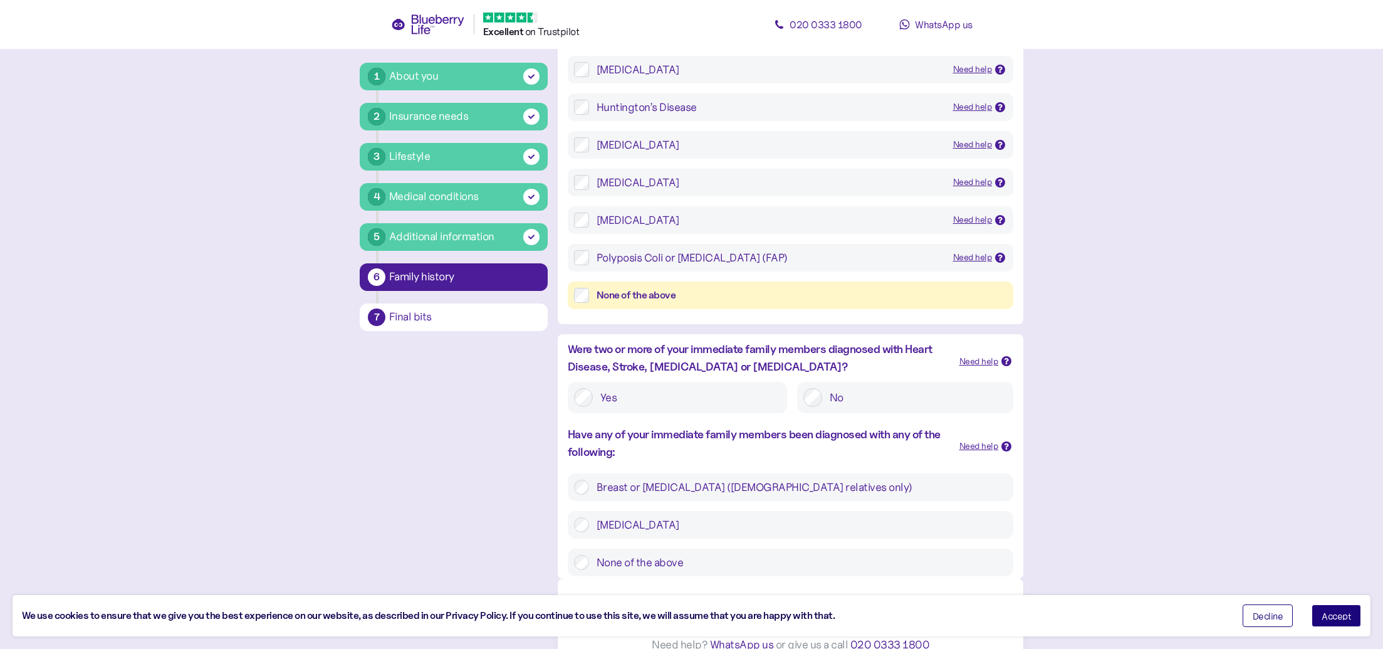
scroll to position [210, 0]
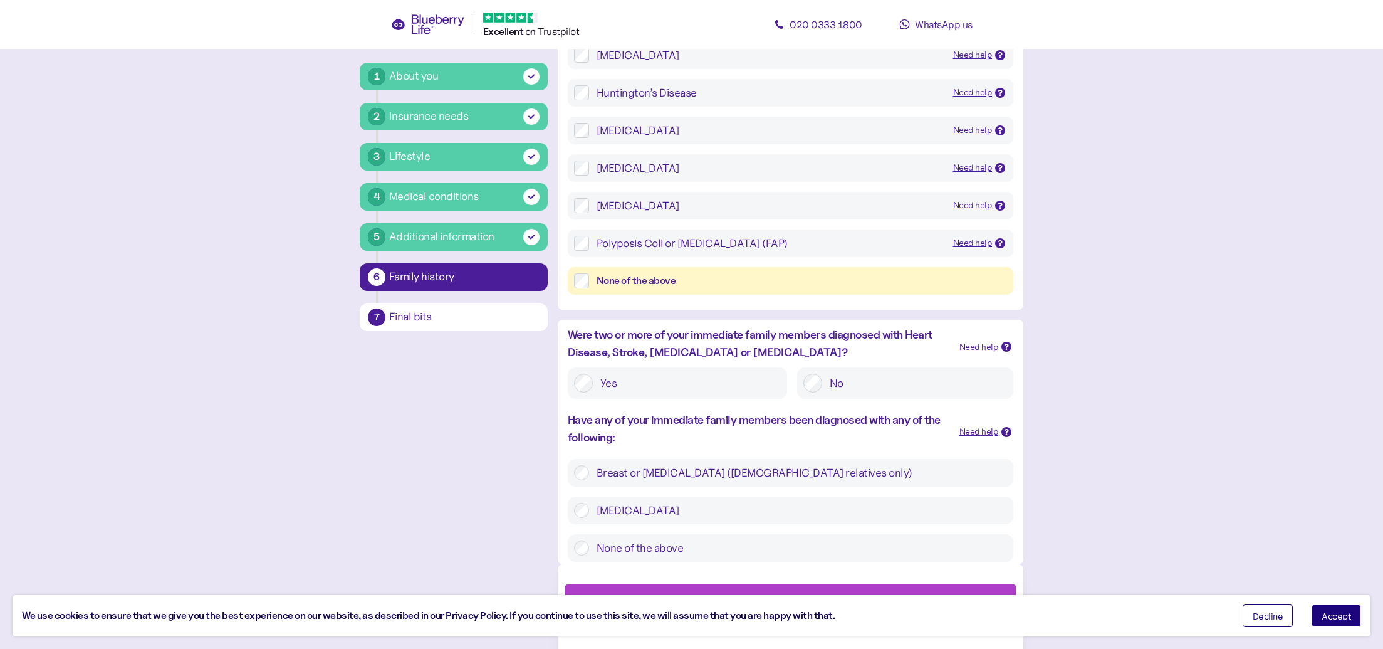
click at [922, 546] on label "None of the above" at bounding box center [798, 547] width 418 height 15
click at [916, 586] on div "Confirm and continue" at bounding box center [793, 596] width 422 height 30
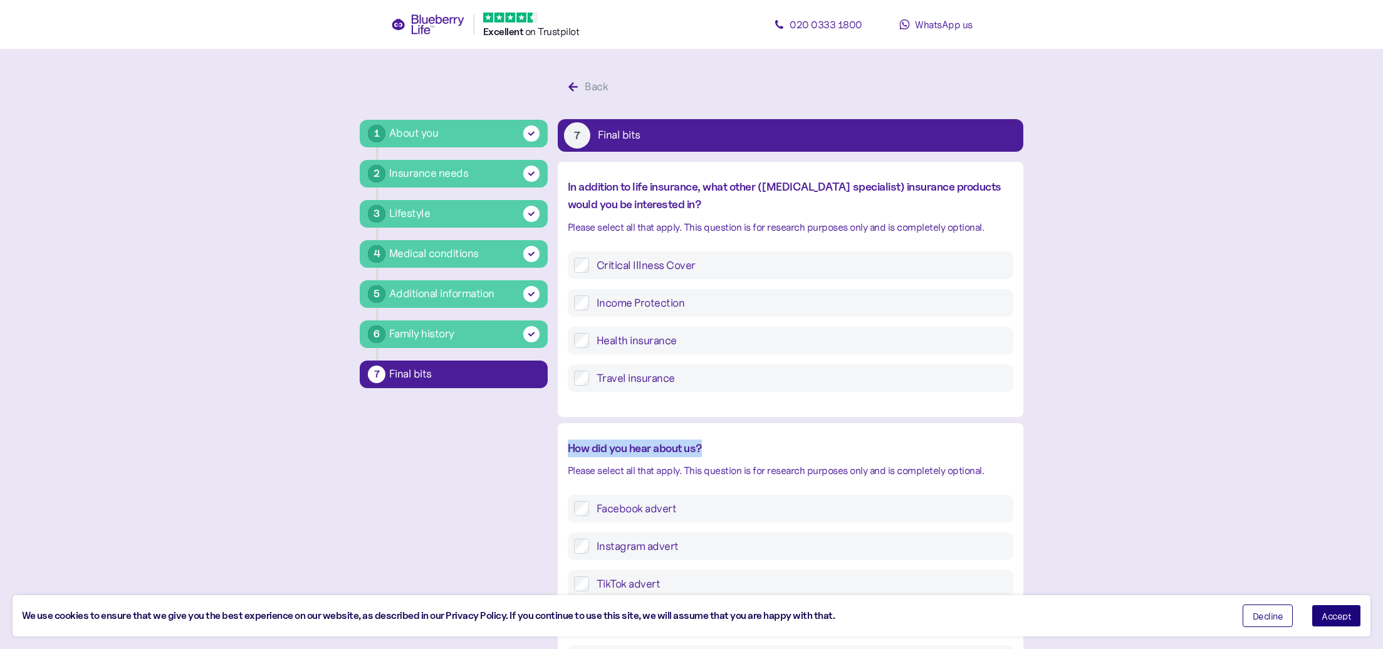
drag, startPoint x: 1379, startPoint y: 381, endPoint x: 1335, endPoint y: 424, distance: 61.6
click at [1364, 439] on main "1 About you 2 Insurance needs 3 Lifestyle 4 Medical conditions 5 Additional inf…" at bounding box center [691, 503] width 1383 height 1006
click at [1337, 418] on main "1 About you 2 Insurance needs 3 Lifestyle 4 Medical conditions 5 Additional inf…" at bounding box center [691, 503] width 1383 height 1006
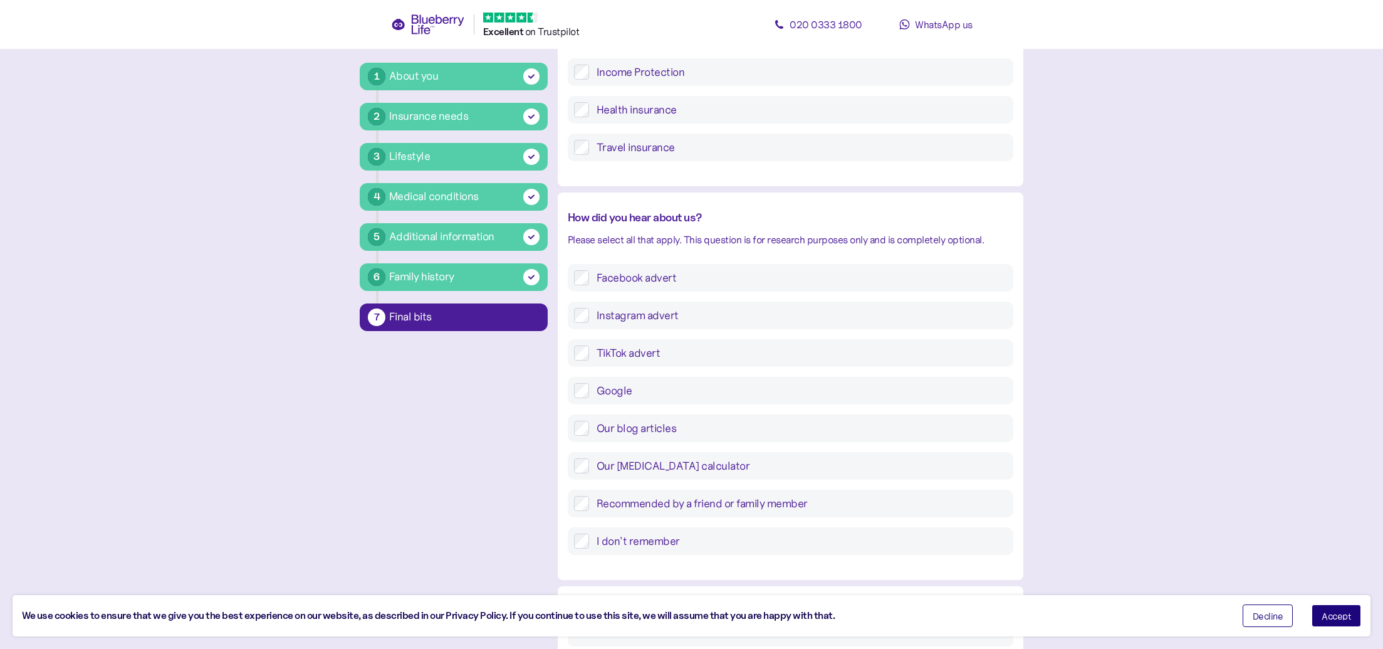
scroll to position [233, 0]
click at [985, 314] on label "Instagram advert" at bounding box center [798, 312] width 418 height 15
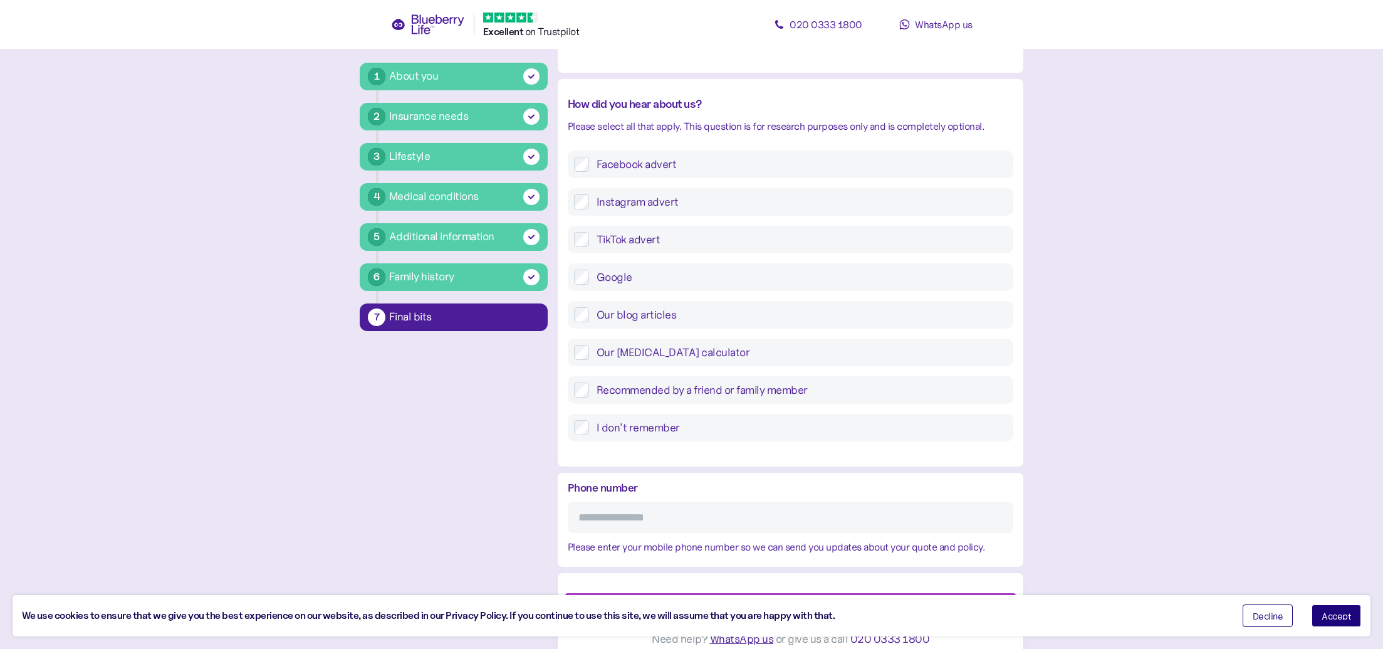
scroll to position [353, 0]
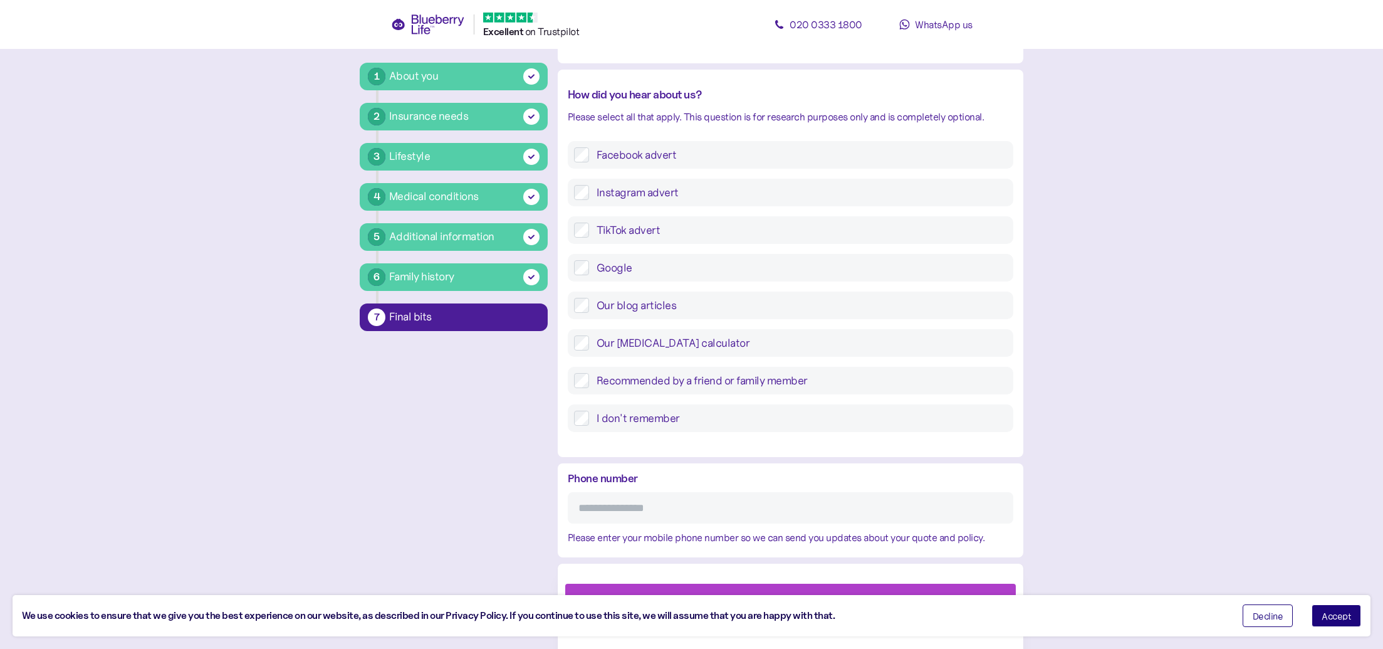
click at [964, 169] on div "Facebook advert" at bounding box center [791, 155] width 446 height 28
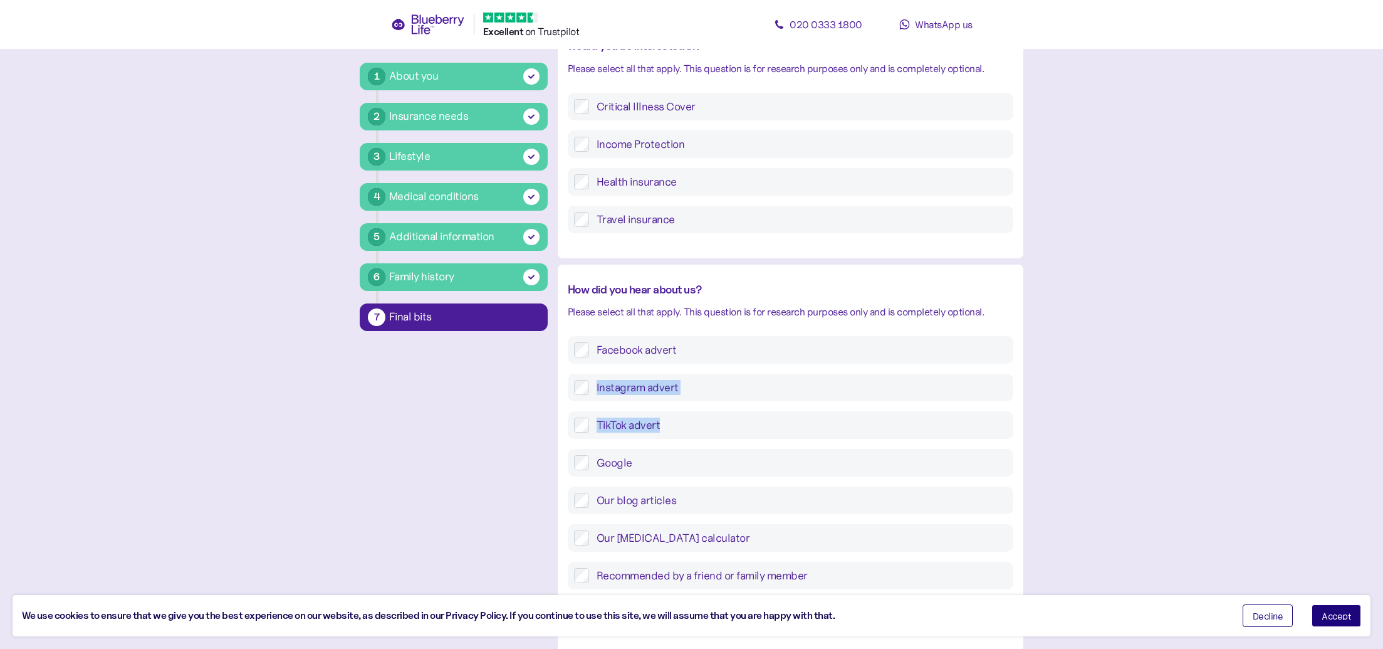
drag, startPoint x: 1382, startPoint y: 349, endPoint x: 1352, endPoint y: 440, distance: 95.5
click at [1366, 433] on main "1 About you 2 Insurance needs 3 Lifestyle 4 Medical conditions 5 Additional inf…" at bounding box center [691, 344] width 1383 height 1006
drag, startPoint x: 1282, startPoint y: 444, endPoint x: 1365, endPoint y: 436, distance: 83.7
click at [1282, 444] on main "1 About you 2 Insurance needs 3 Lifestyle 4 Medical conditions 5 Additional inf…" at bounding box center [691, 344] width 1383 height 1006
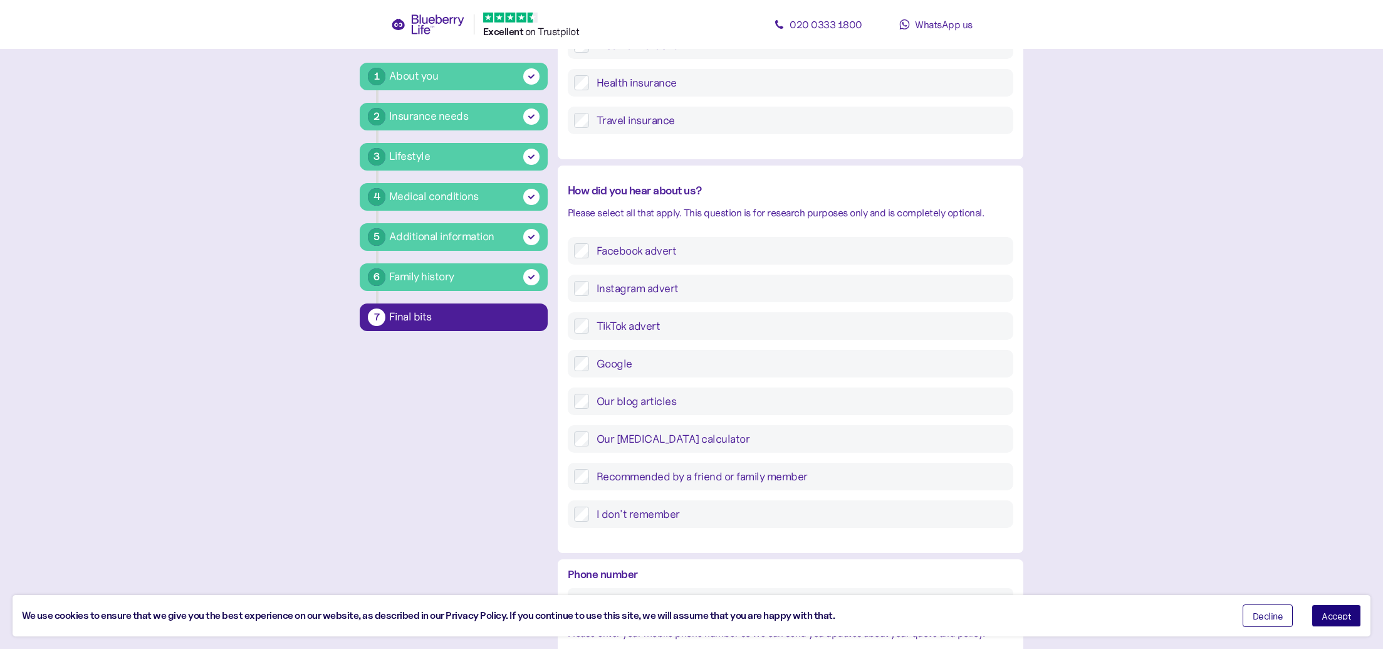
scroll to position [353, 0]
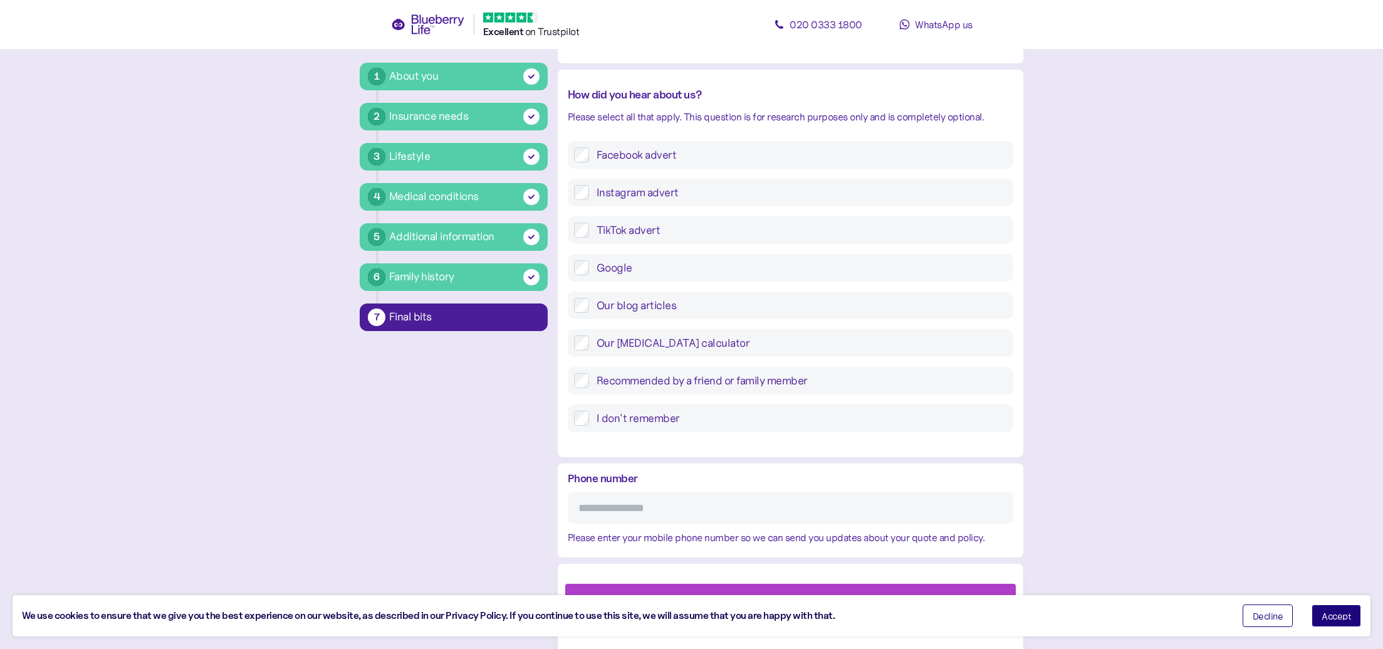
click at [1313, 498] on main "1 About you 2 Insurance needs 3 Lifestyle 4 Medical conditions 5 Additional inf…" at bounding box center [691, 150] width 1383 height 1006
click at [781, 505] on input "Phone number" at bounding box center [791, 507] width 446 height 31
type input "**********"
drag, startPoint x: 1329, startPoint y: 609, endPoint x: 1273, endPoint y: 610, distance: 55.8
click at [1329, 609] on button "Accept" at bounding box center [1337, 615] width 50 height 23
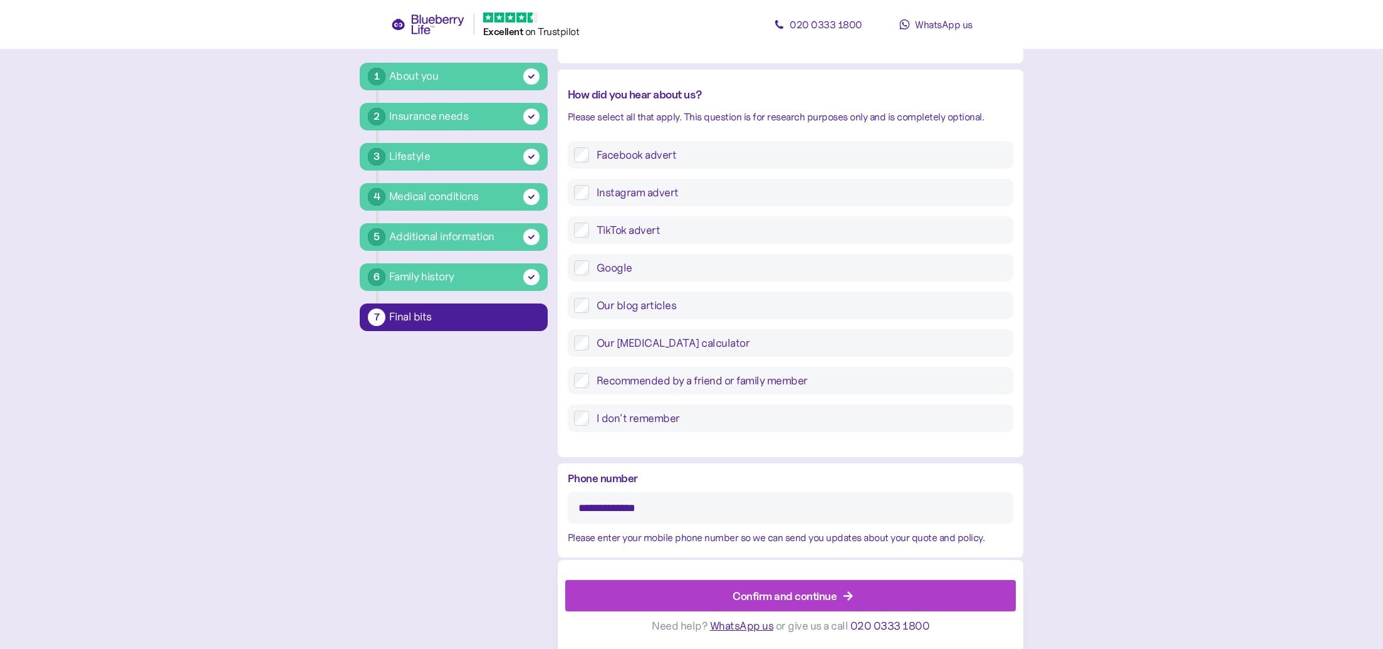
click at [981, 588] on div "Confirm and continue" at bounding box center [793, 596] width 422 height 30
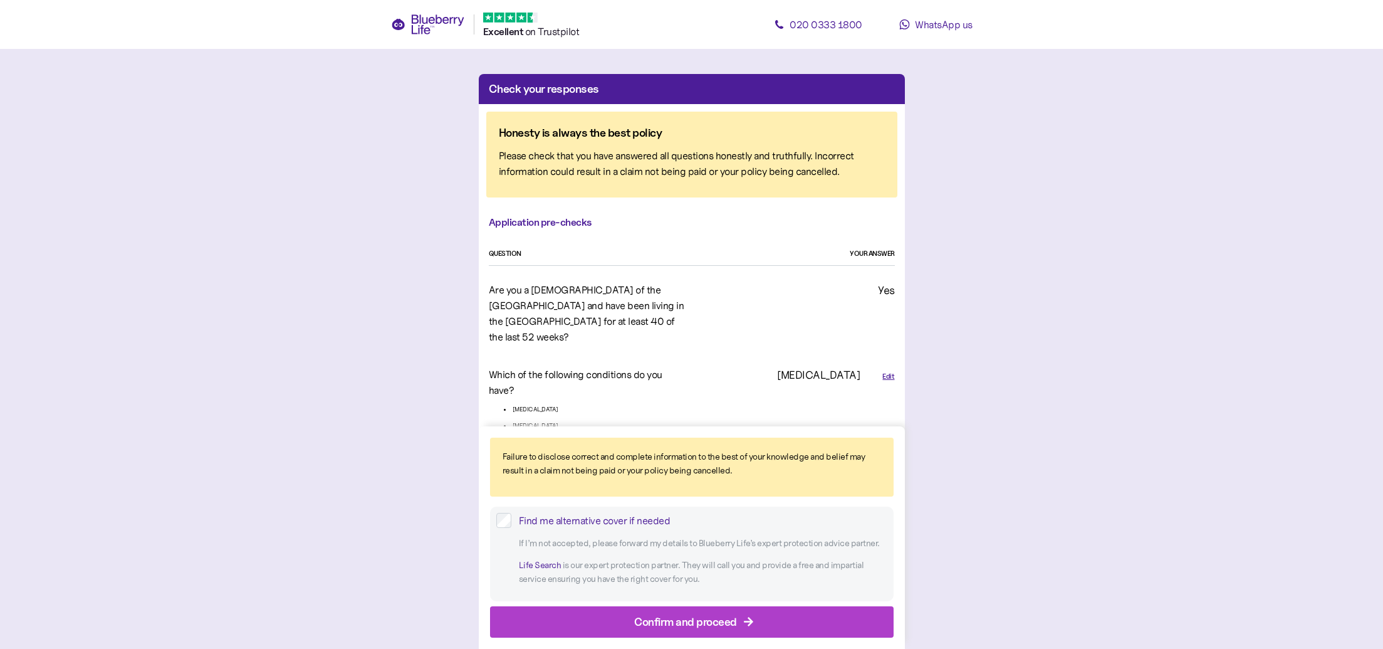
drag, startPoint x: 1381, startPoint y: 102, endPoint x: 1370, endPoint y: 118, distance: 19.8
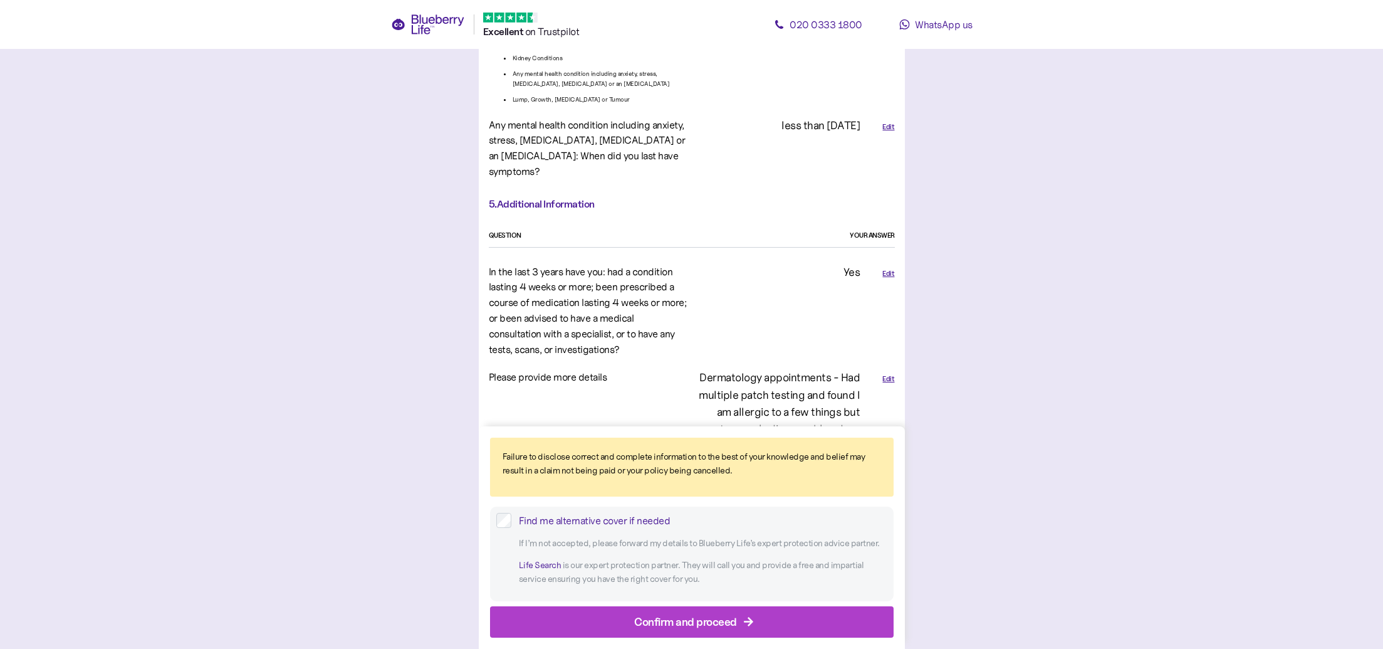
scroll to position [2365, 0]
drag, startPoint x: 896, startPoint y: 282, endPoint x: 902, endPoint y: 294, distance: 13.8
click at [896, 364] on div "Edit" at bounding box center [882, 582] width 34 height 437
click at [890, 374] on div "Edit" at bounding box center [888, 379] width 12 height 11
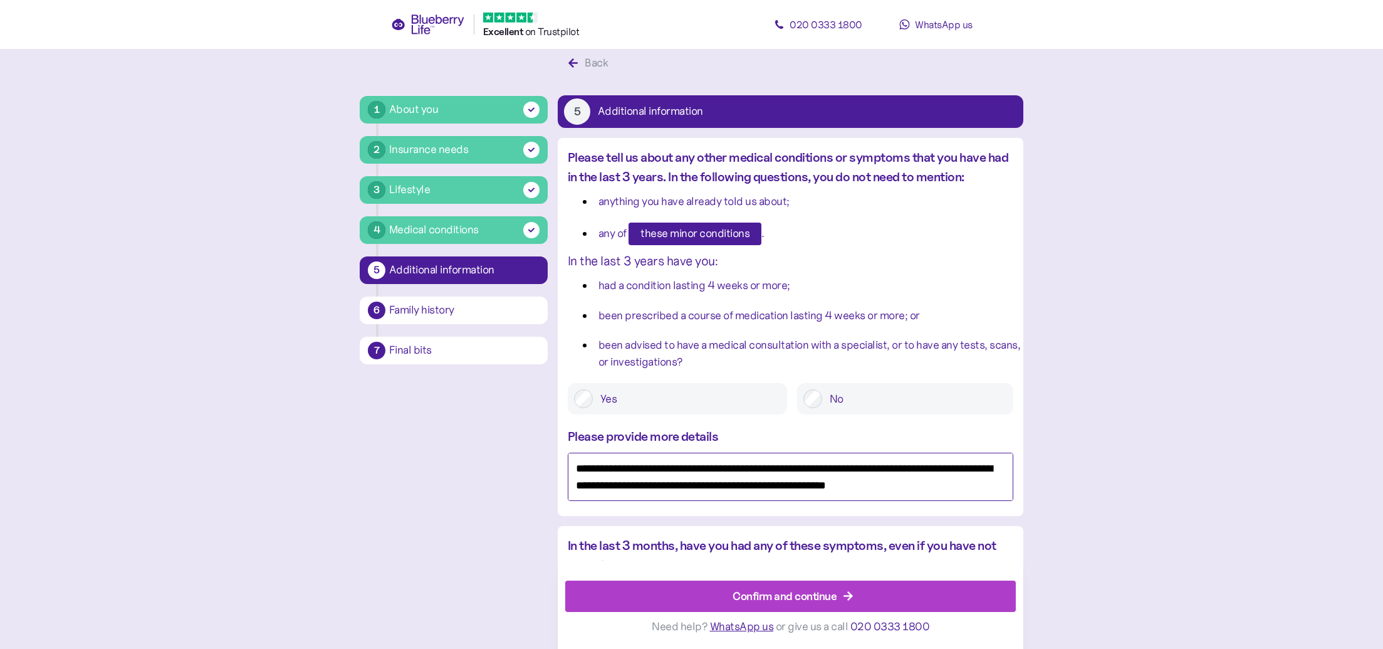
scroll to position [204, 0]
click at [953, 471] on textarea "**********" at bounding box center [791, 476] width 446 height 48
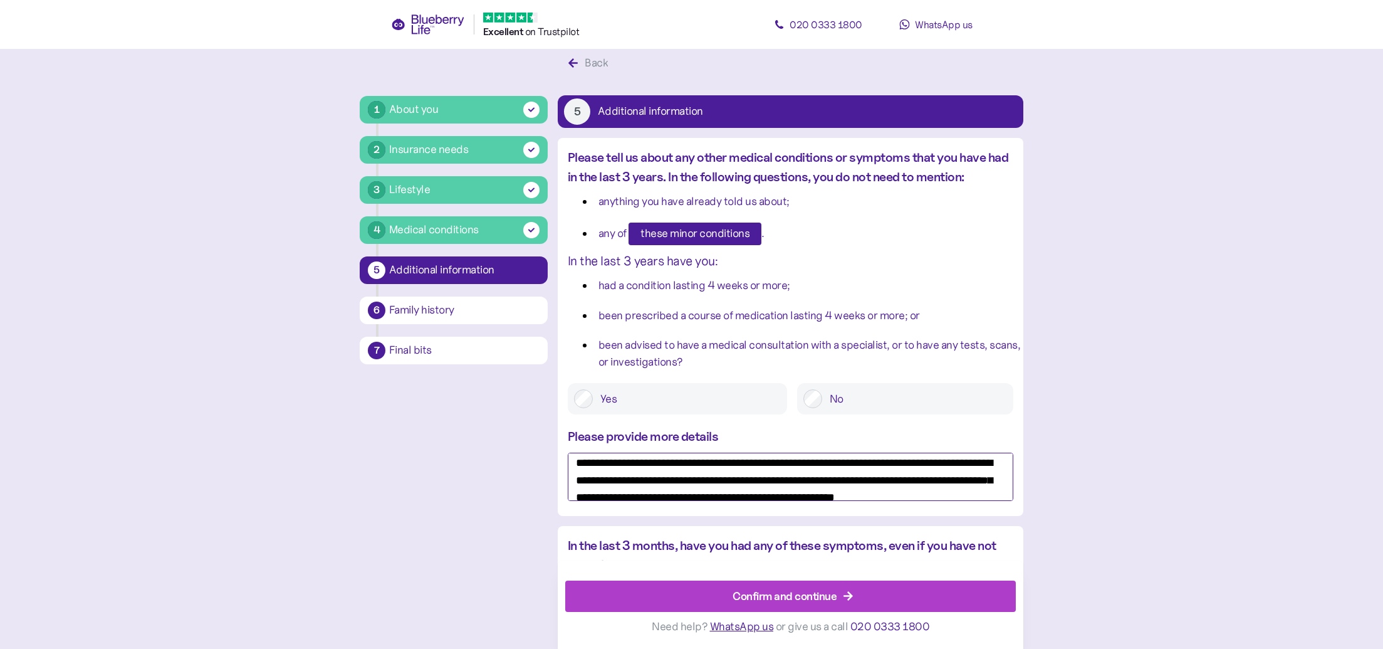
scroll to position [19, 0]
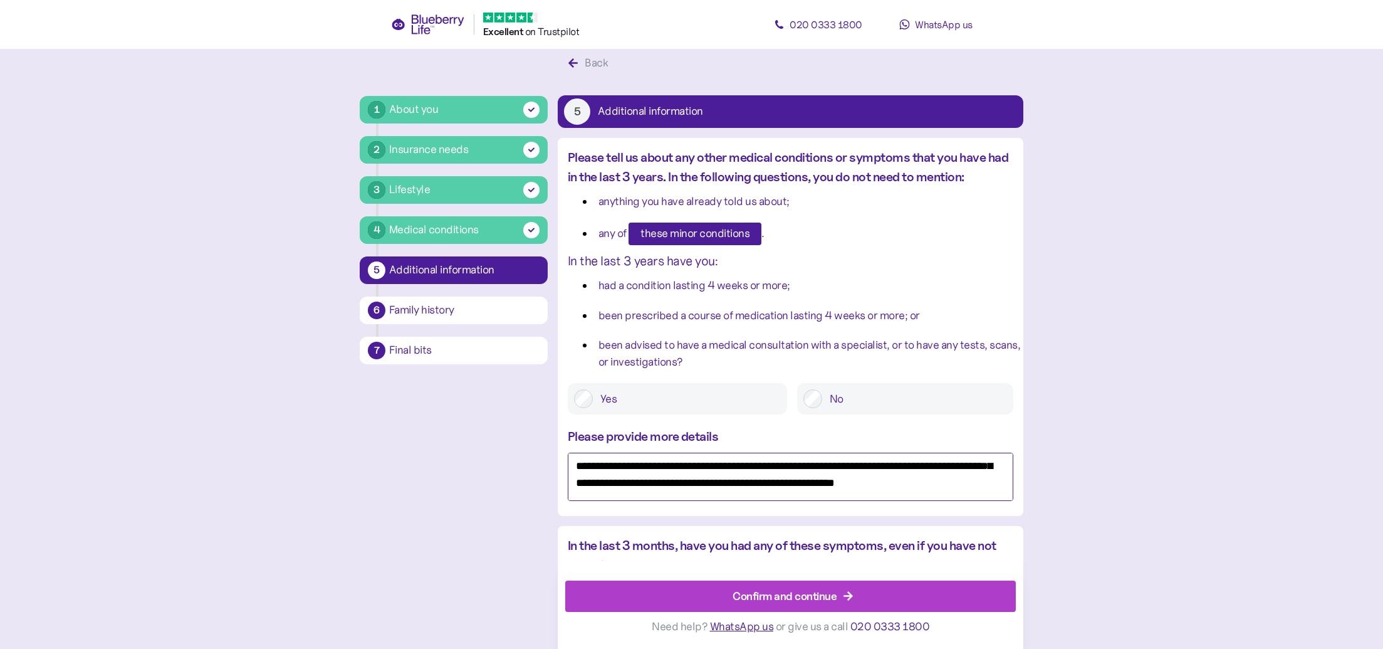
click at [657, 484] on textarea "**********" at bounding box center [791, 476] width 446 height 48
click at [981, 468] on textarea "**********" at bounding box center [791, 476] width 446 height 48
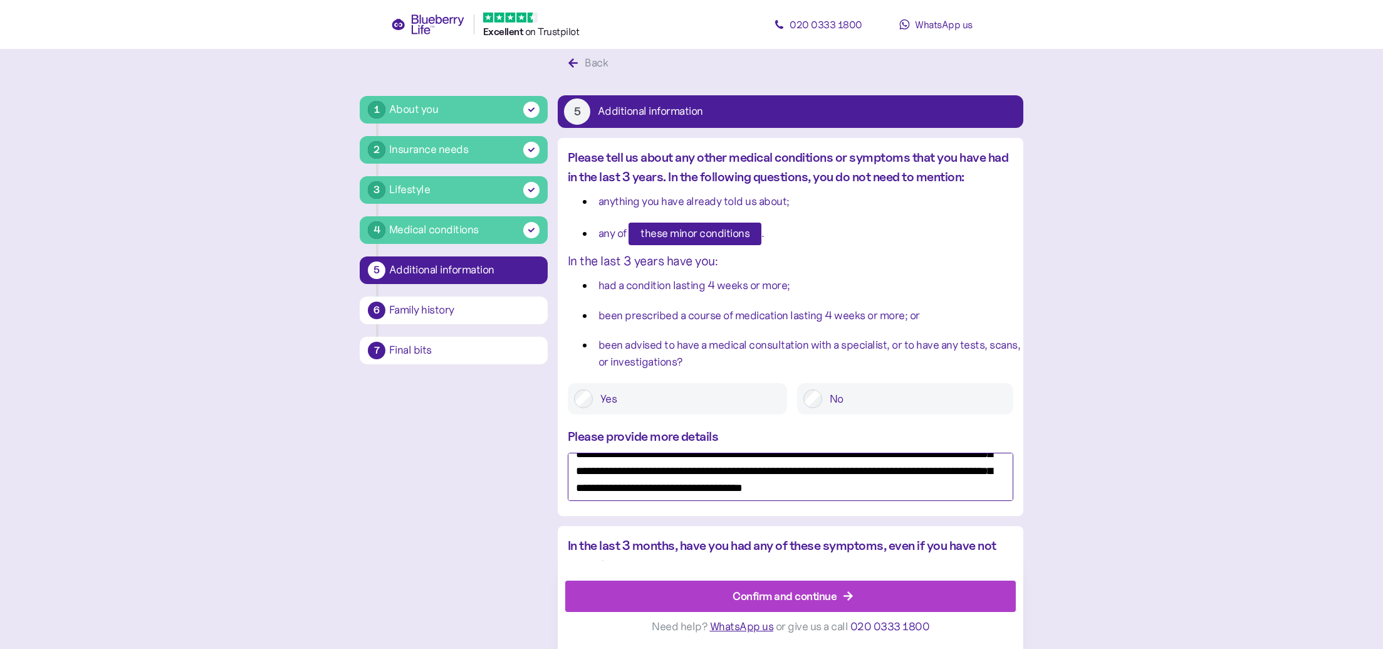
drag, startPoint x: 992, startPoint y: 467, endPoint x: 996, endPoint y: 474, distance: 8.7
click at [992, 467] on textarea "**********" at bounding box center [791, 476] width 446 height 48
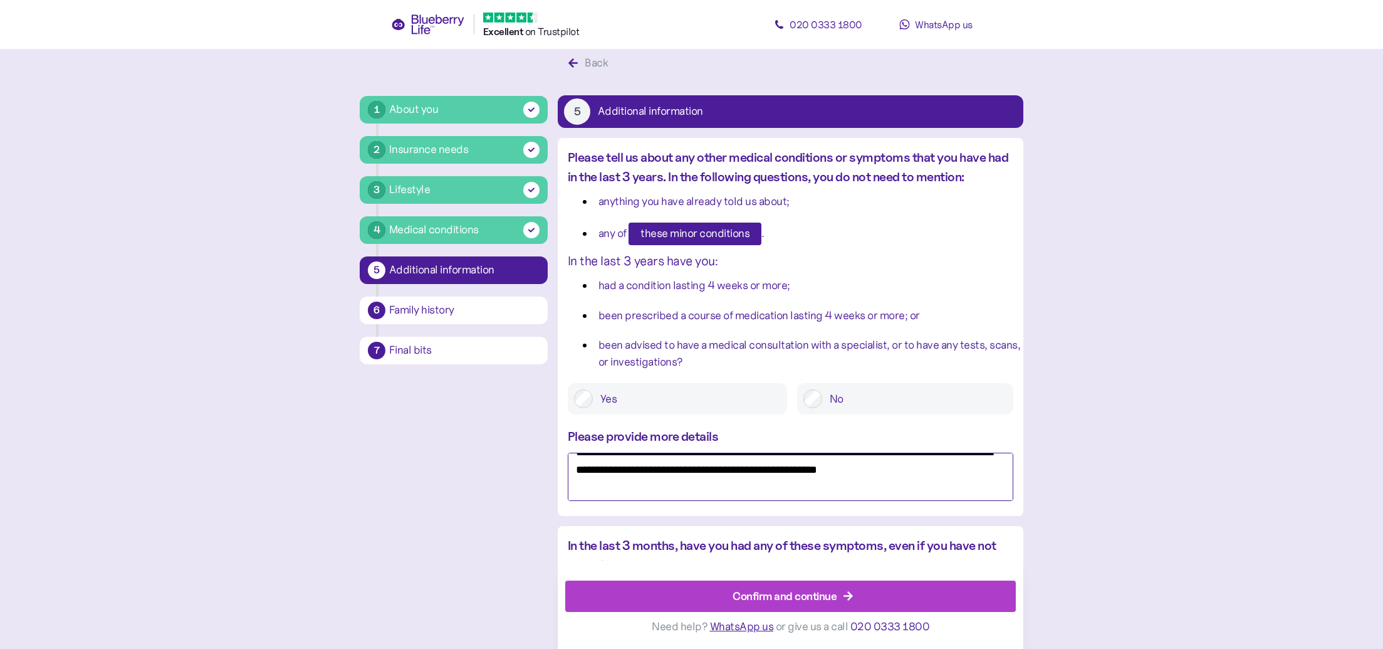
scroll to position [287, 0]
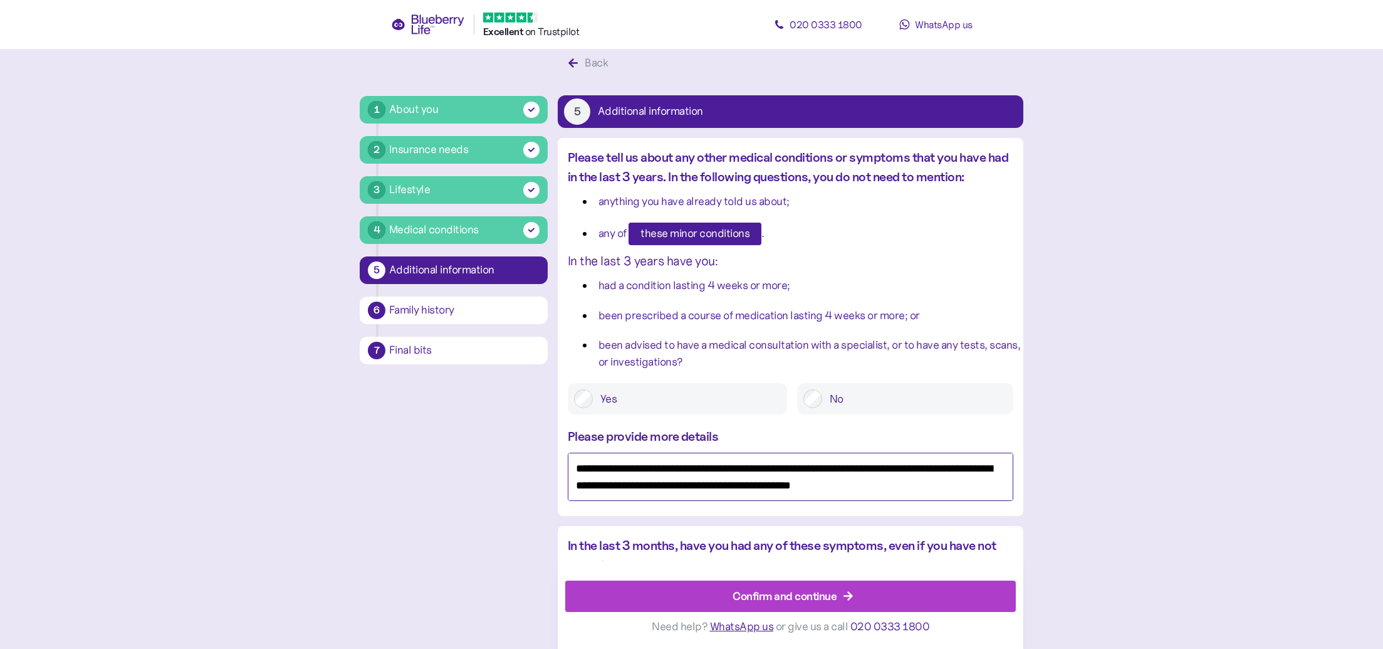
type textarea "**********"
click at [932, 578] on div at bounding box center [790, 574] width 451 height 13
click at [941, 590] on div "Confirm and continue" at bounding box center [793, 596] width 422 height 30
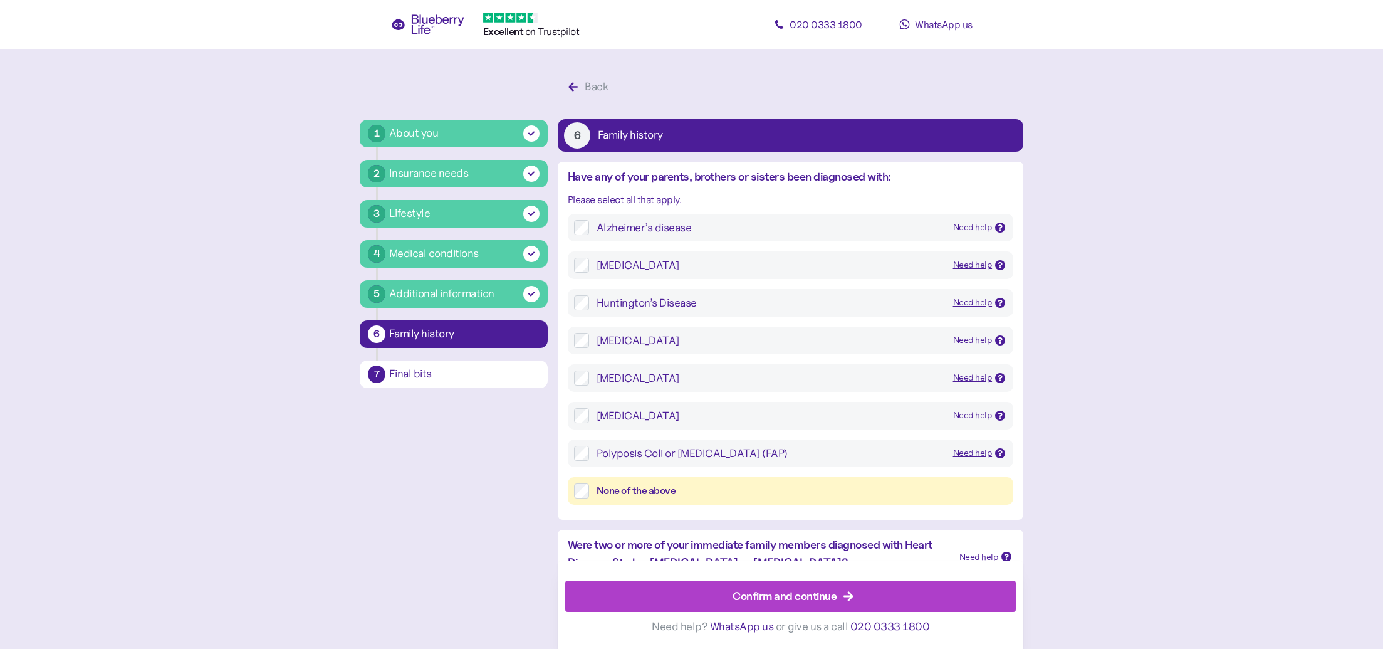
drag, startPoint x: 513, startPoint y: 377, endPoint x: 518, endPoint y: 382, distance: 7.5
click at [513, 378] on div "Final bits" at bounding box center [464, 373] width 150 height 11
click at [400, 375] on div "Final bits" at bounding box center [464, 373] width 150 height 11
click at [808, 591] on div "Confirm and continue" at bounding box center [785, 595] width 104 height 17
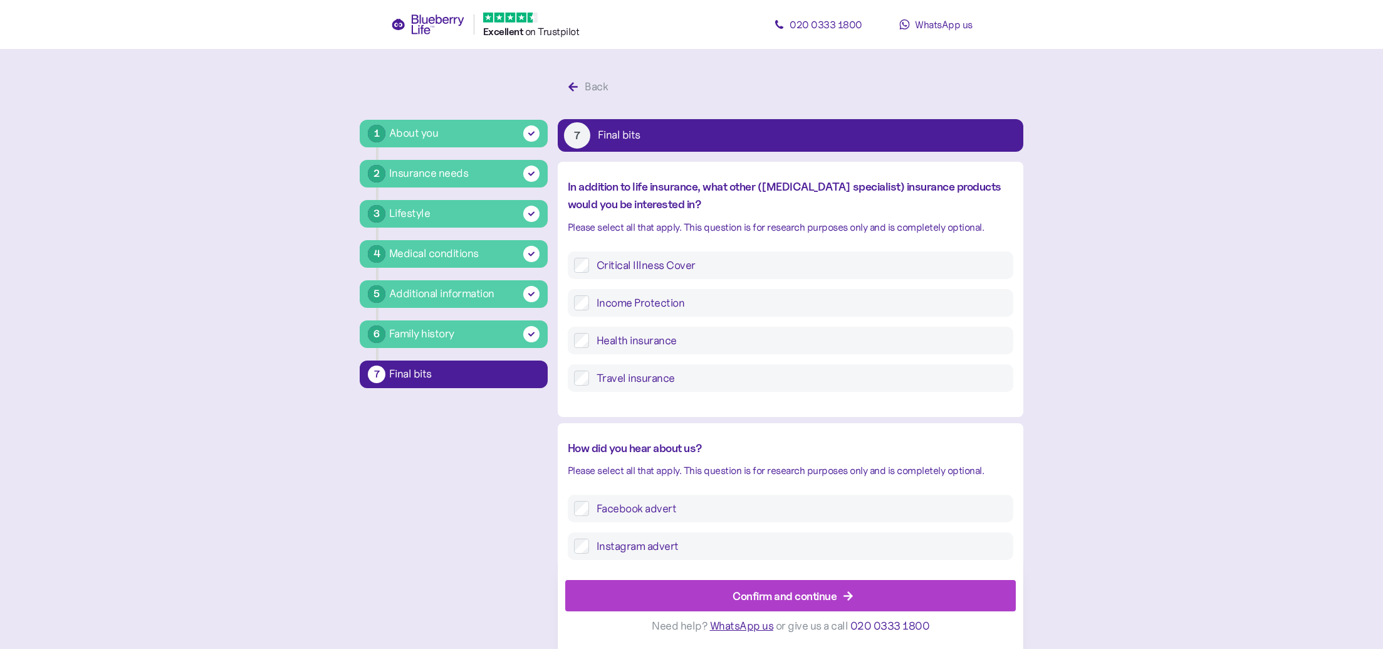
click at [812, 595] on div "Confirm and continue" at bounding box center [785, 595] width 104 height 17
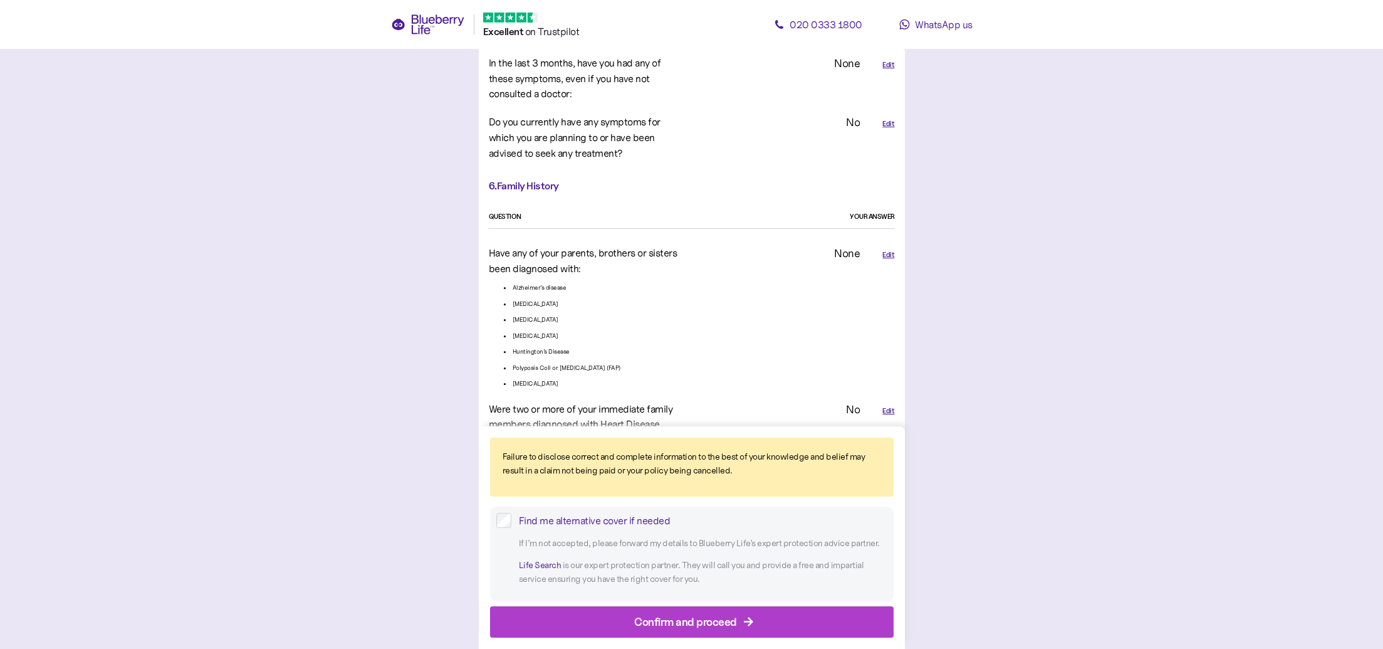
scroll to position [3254, 0]
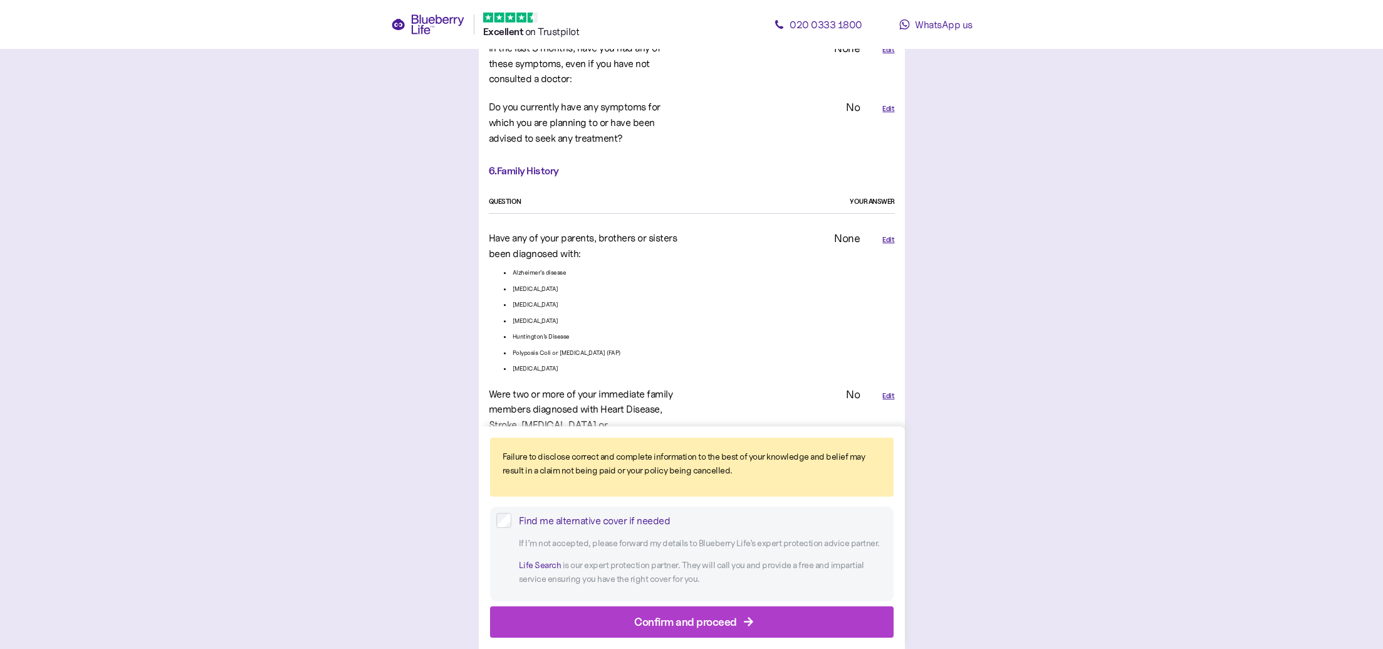
click at [663, 620] on div "Confirm and proceed" at bounding box center [685, 621] width 103 height 17
